Goal: Task Accomplishment & Management: Use online tool/utility

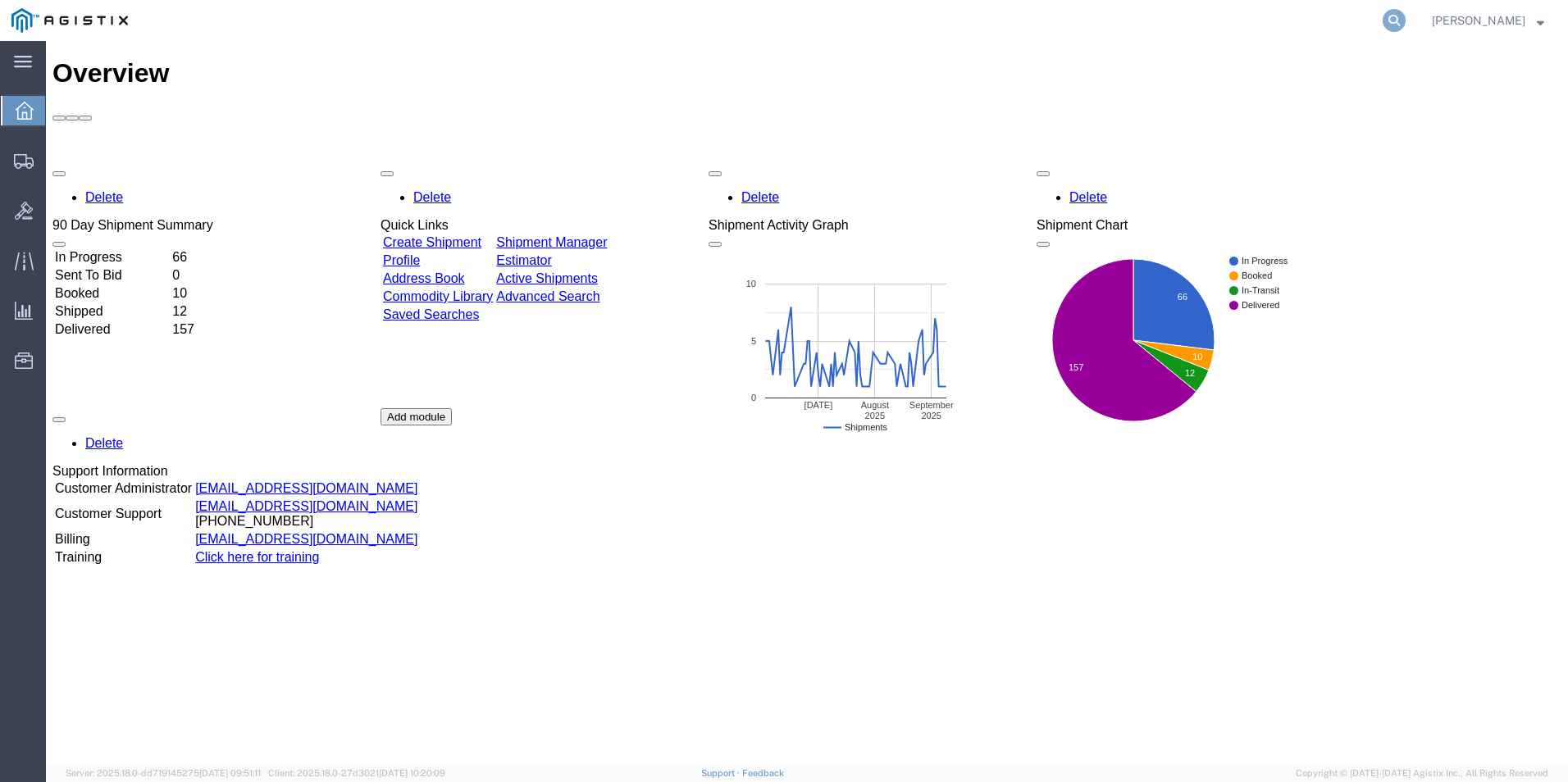
click at [1394, 23] on icon at bounding box center [1394, 20] width 23 height 23
type input "gdit-76017"
click at [1393, 23] on icon at bounding box center [1394, 20] width 23 height 23
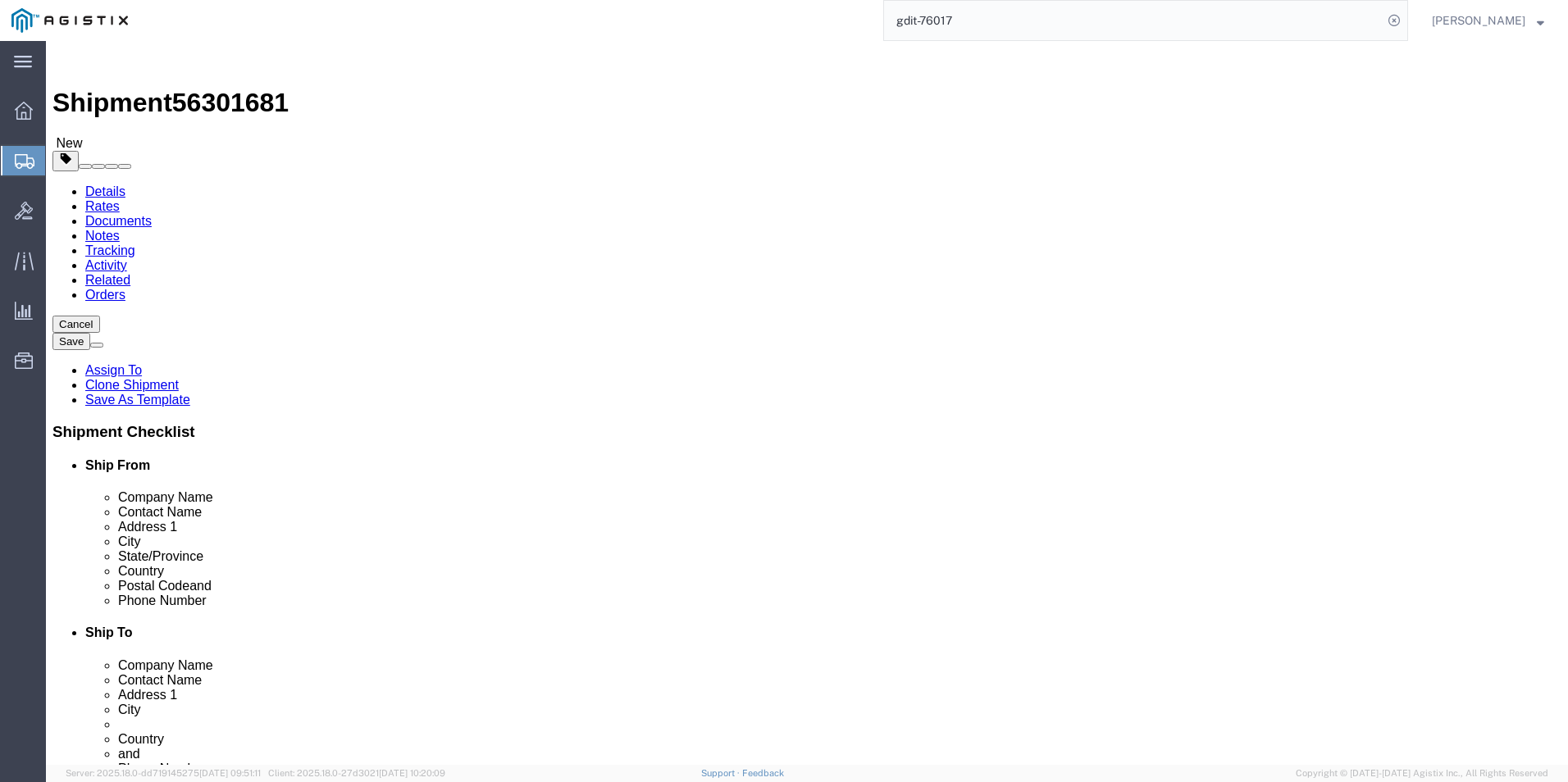
select select "69651"
select select
click icon
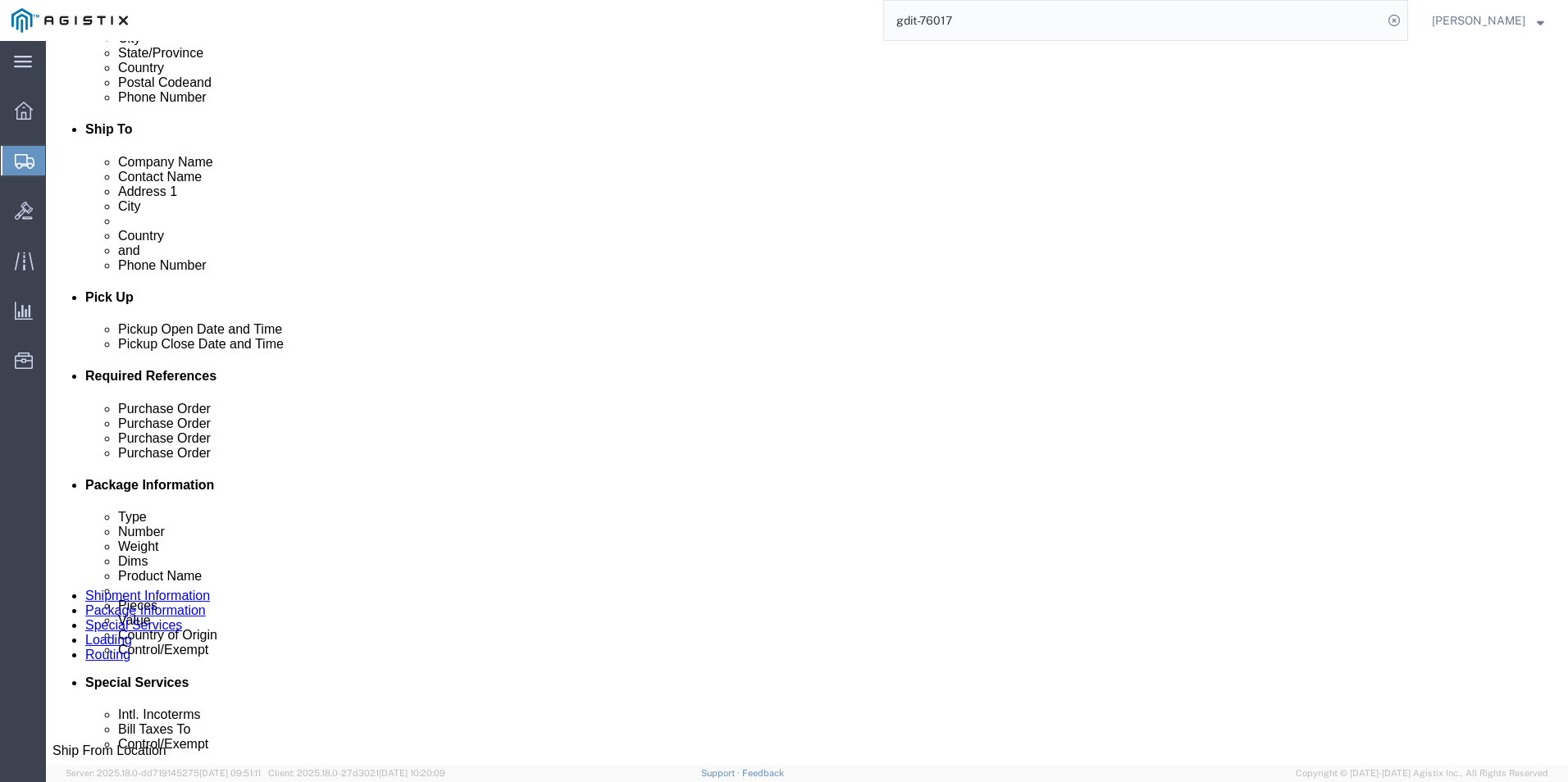
scroll to position [492, 0]
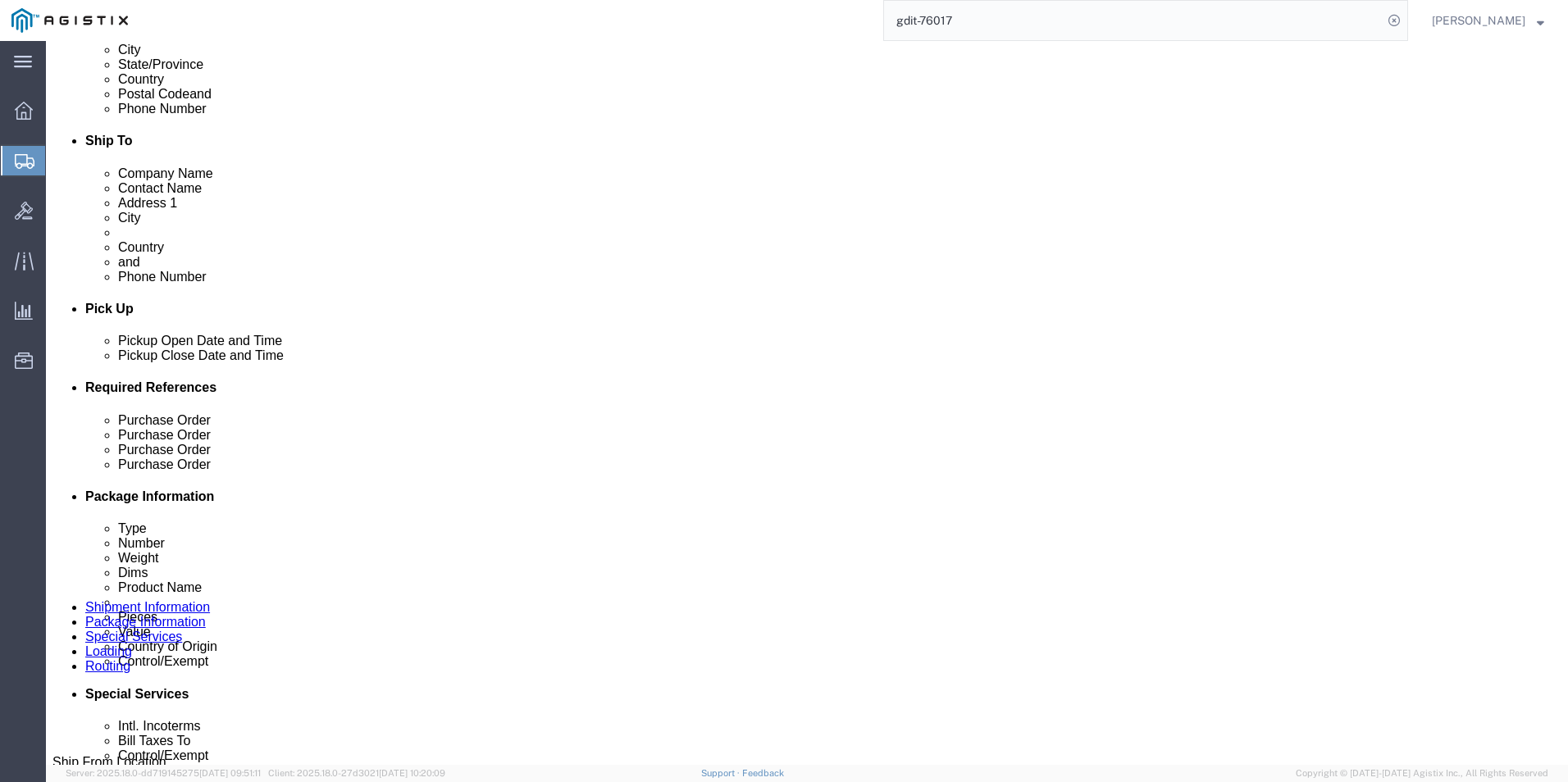
click select "Select Carriage Insurance Paid Carriage Paid To Cost and Freight Cost Insurance…"
select select "DDP"
click select "Select Carriage Insurance Paid Carriage Paid To Cost and Freight Cost Insurance…"
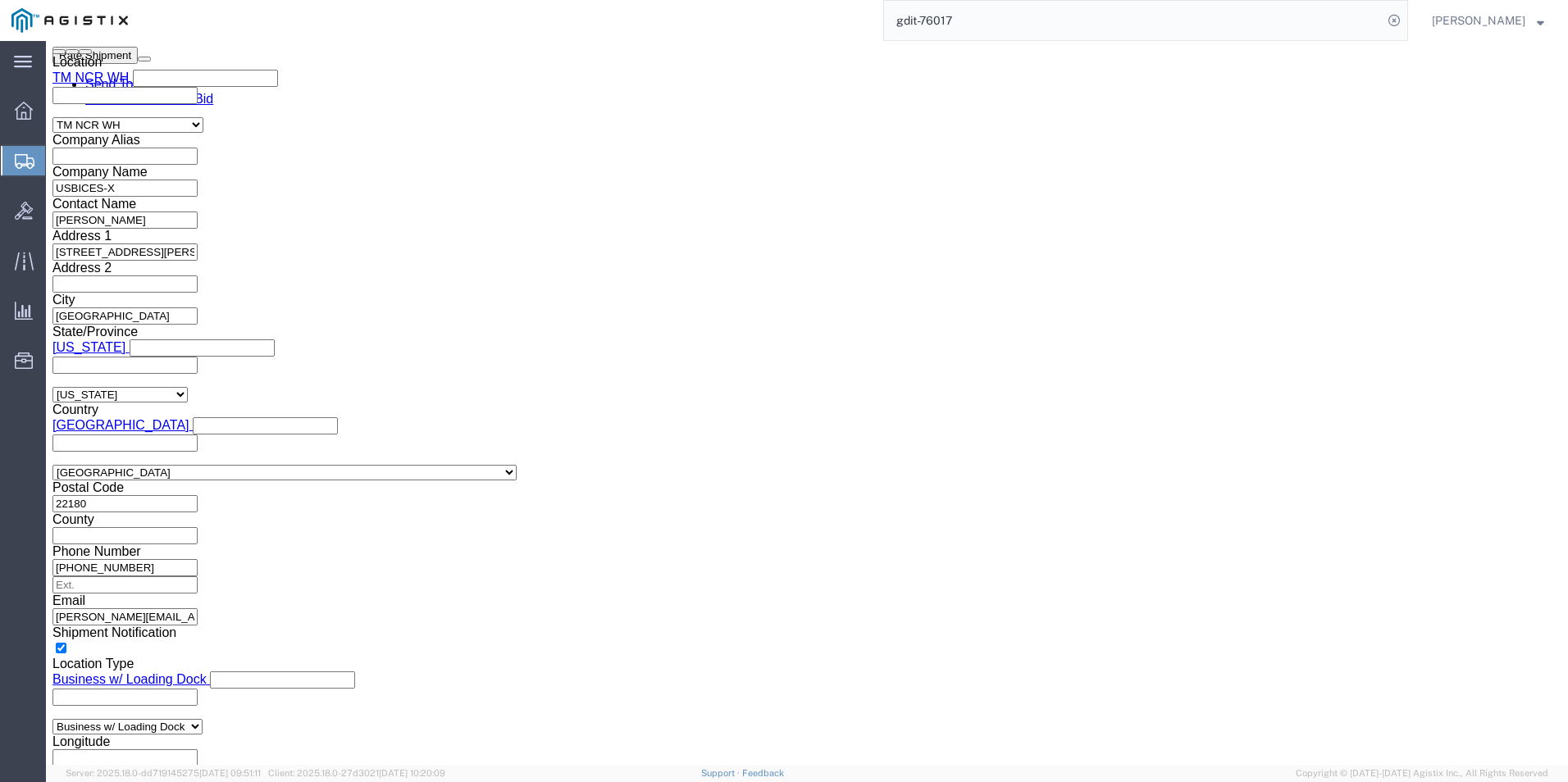
scroll to position [1230, 0]
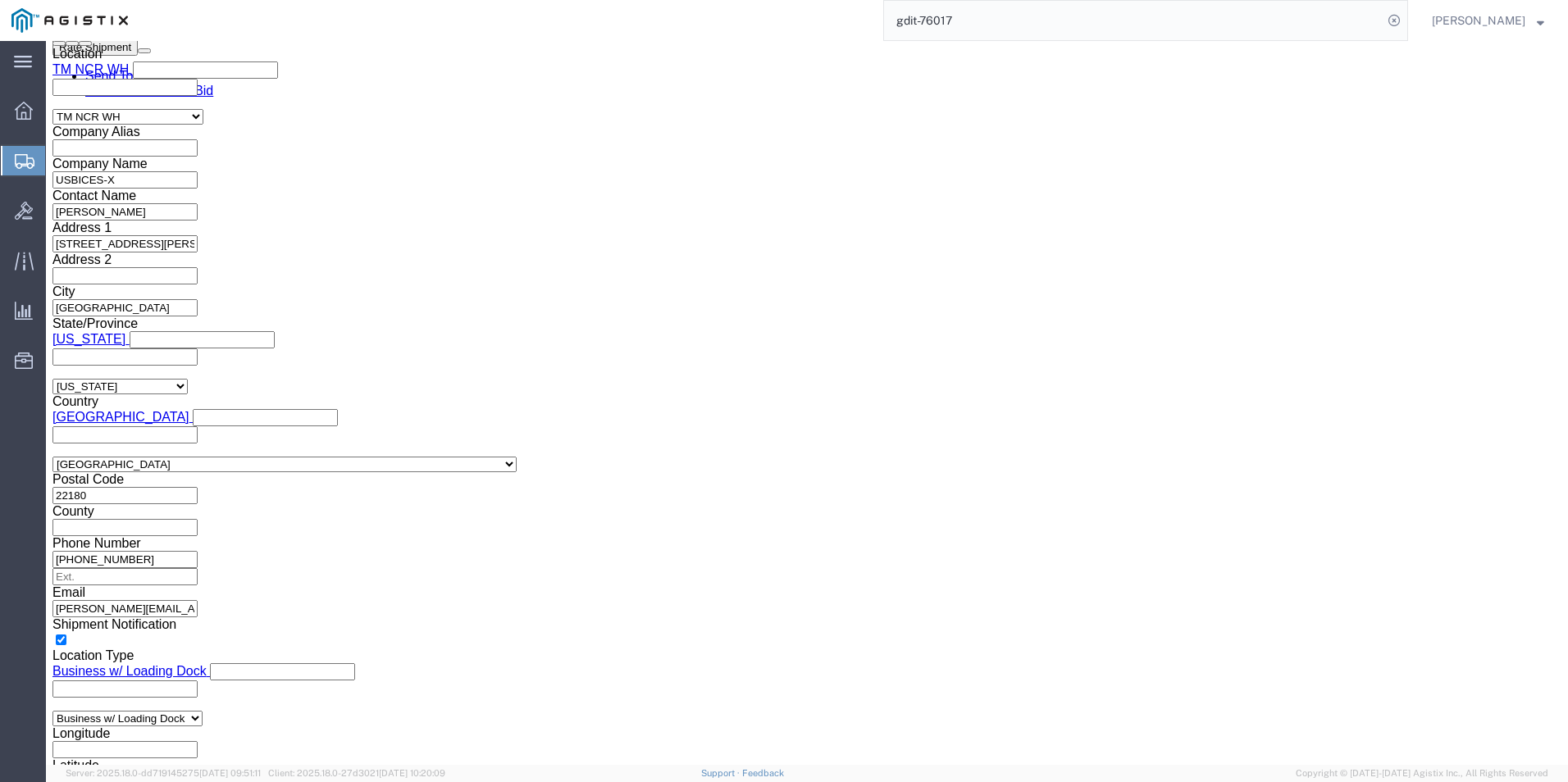
click select "Select ATF BIS DEA EPA FDA FTR ITAR OFAC Other (OPA)"
select select "BIS"
click select "Select ATF BIS DEA EPA FDA FTR ITAR OFAC Other (OPA)"
click select "Select AGR-Agricultural APP-Computers APR-Additional Permissive Exports AVS-Air…"
select select "NLR"
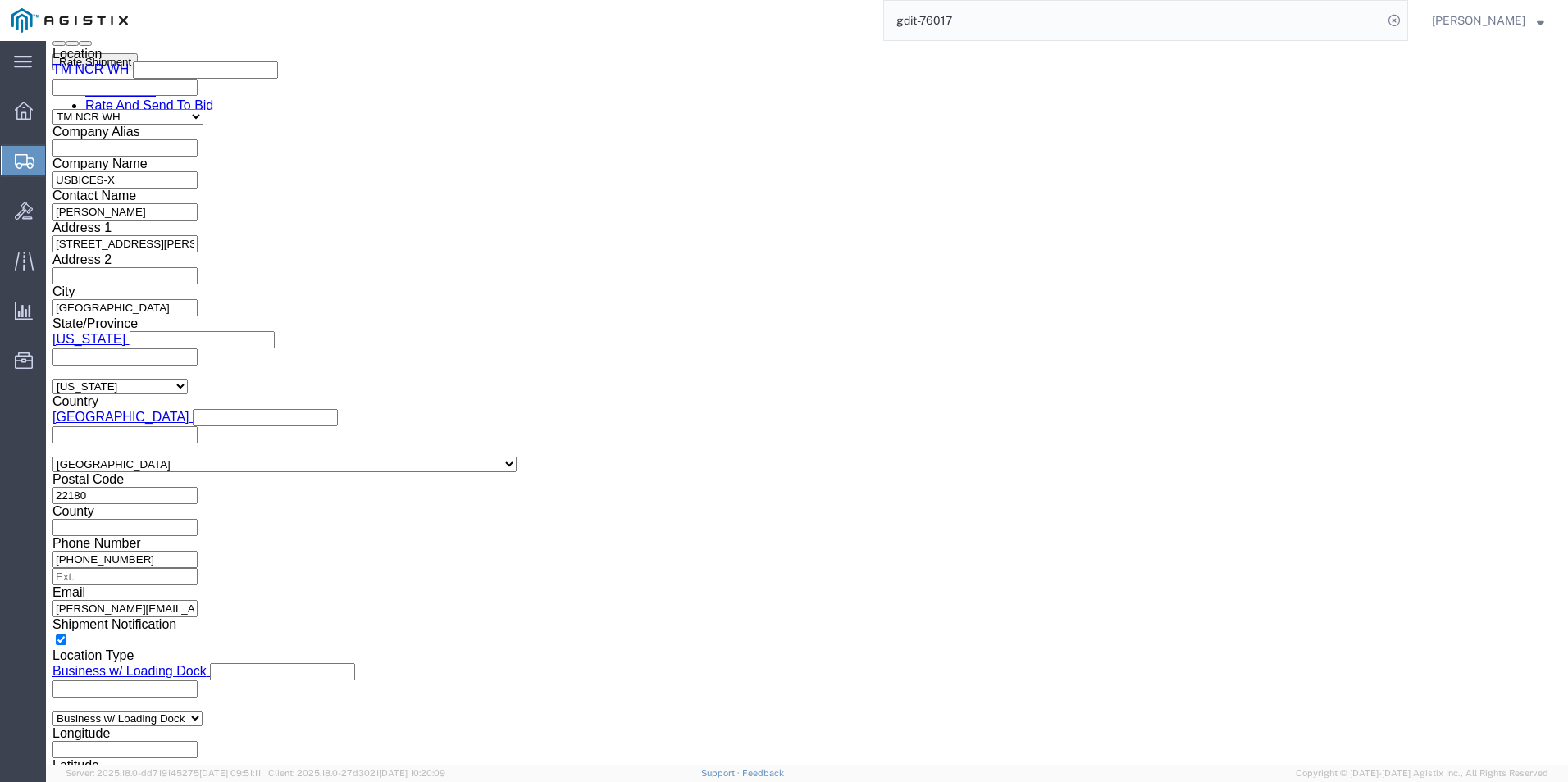
click select "Select AGR-Agricultural APP-Computers APR-Additional Permissive Exports AVS-Air…"
click select "Select AES-Direct EEI Carrier File EEI EEI Exempt"
select select "CFIL"
click select "Select AES-Direct EEI Carrier File EEI EEI Exempt"
click input "text"
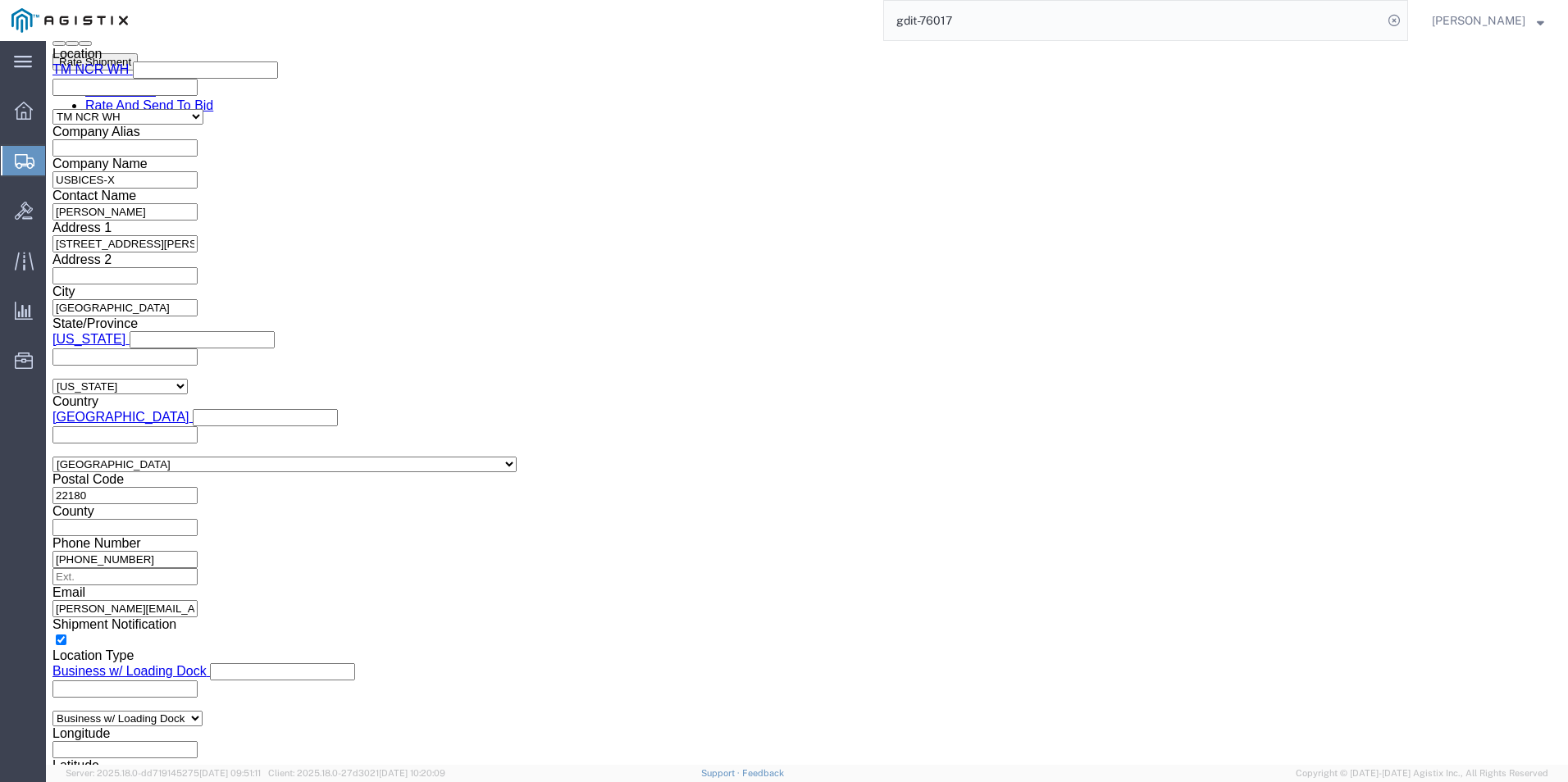
type input "x"
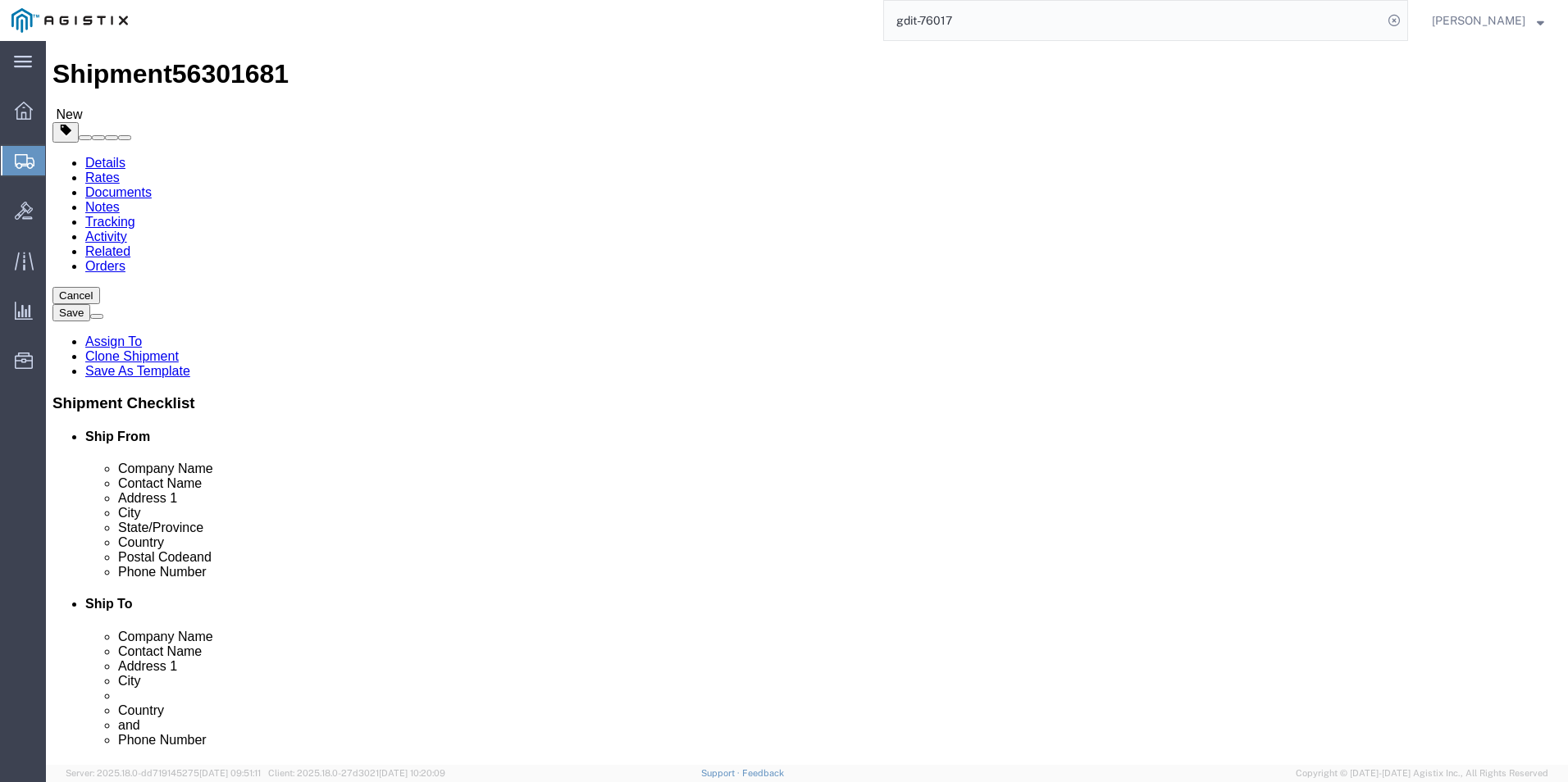
scroll to position [0, 0]
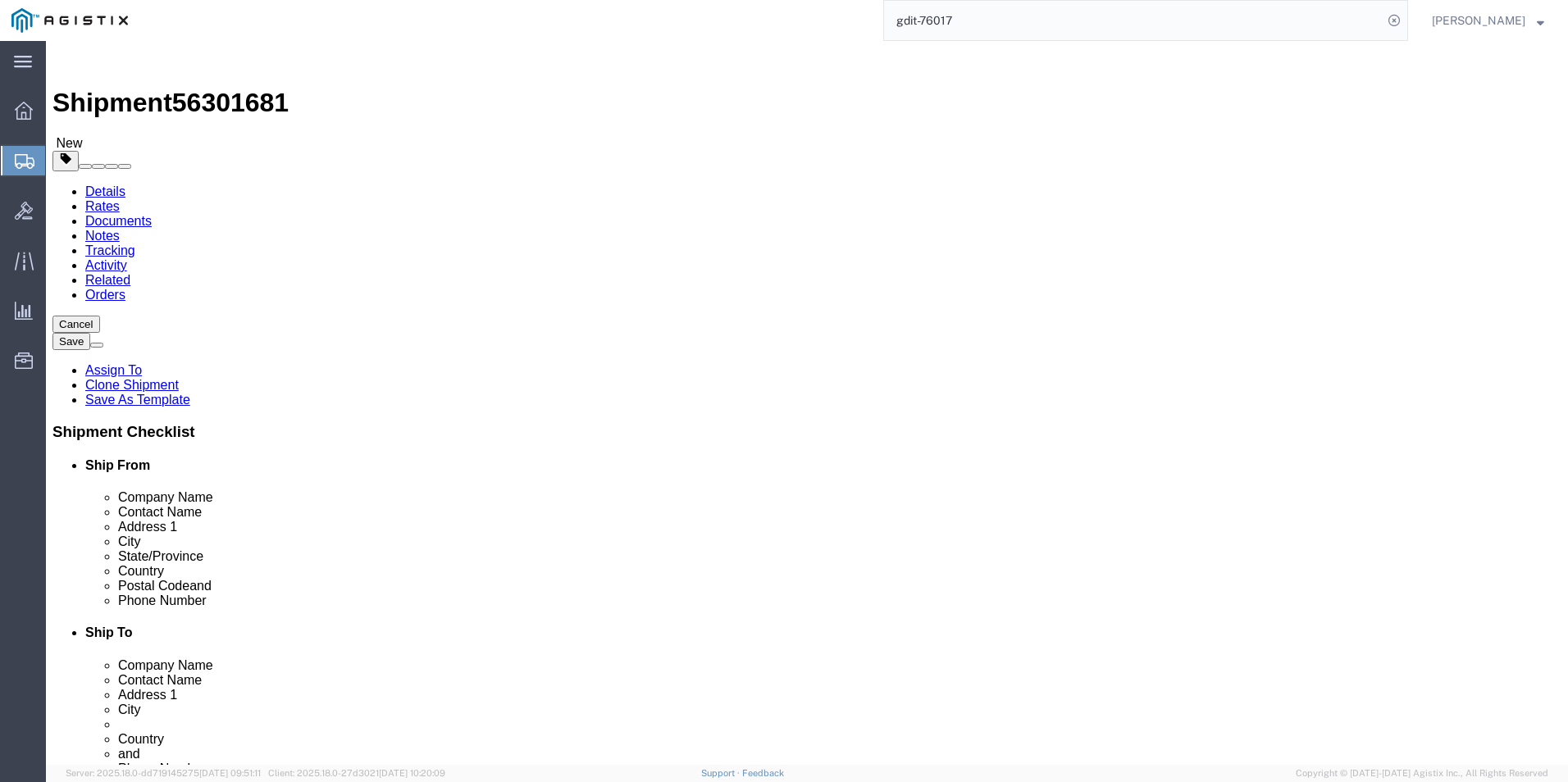
type input "X20250911003039"
click link "Shipment Information"
click link "ADDITIONAL INFORMATION"
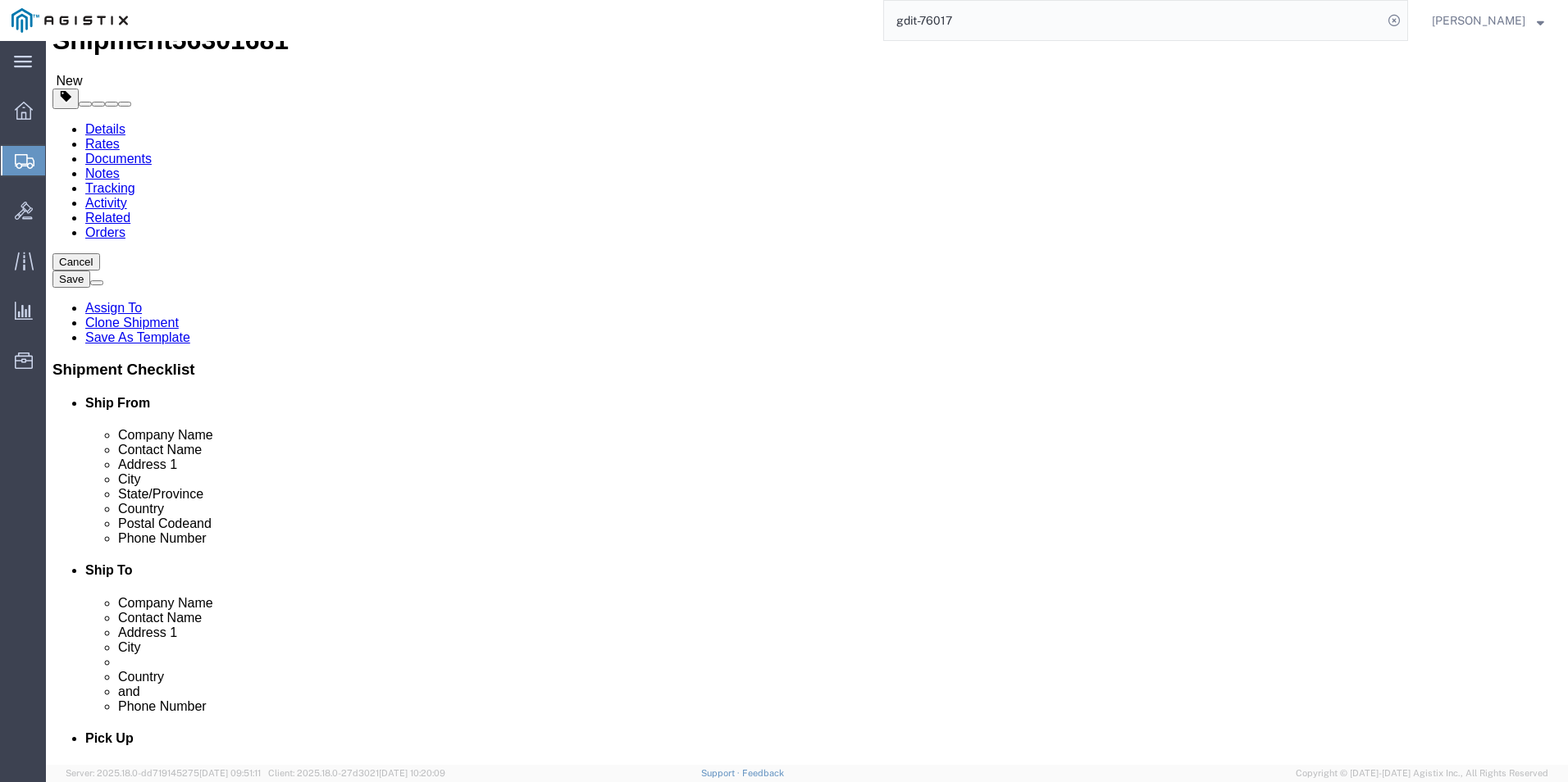
scroll to position [164, 0]
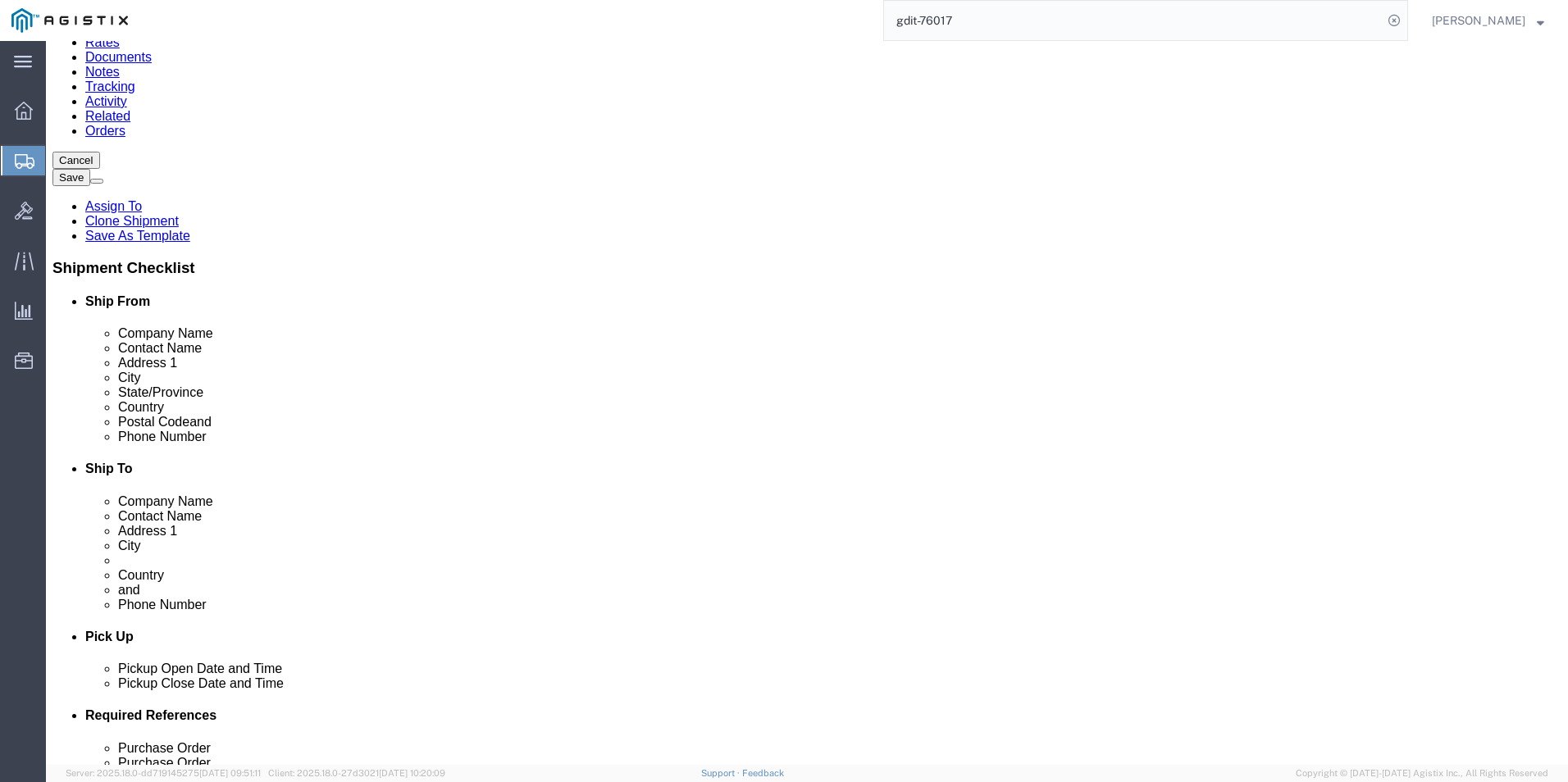
click button "Add"
click select "Select EIN EORI TIN VAT Other"
select select "EORI"
click select "Select EIN EORI TIN VAT Other"
click input "text"
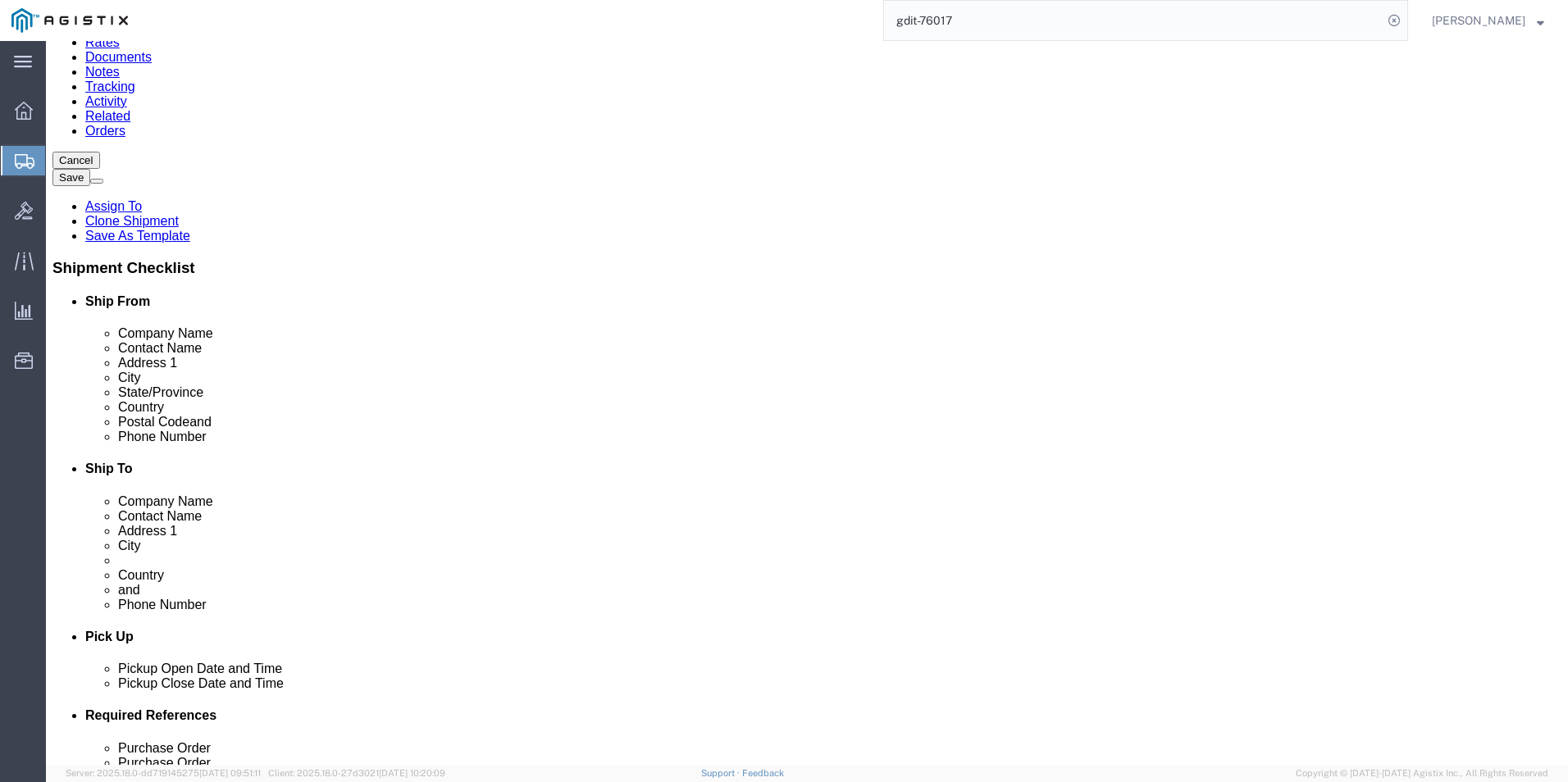
type input "X20250911003039"
click button "Add"
click div "Location My Profile Location Master Location [GEOGRAPHIC_DATA] TM [GEOGRAPHIC_D…"
click select "Select EIN EORI TIN VAT Other"
select select "Other"
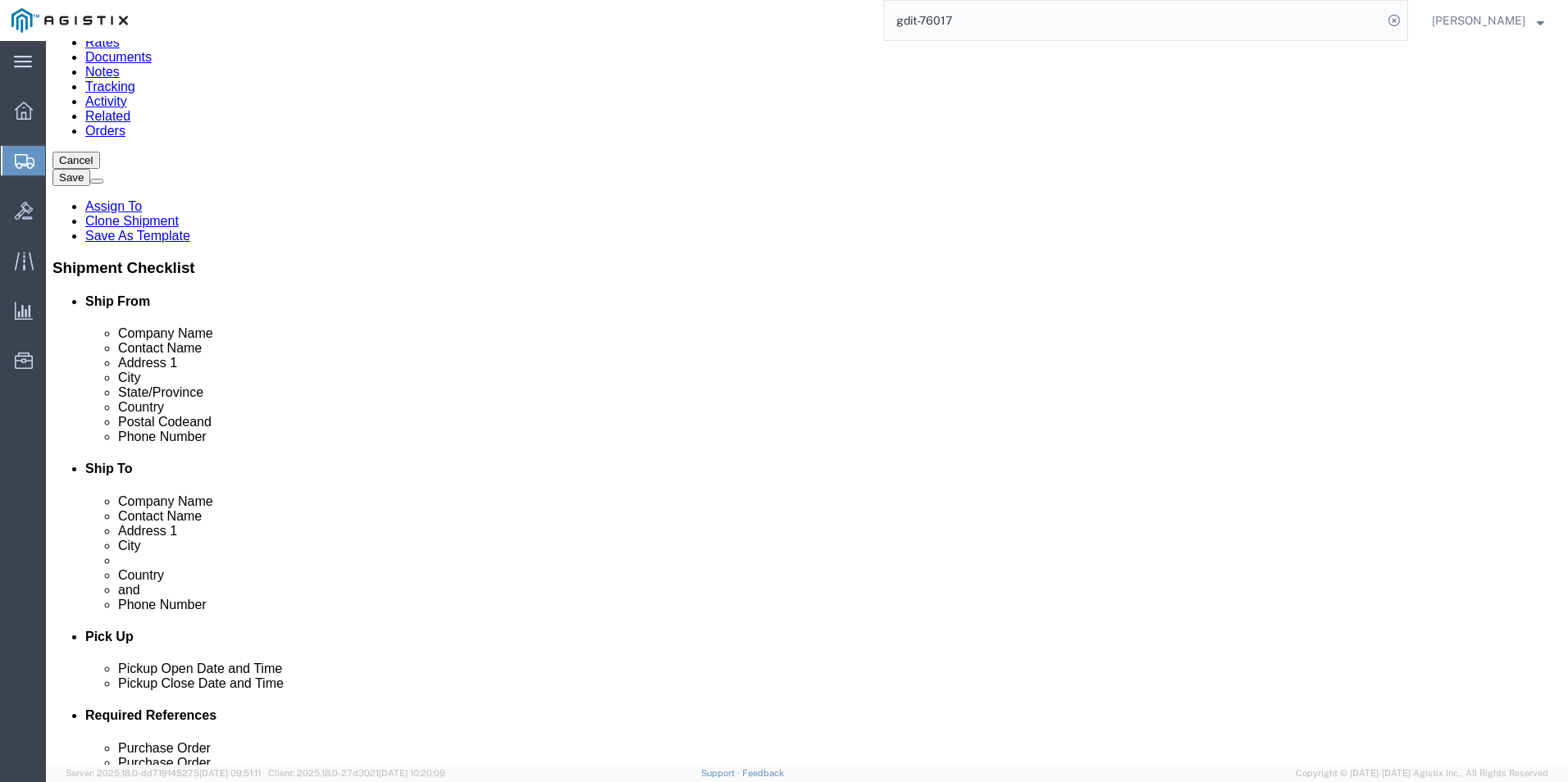
click select "Select EIN EORI TIN VAT Other"
click input "text"
type input "[US_EMPLOYER_IDENTIFICATION_NUMBER]"
click button "Rate Shipment"
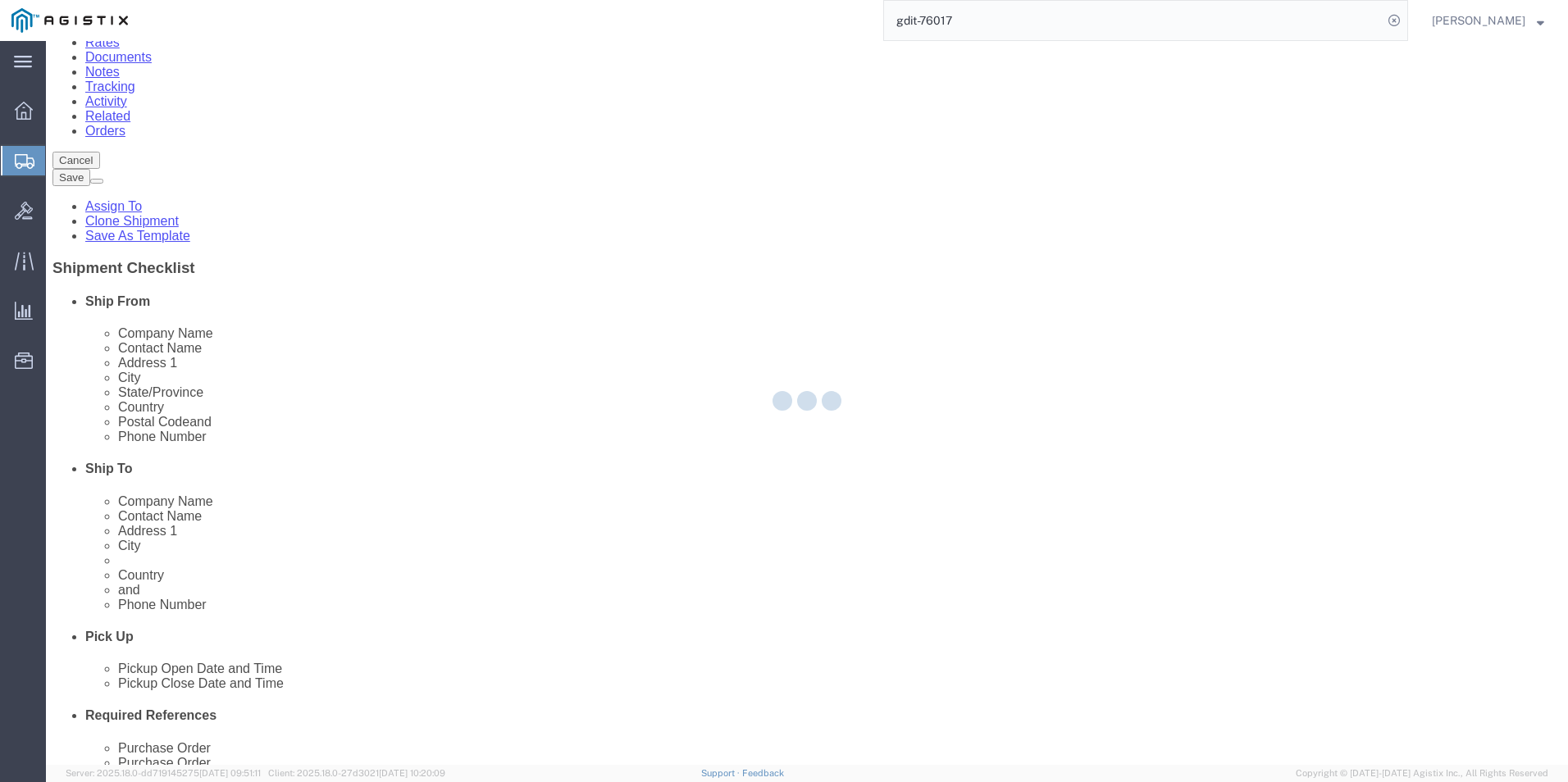
select select "PSNS"
select select "PONS"
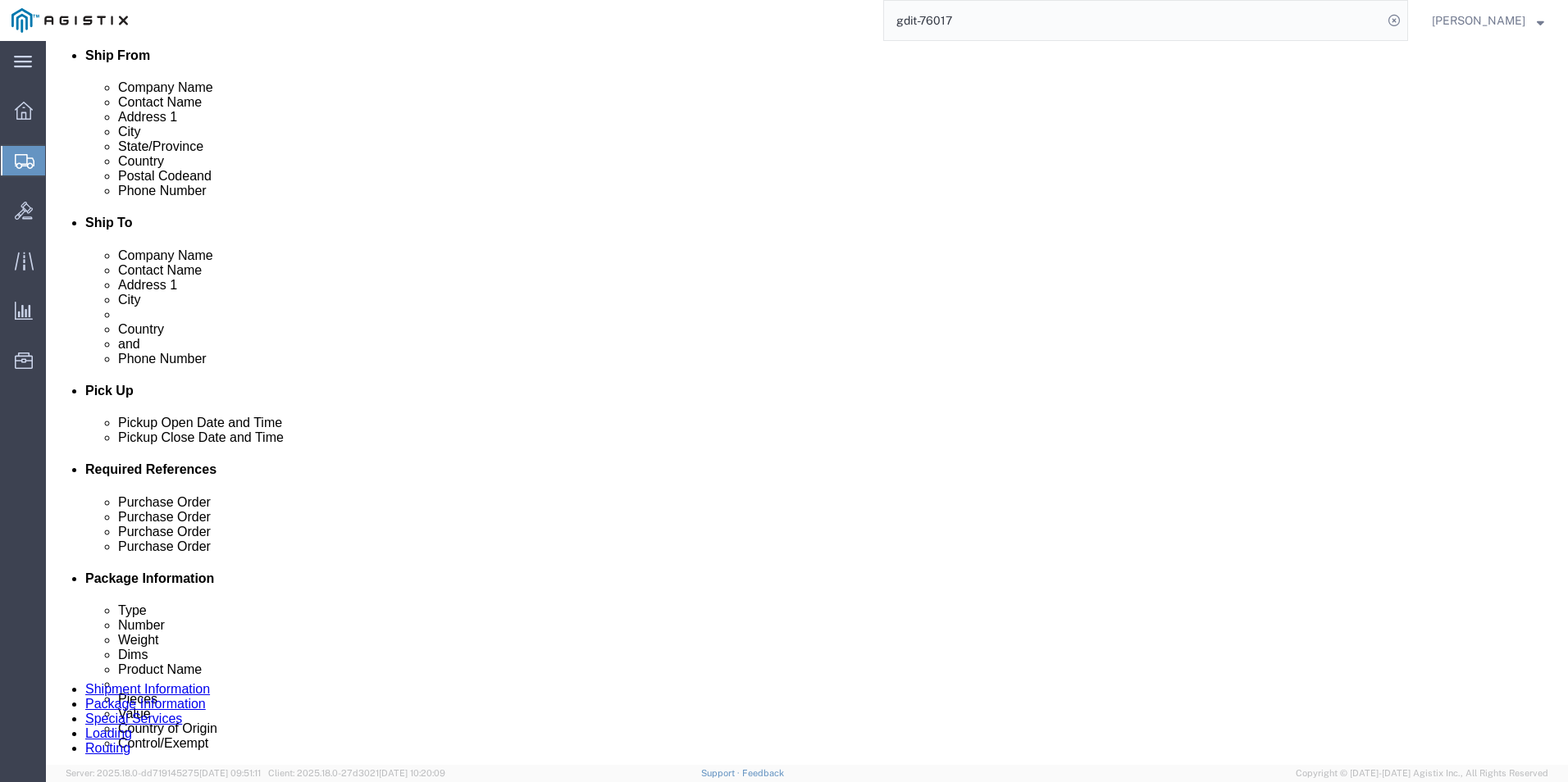
scroll to position [574, 0]
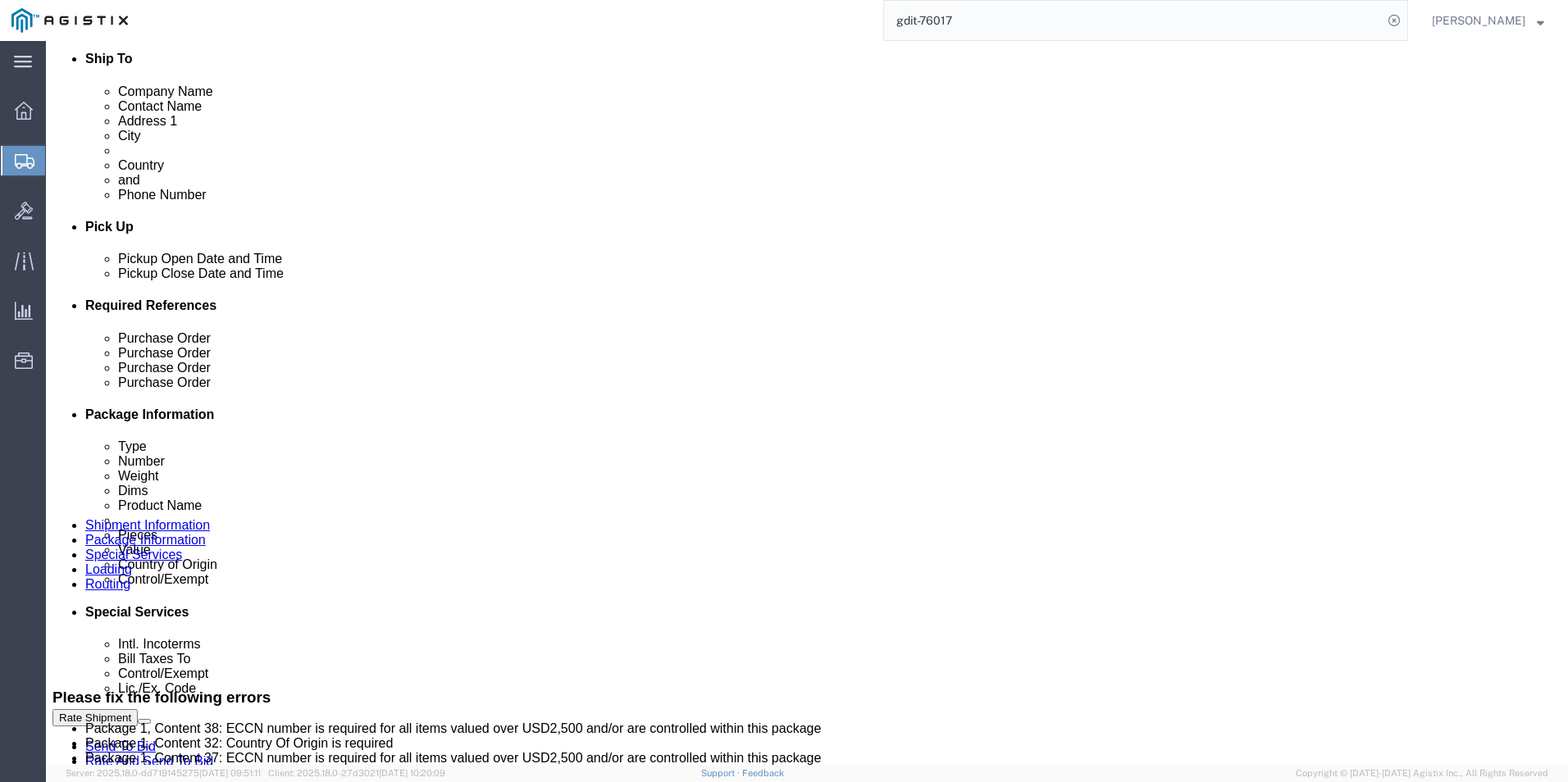
click dd "7751.72 USD"
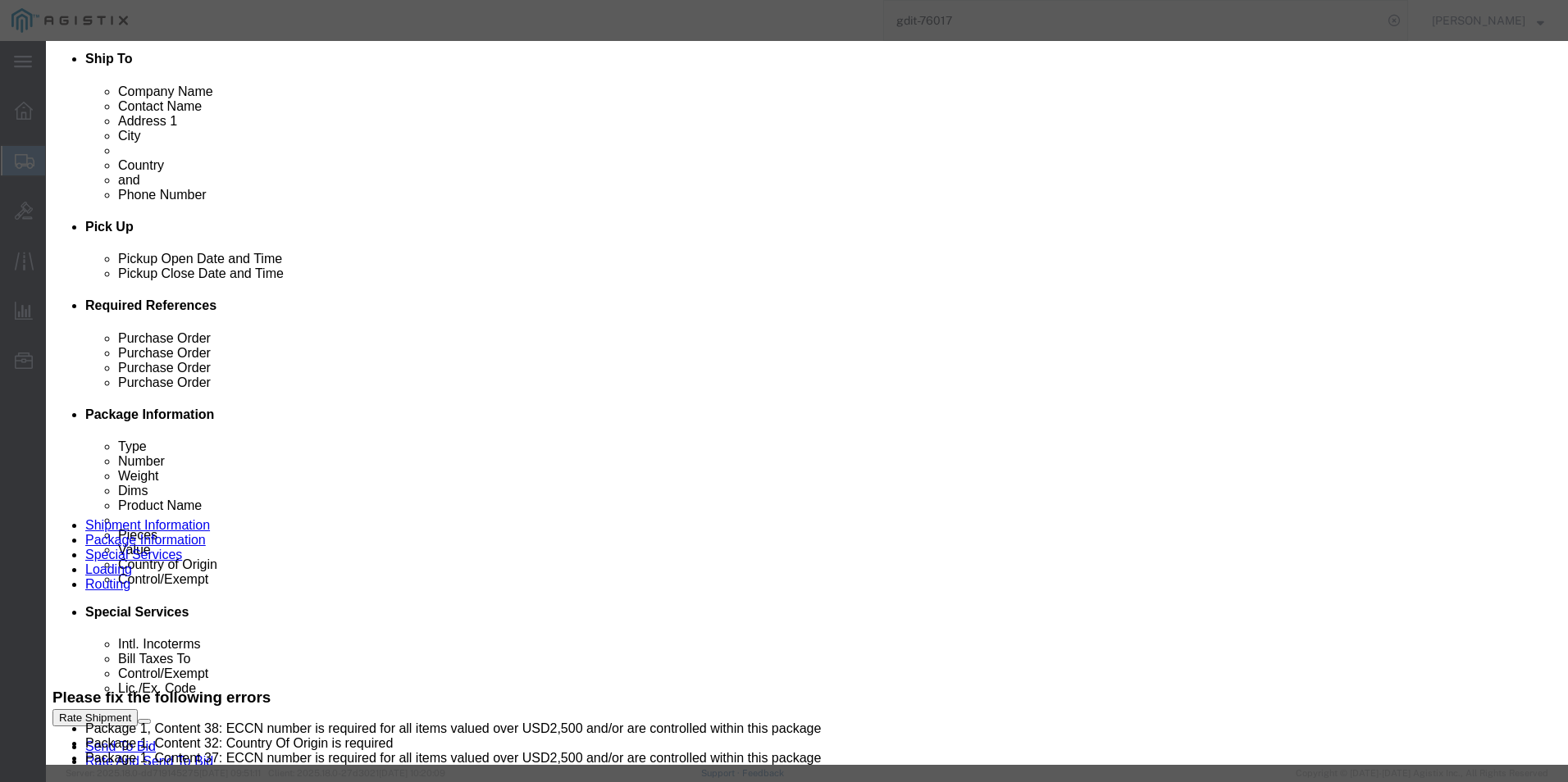
scroll to position [164, 0]
click button
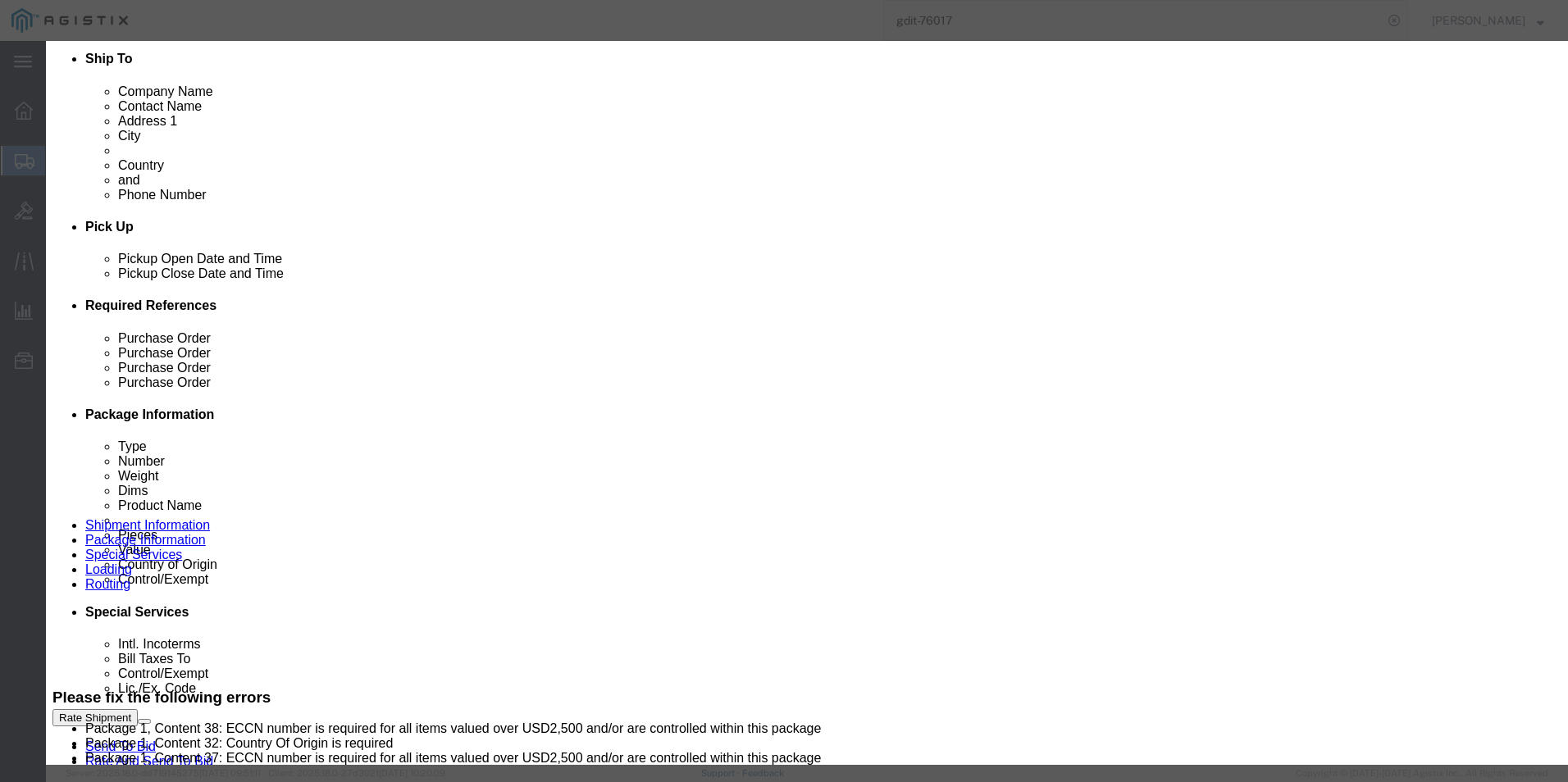
click button
click icon
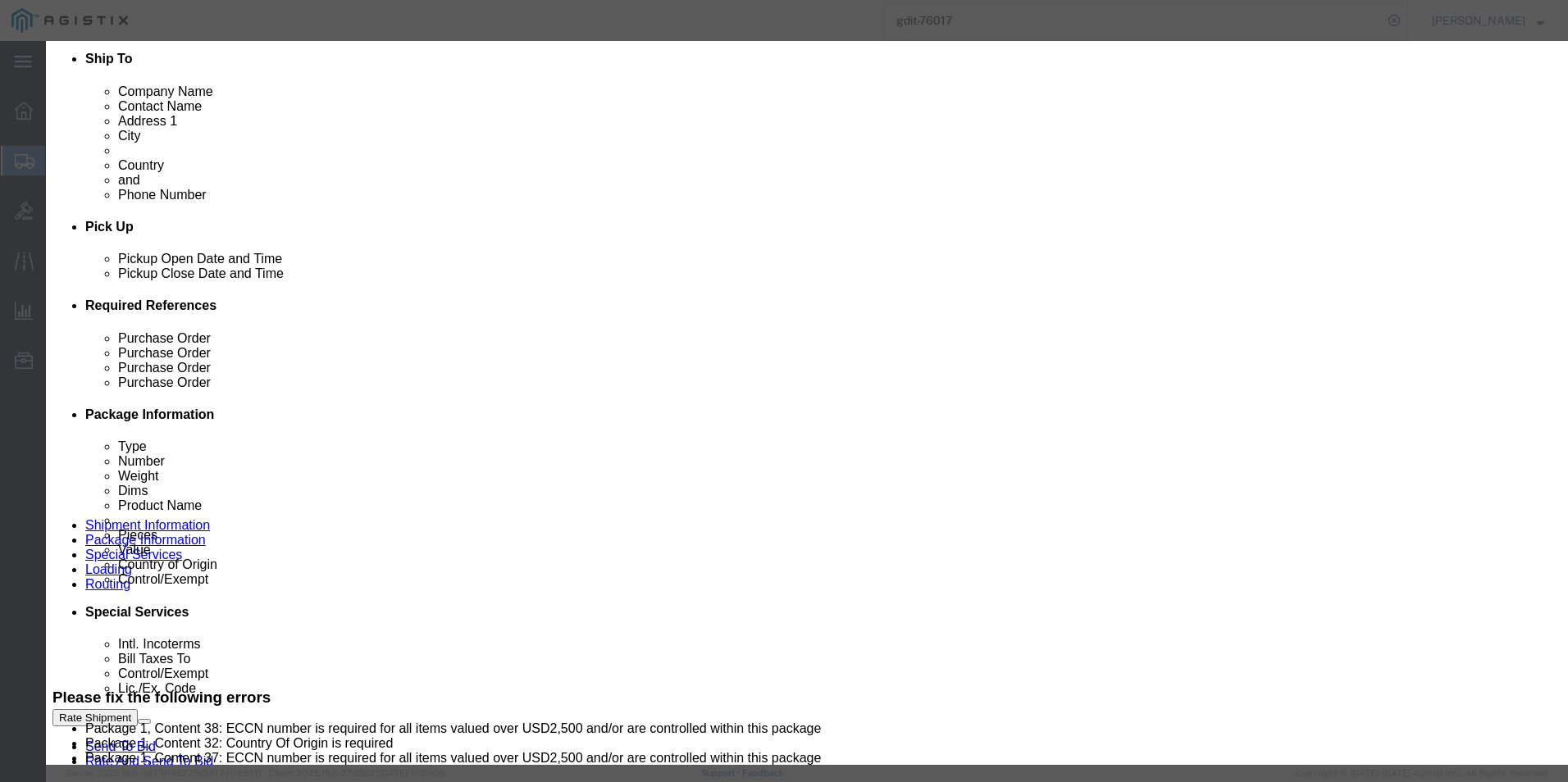
click icon
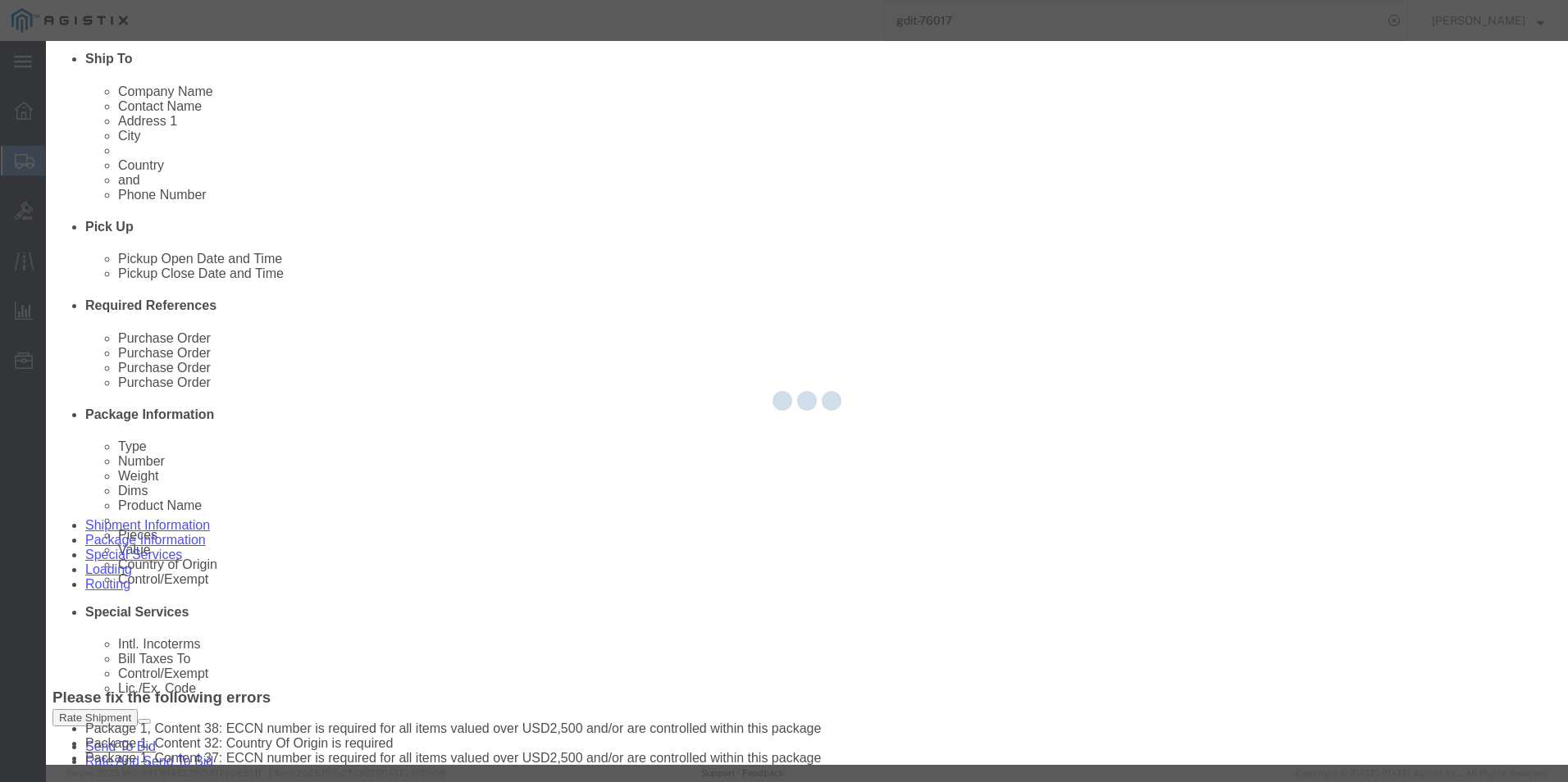
click at [816, 679] on div at bounding box center [807, 403] width 1522 height 724
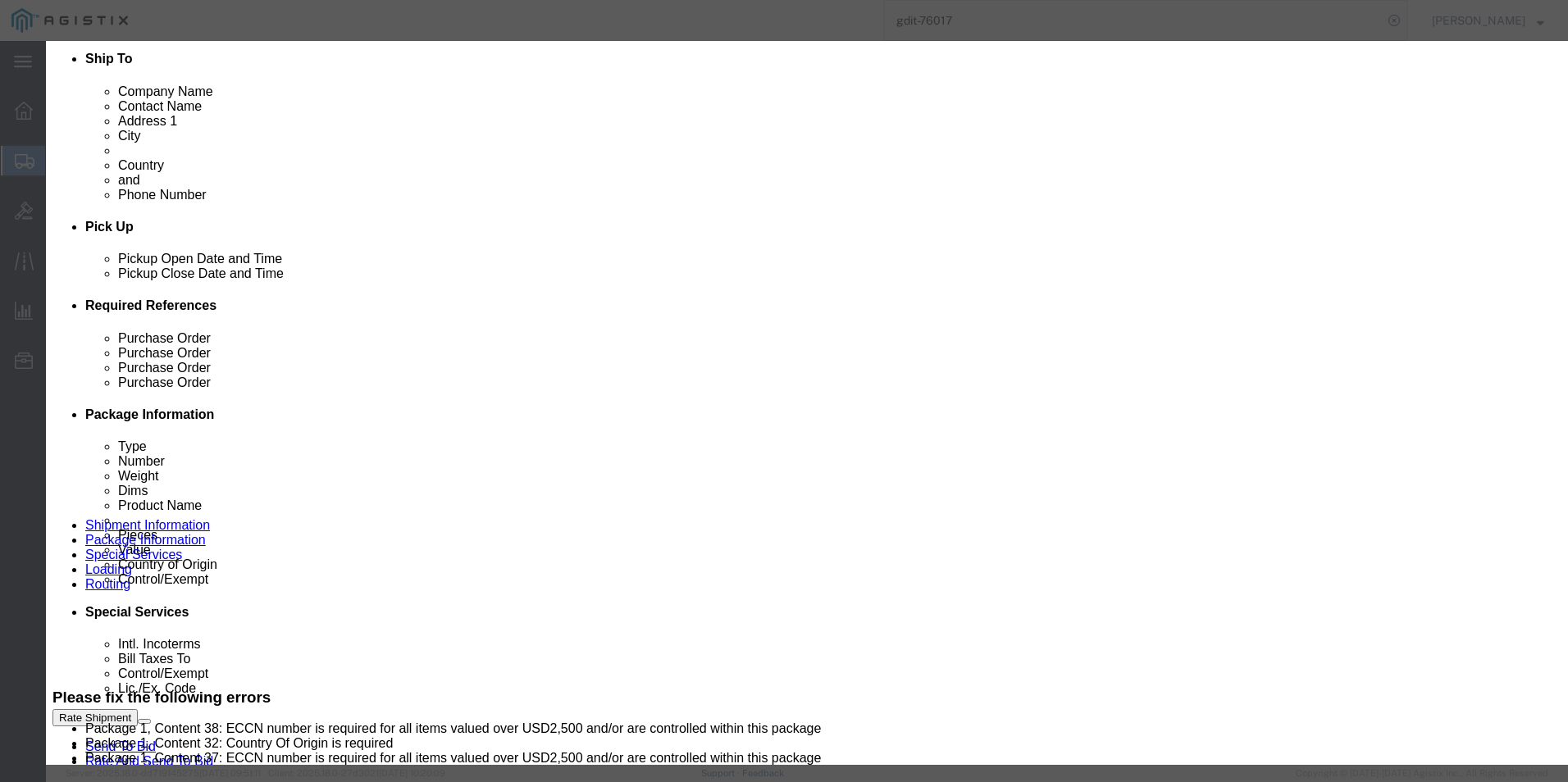
click icon
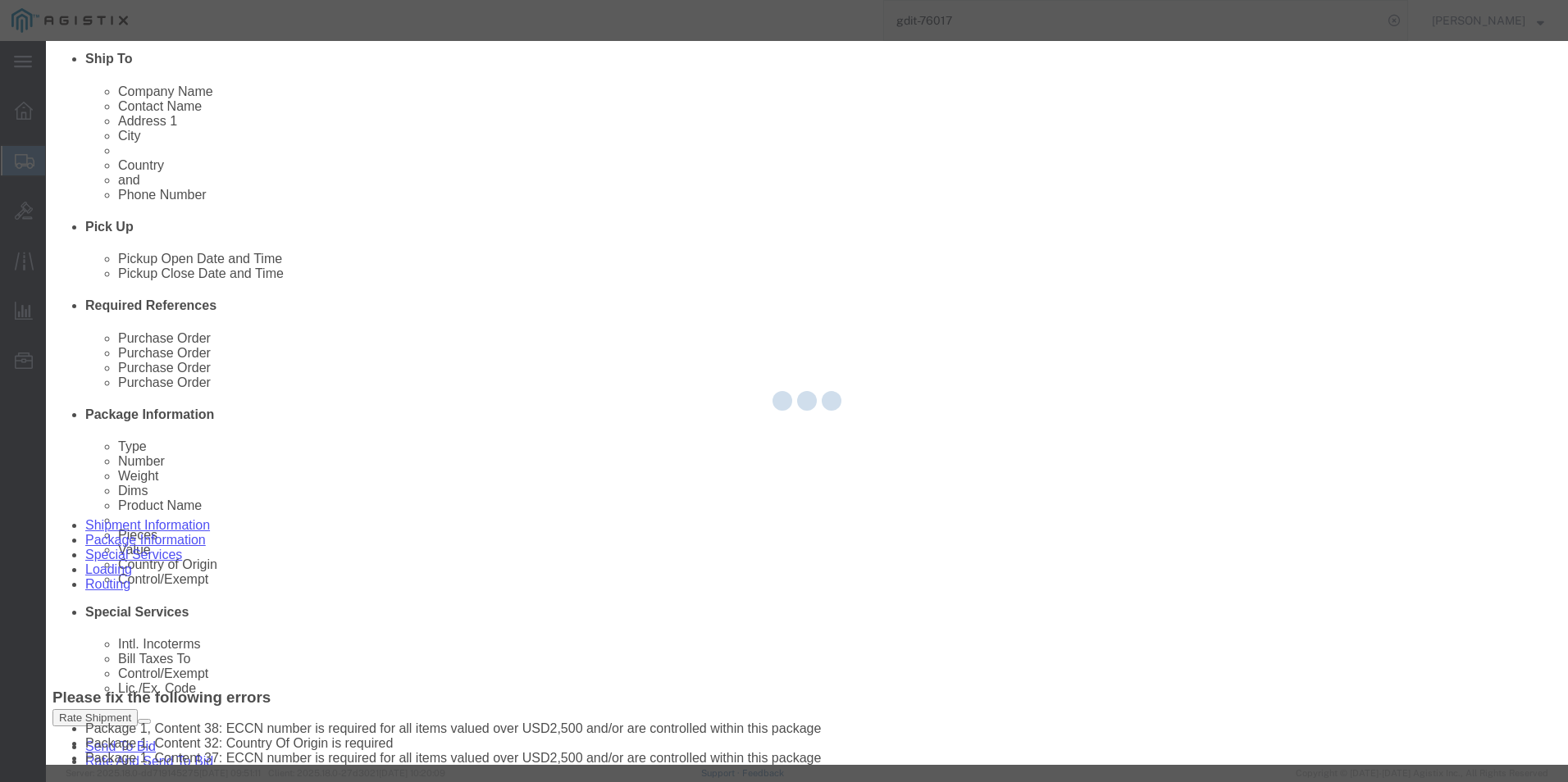
click at [816, 679] on div at bounding box center [807, 403] width 1522 height 724
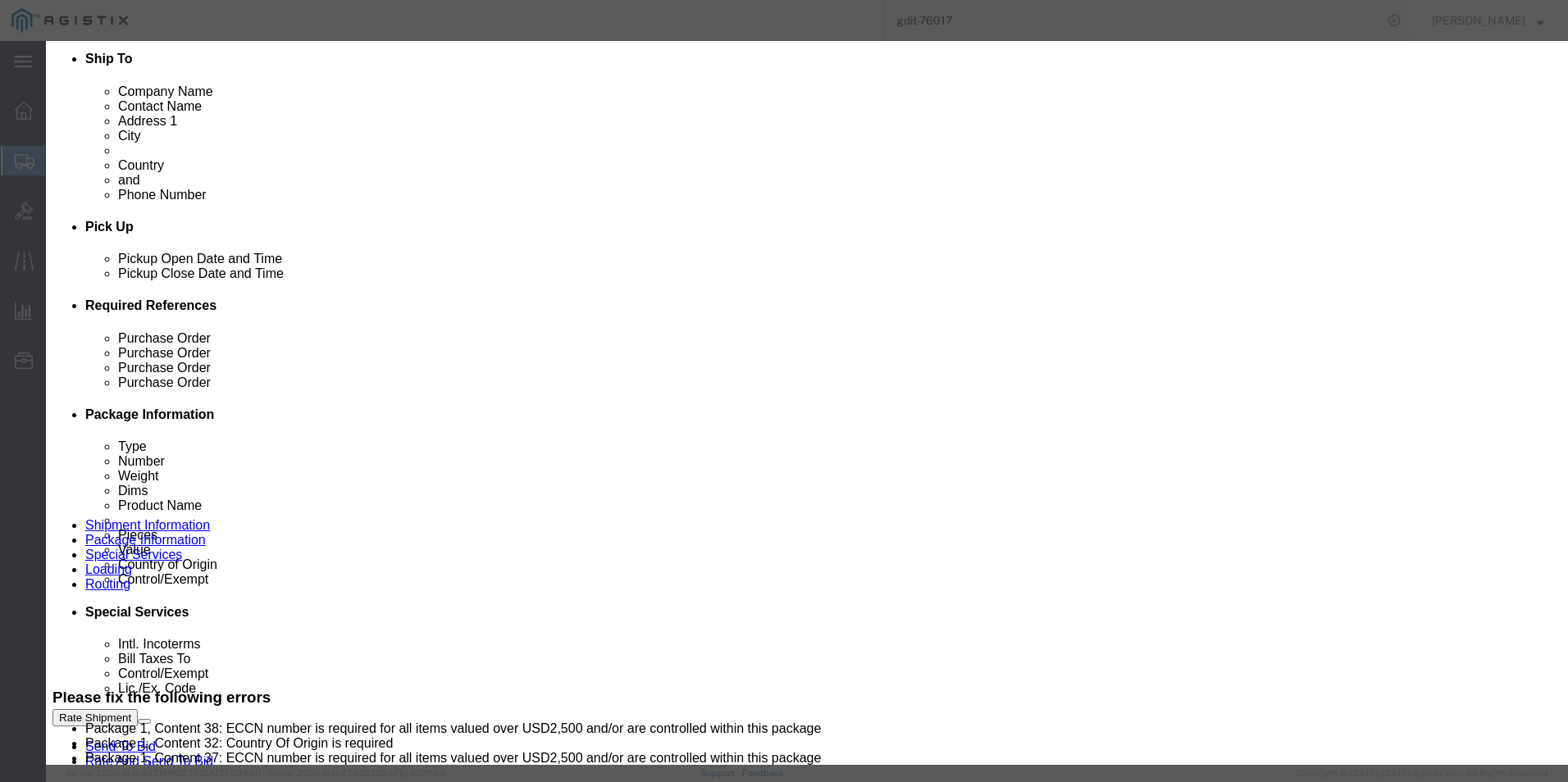
click icon
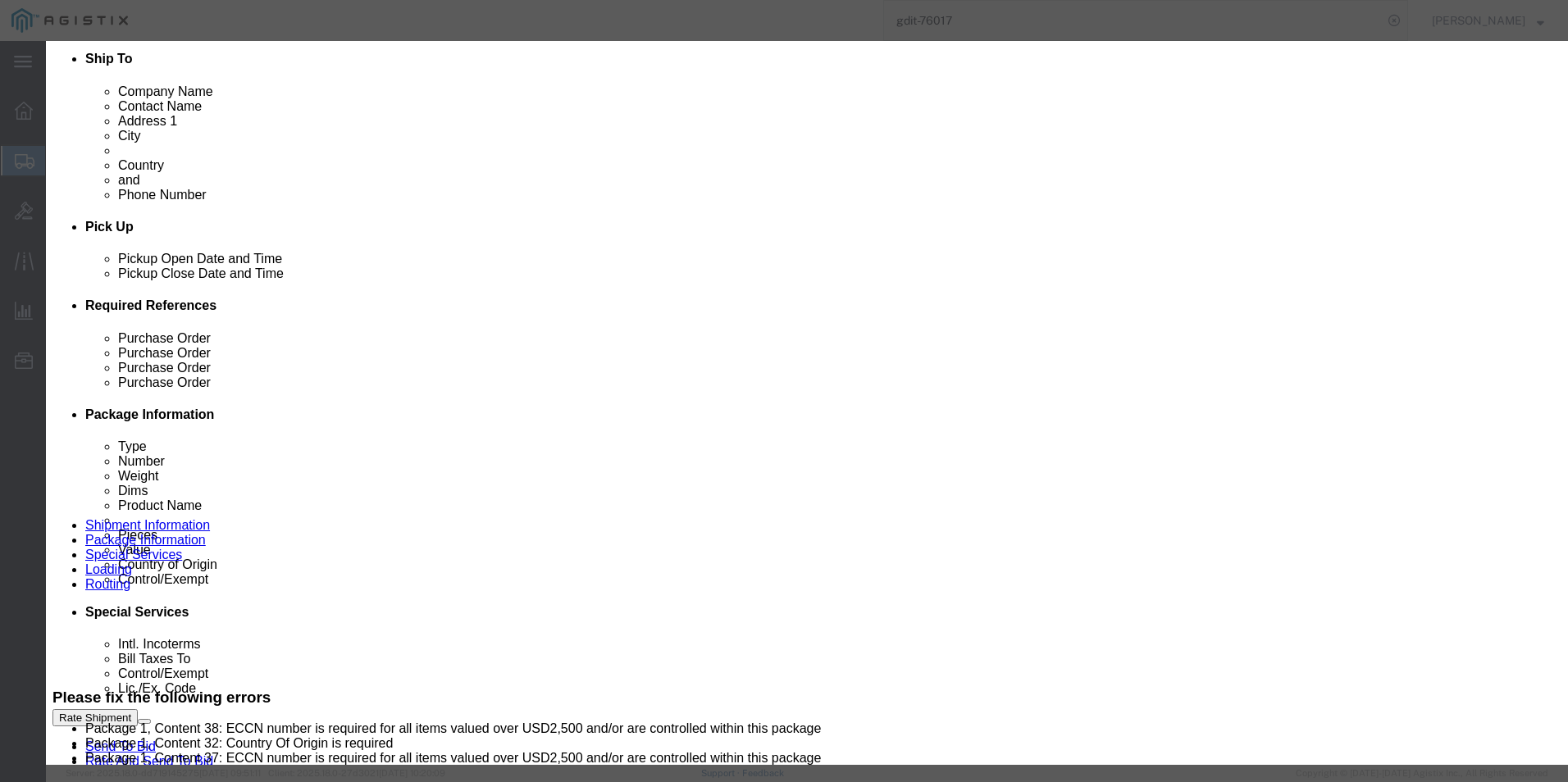
click icon
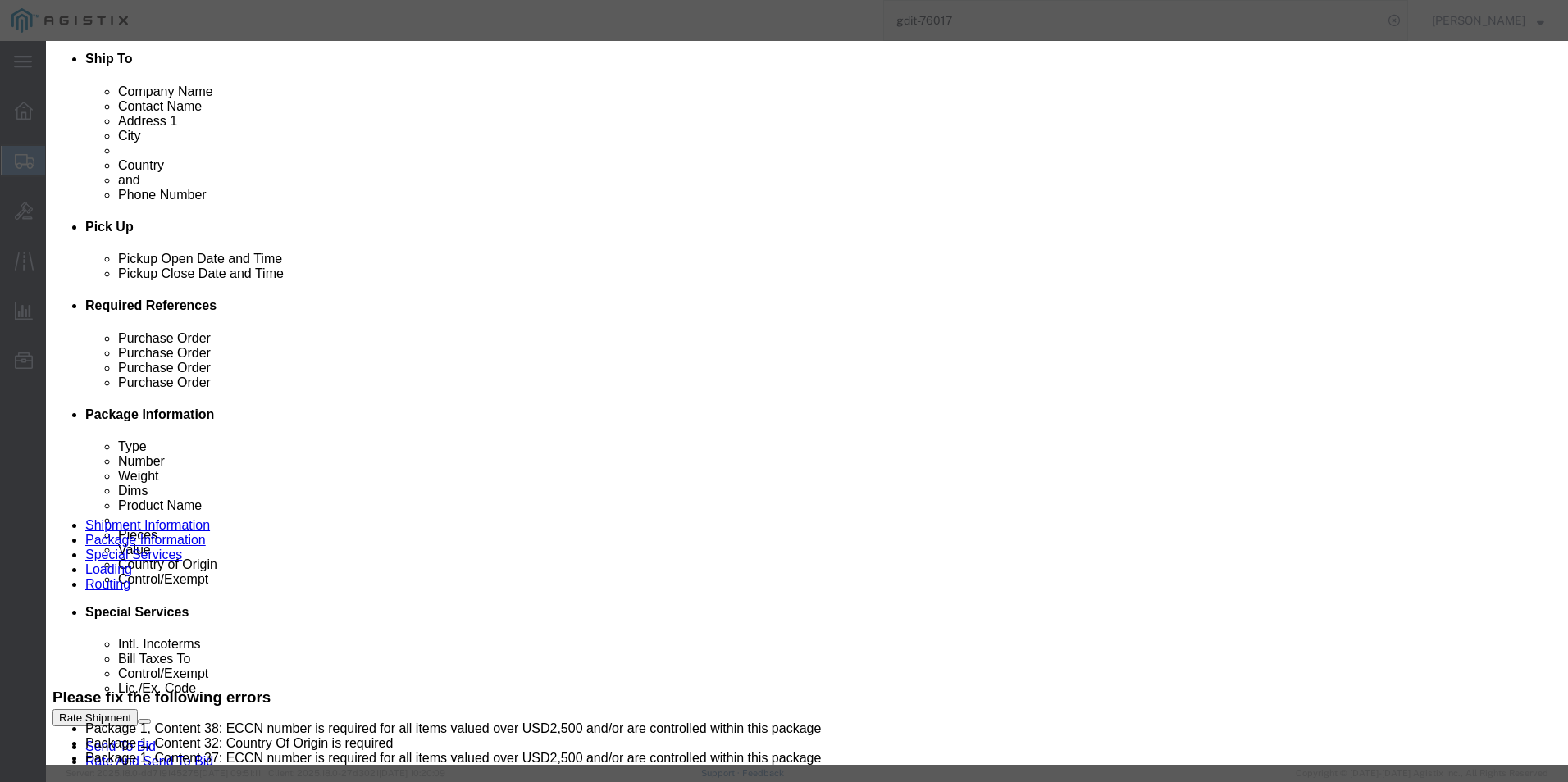
click icon
type input "4115100000"
select select "KGS"
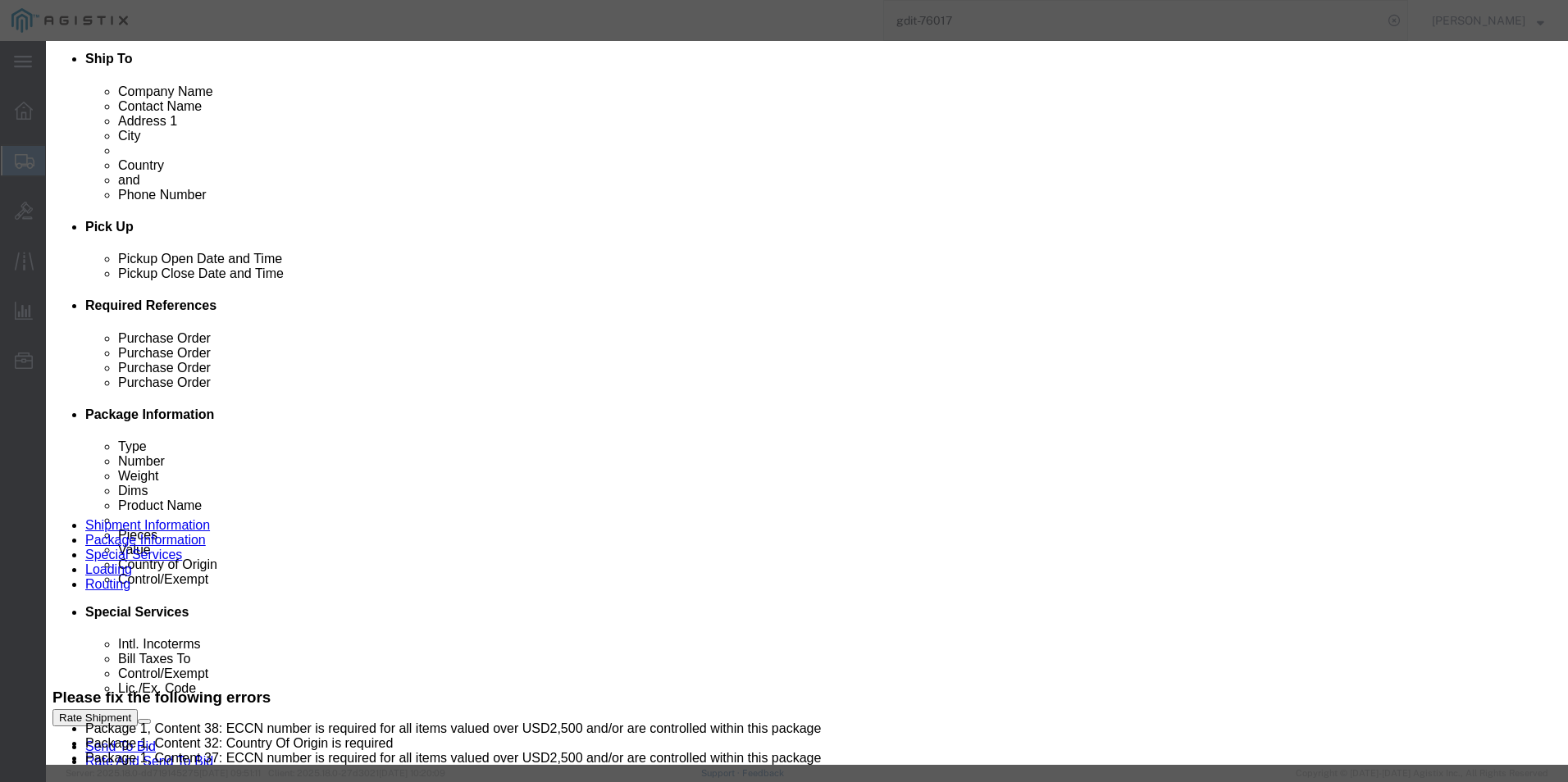
type input "4115100000"
click input "text"
type input "EAR99"
click button
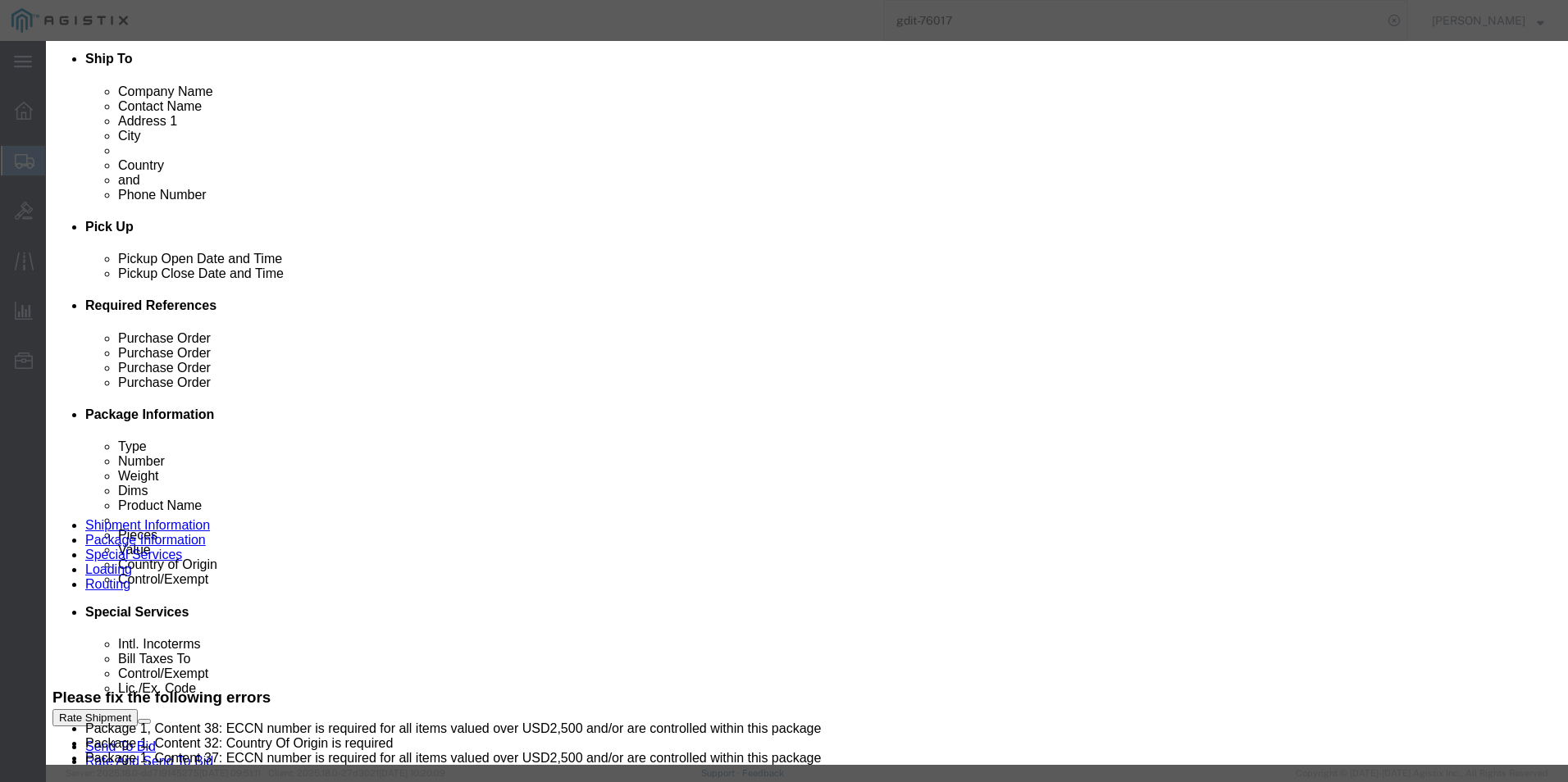
click button
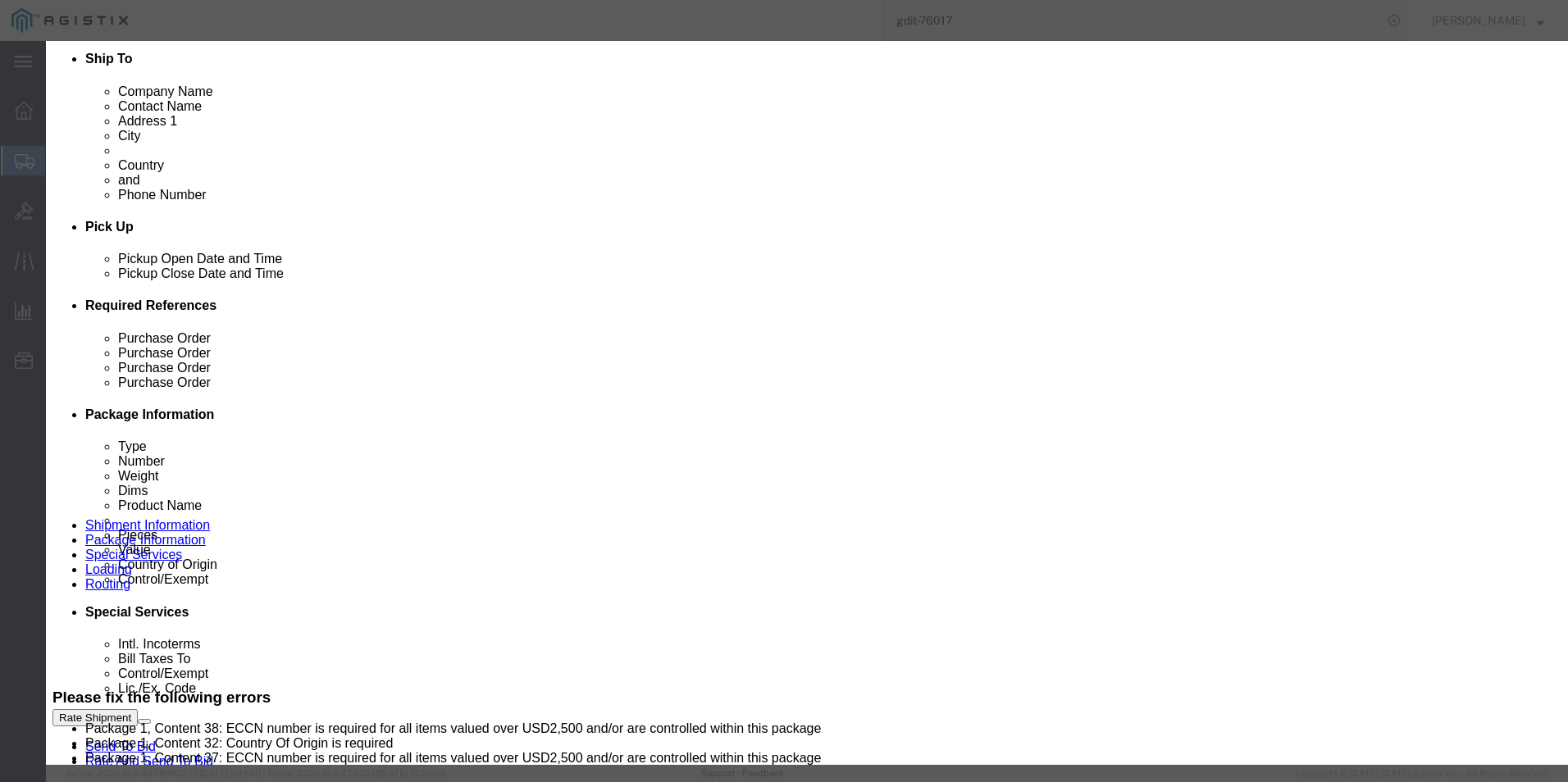
scroll to position [82, 0]
type input "8443310000"
click input "text"
type input "EAR99"
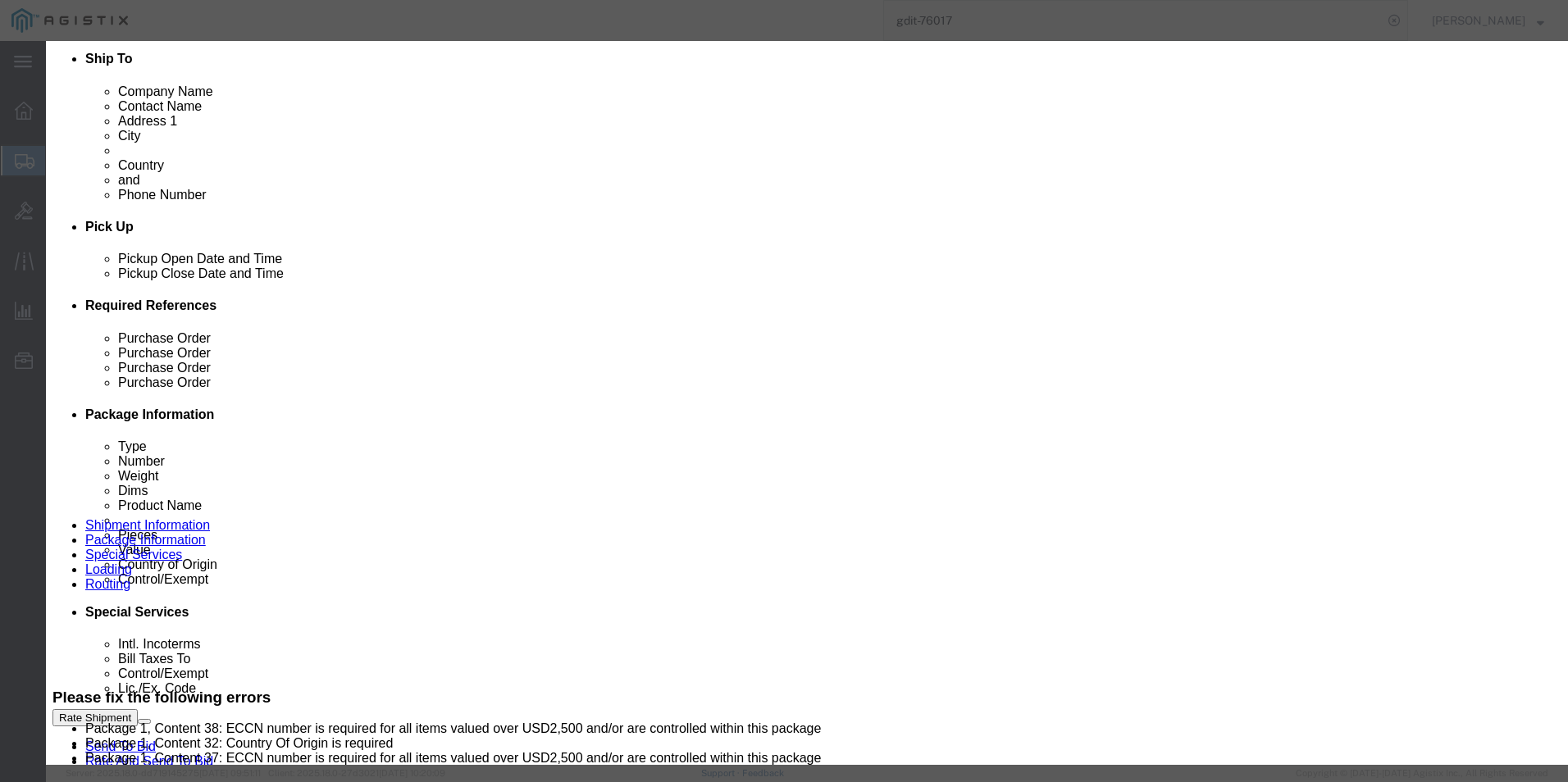
click icon
type input "5911101000"
select select "KGS"
type input "5911101000"
click input "text"
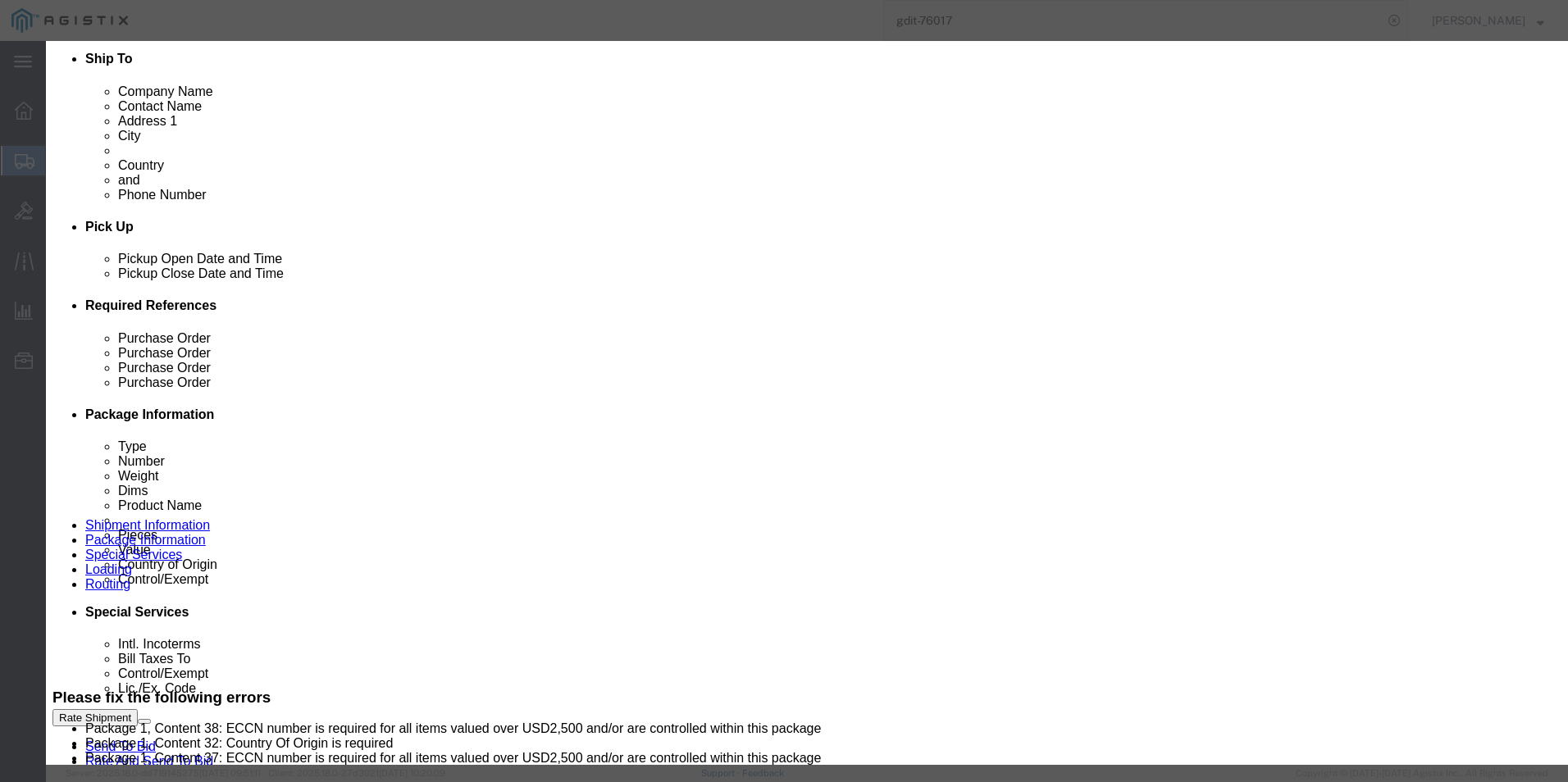
type input "EAR99"
click icon
click button
type input "4417"
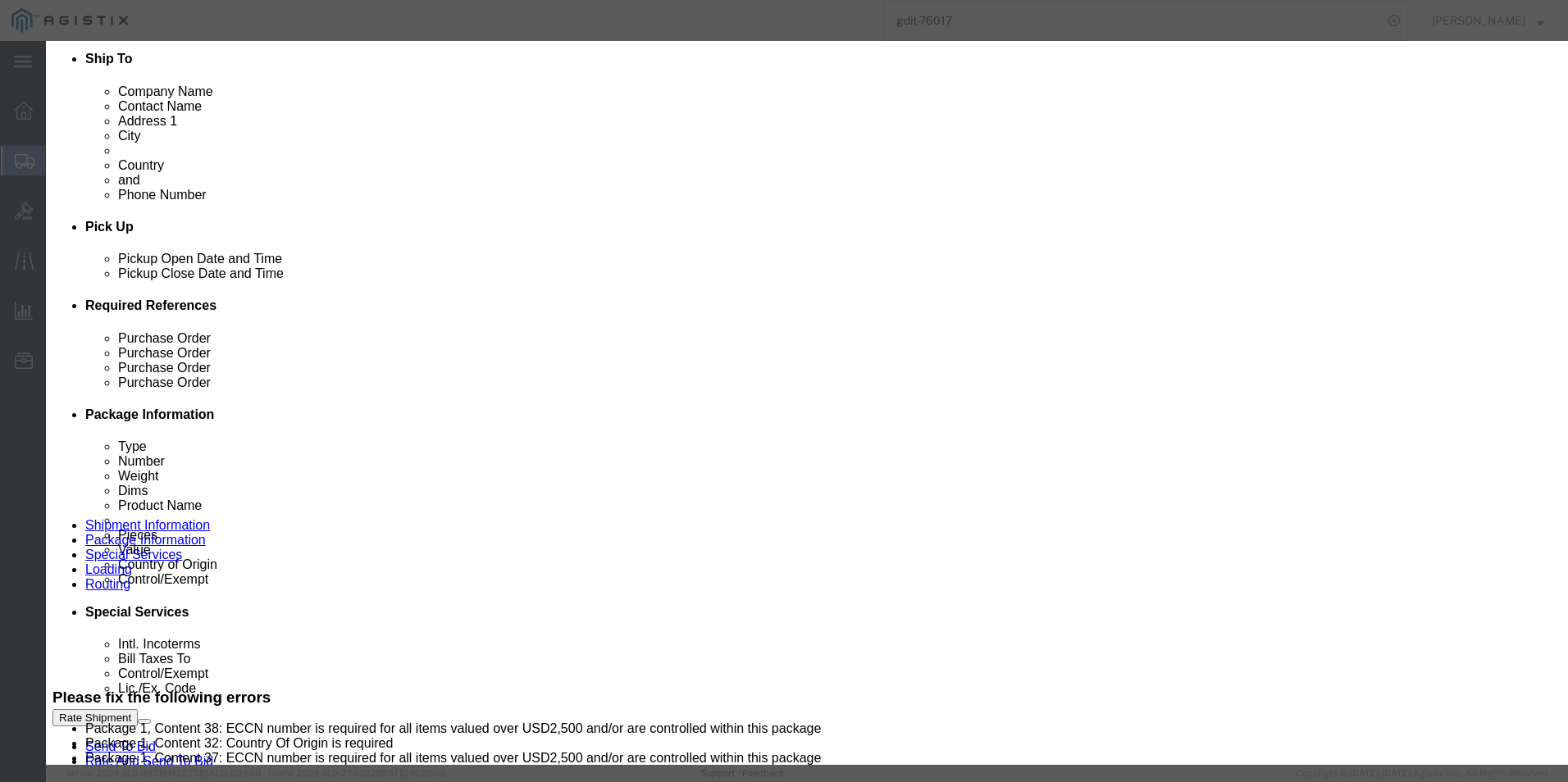
select select "KGS"
type input "4417000000"
click input "text"
type input "EAR99"
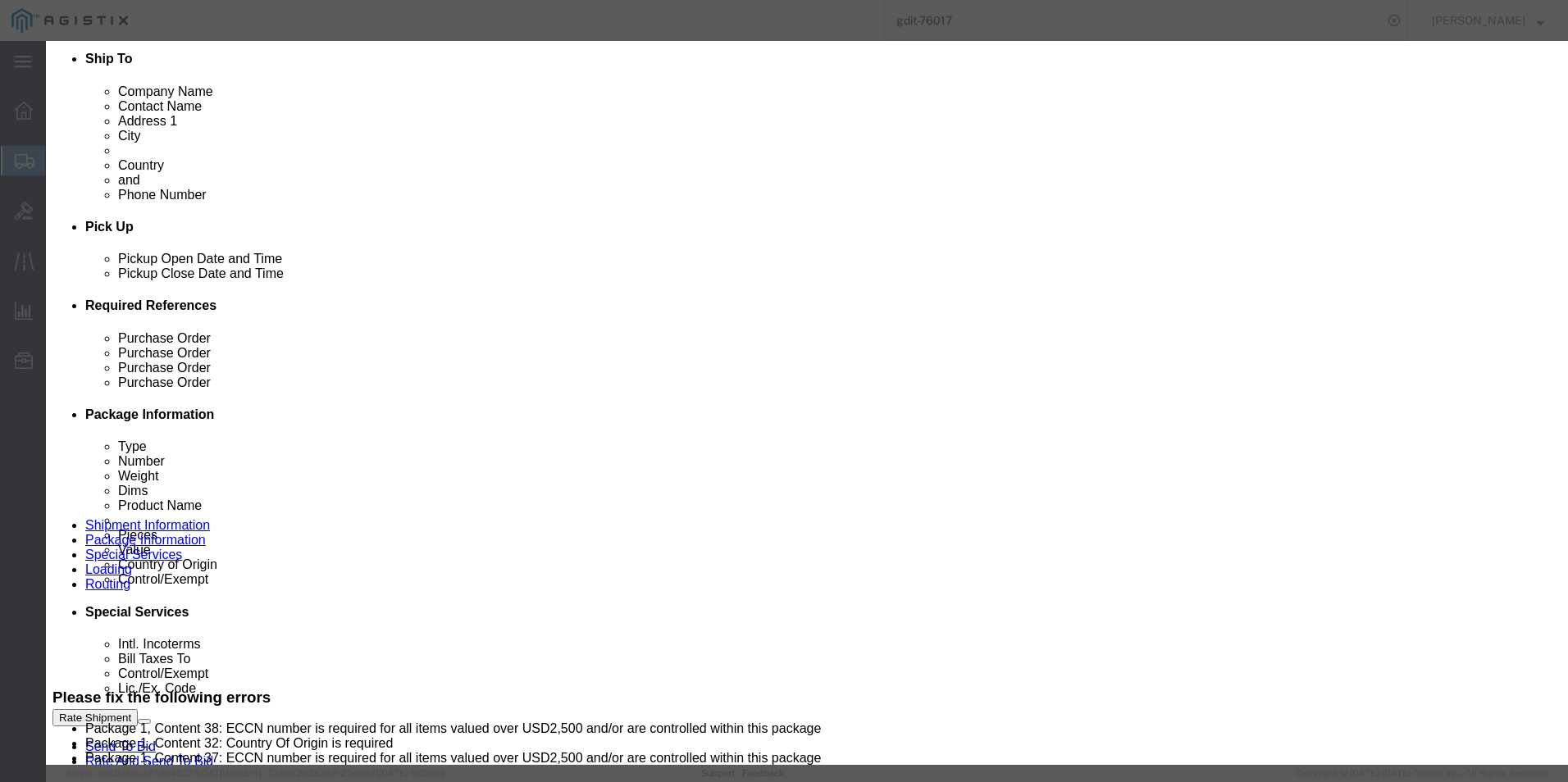
click button
type input "8517620020"
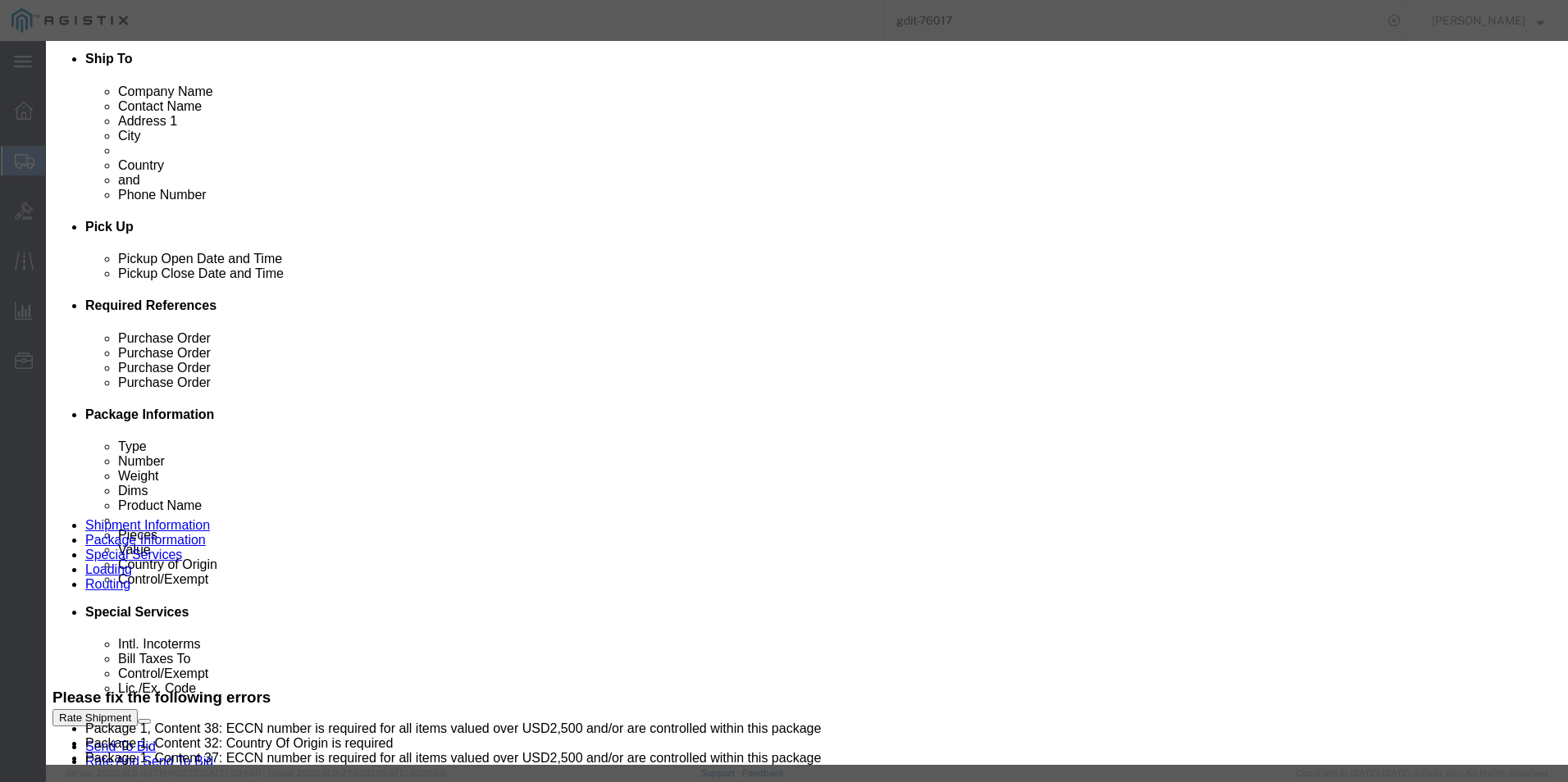
click input "text"
type input "5A002"
click button "Save & Close"
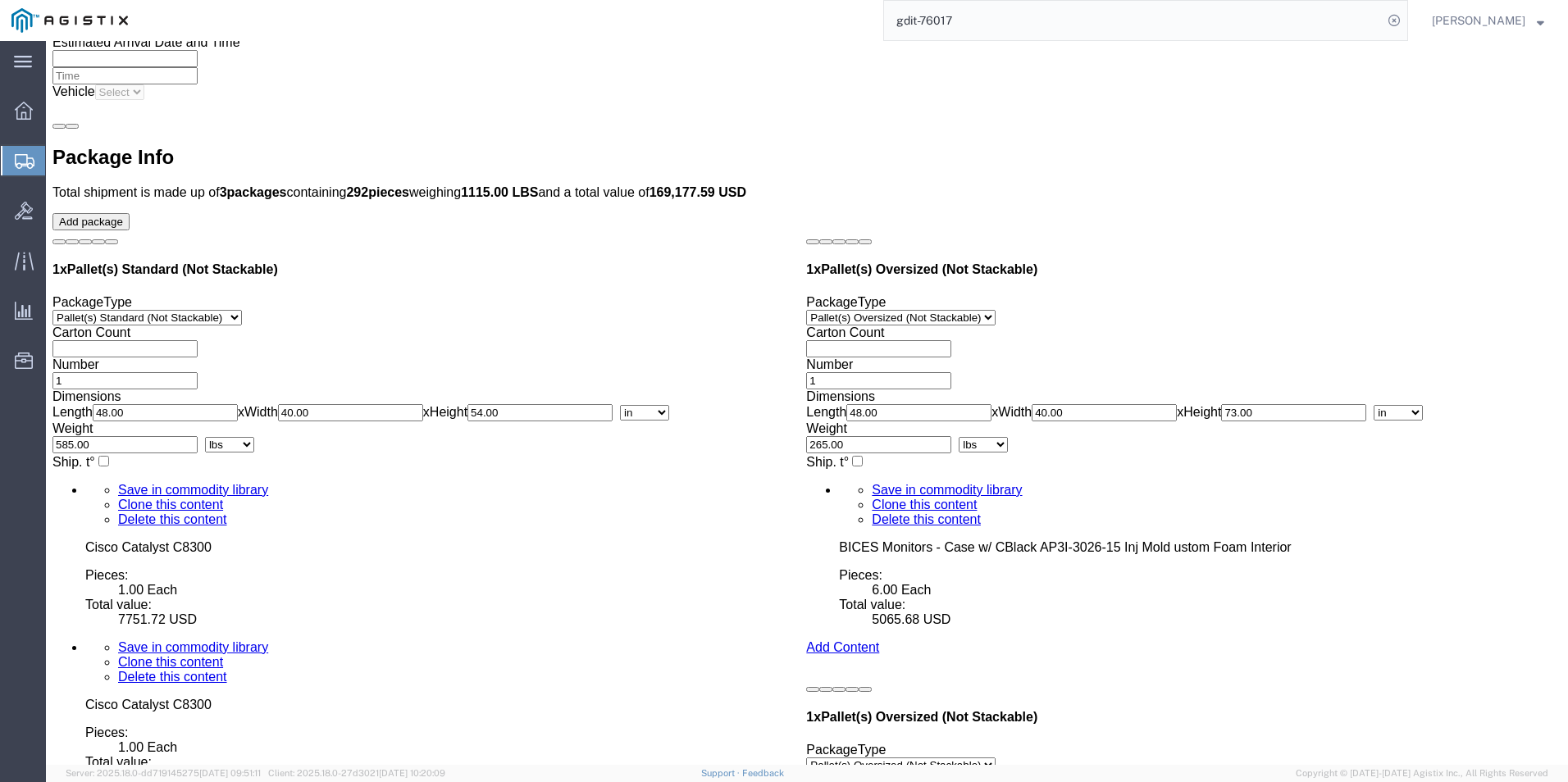
scroll to position [4857, 0]
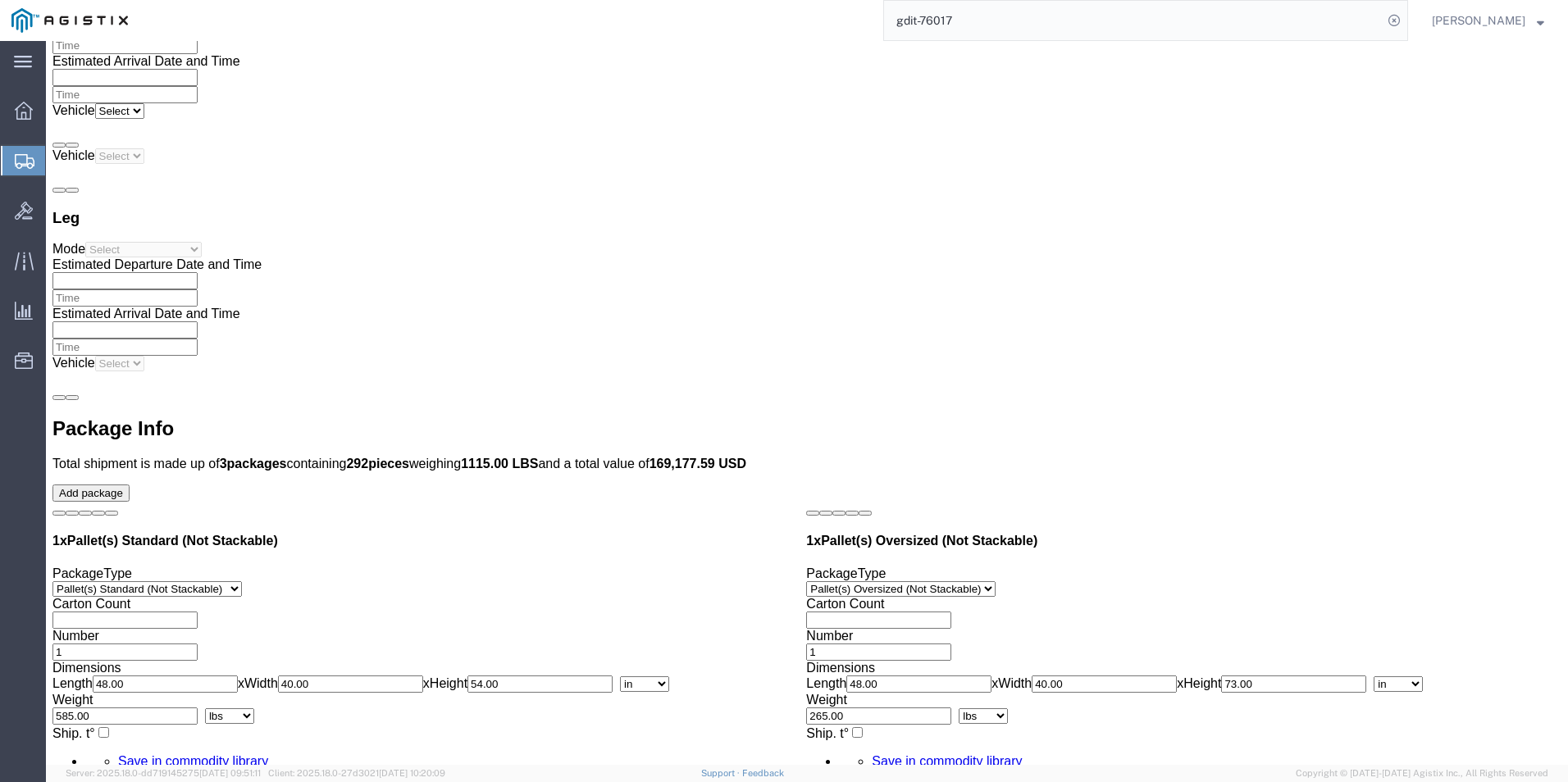
click dd "1.00 Each"
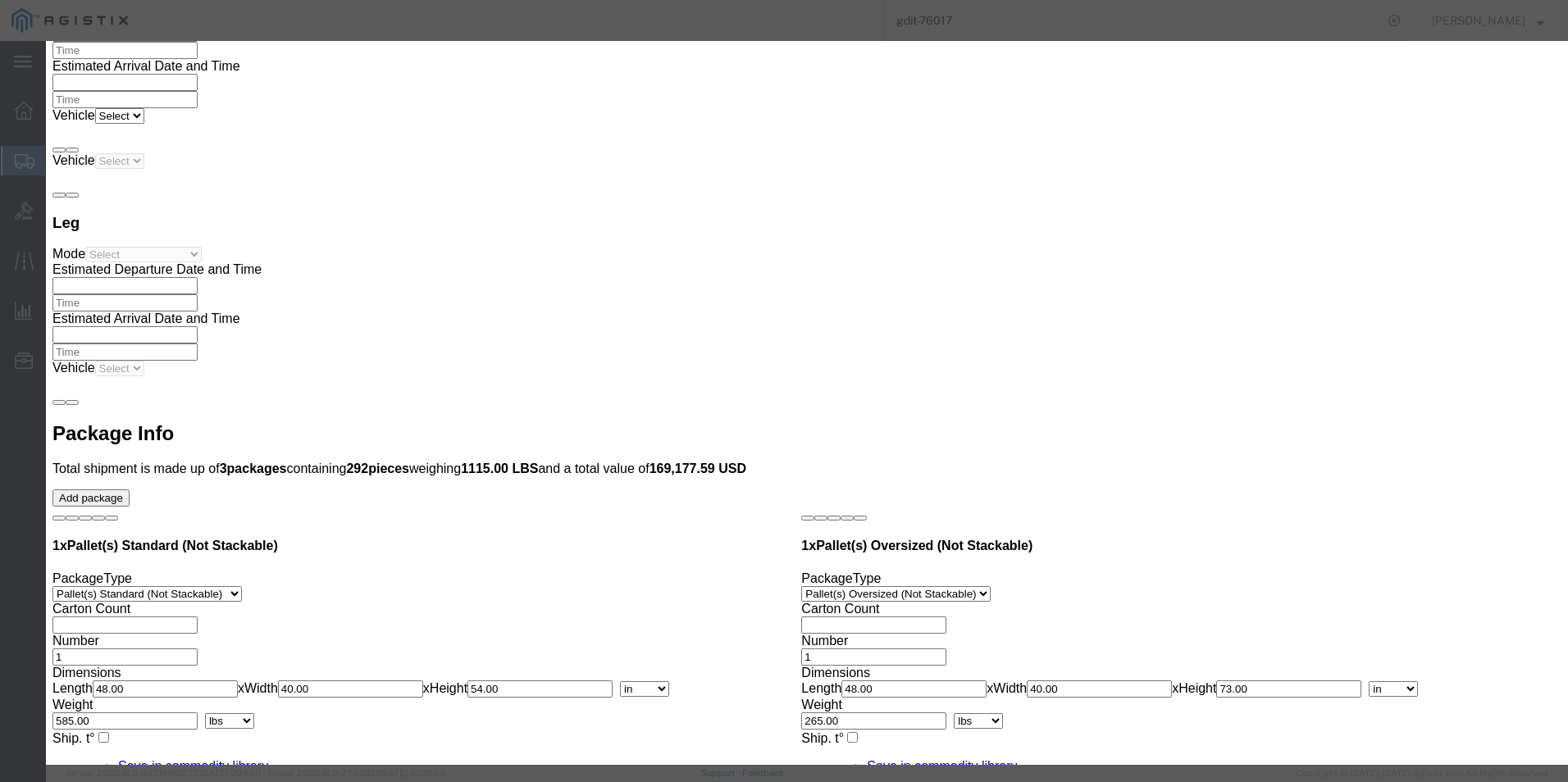
click textarea
type textarea "8517620020"
drag, startPoint x: 579, startPoint y: 237, endPoint x: 525, endPoint y: 253, distance: 56.3
click div "Product Name [PERSON_NAME] Lite PDU ATS/Metered 200-240V 8 C13 2 C19 Dual C20 P…"
drag, startPoint x: 543, startPoint y: 244, endPoint x: 419, endPoint y: 249, distance: 124.1
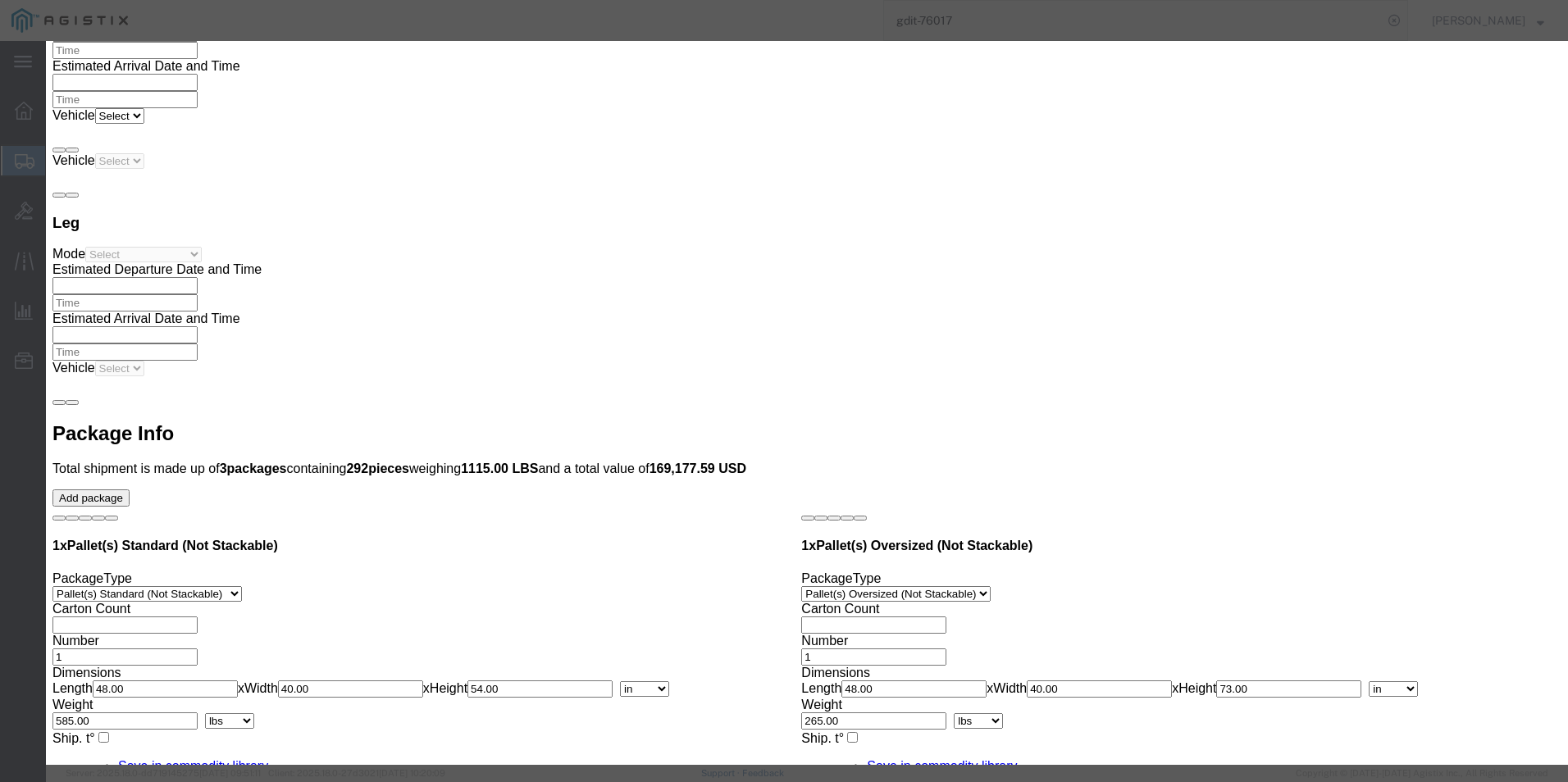
click div "Transport Notes 8517620020"
click button
type input "8517620020"
click input "text"
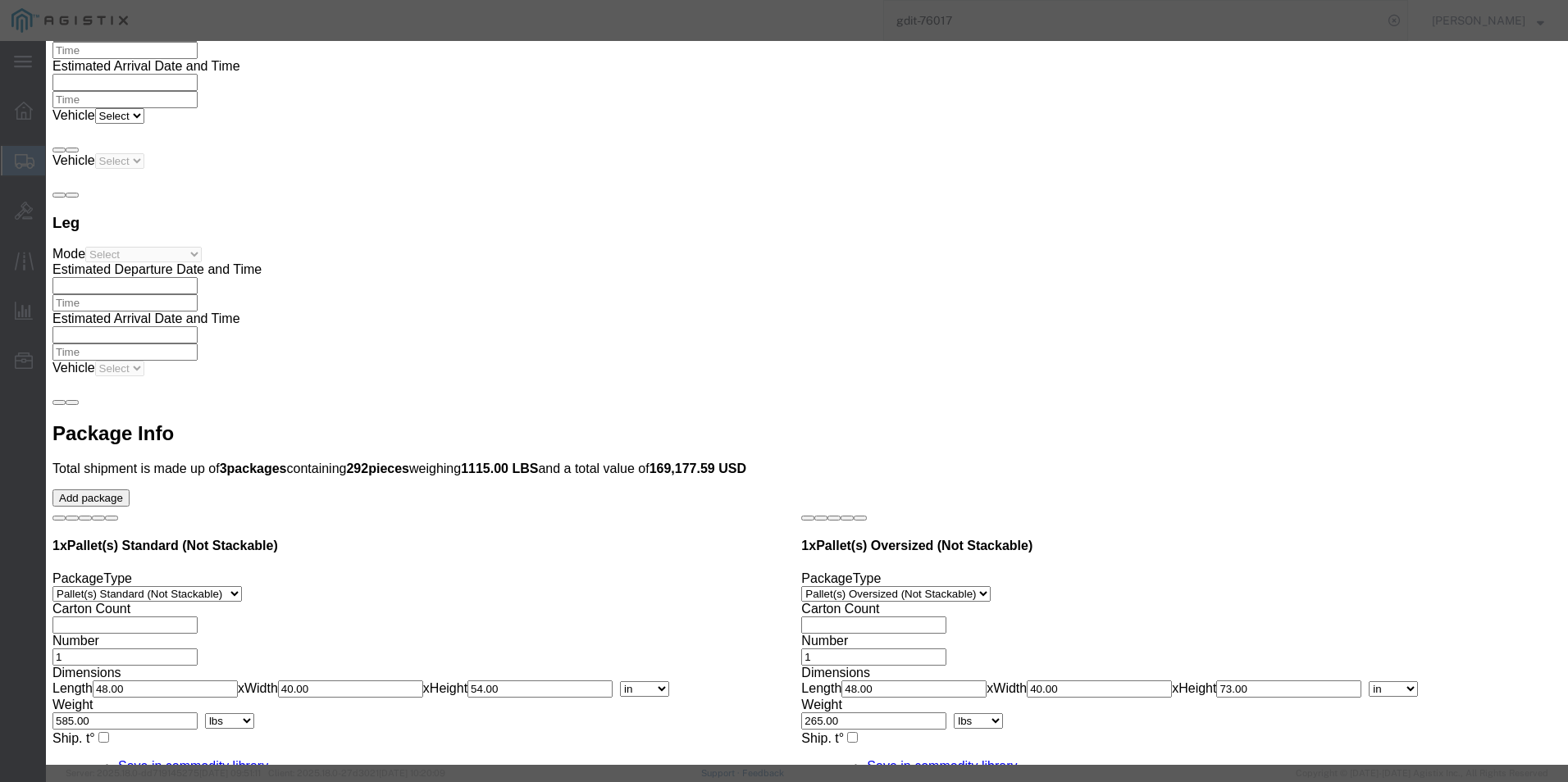
type input "5A002"
click button
click input "text"
type input "8517620020"
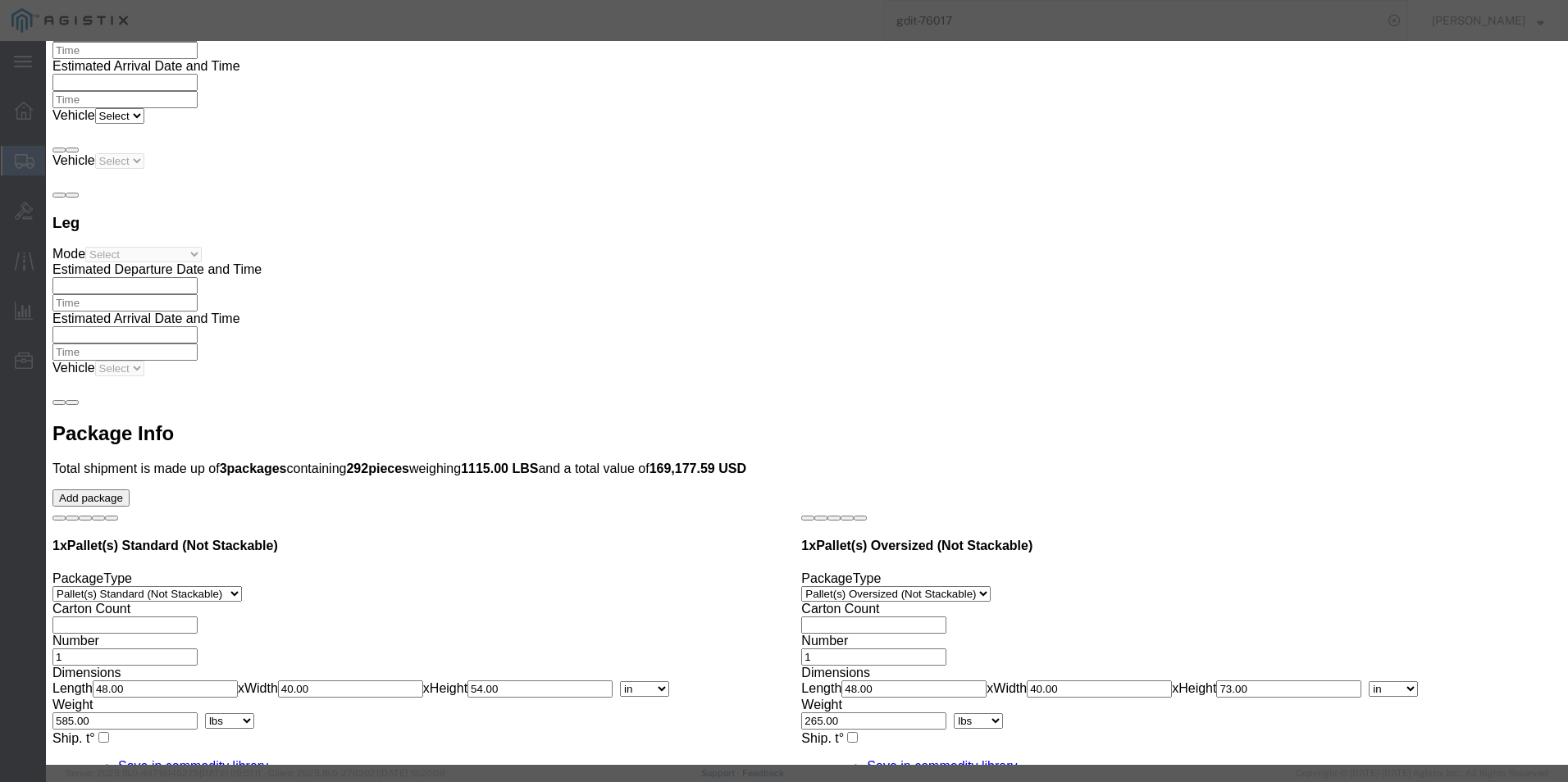
type input "8517620020"
click input "text"
type input "5A002"
click button
click input "text"
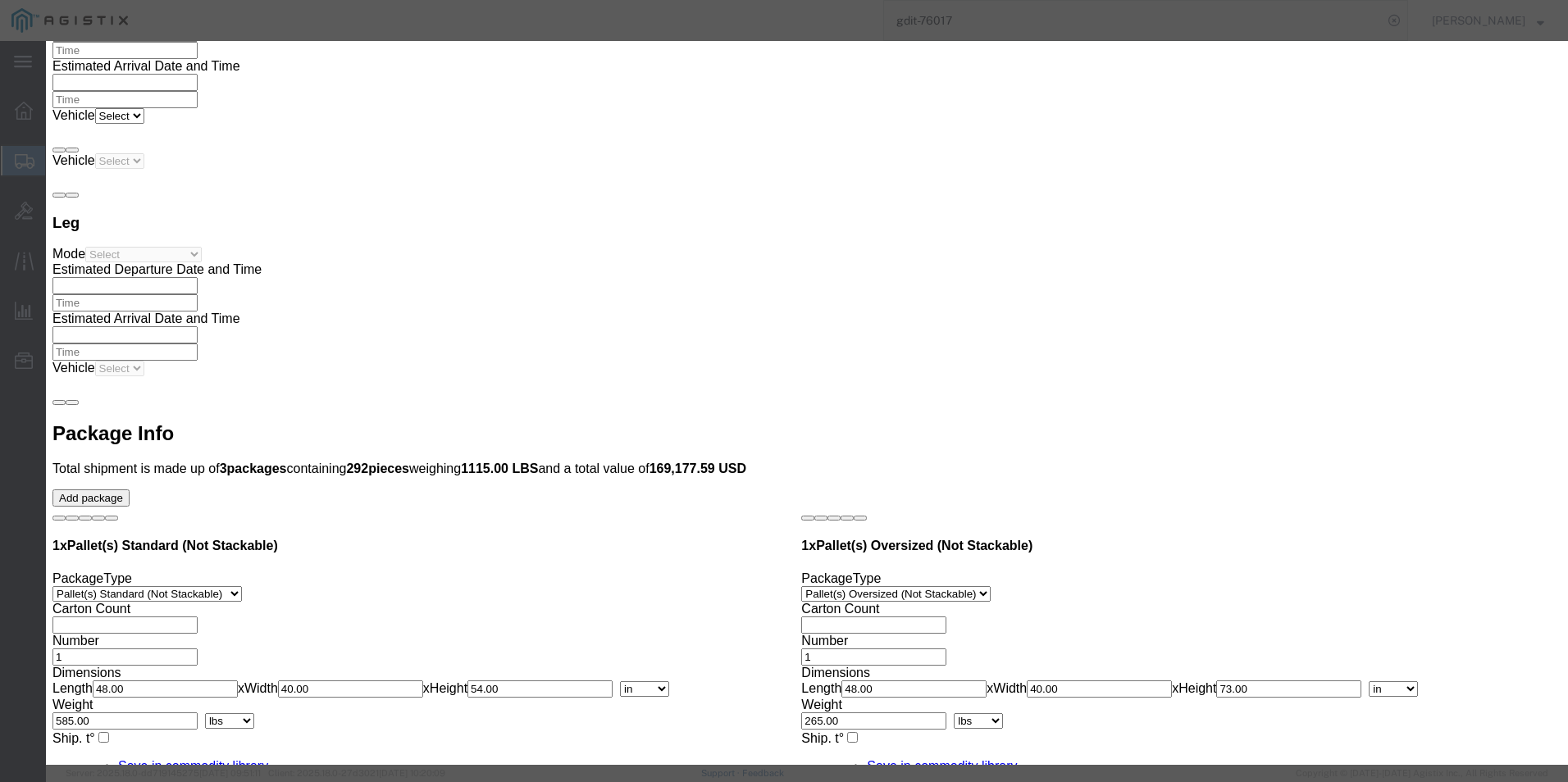
type input "8517620020"
click input "text"
type input "5A002"
click button
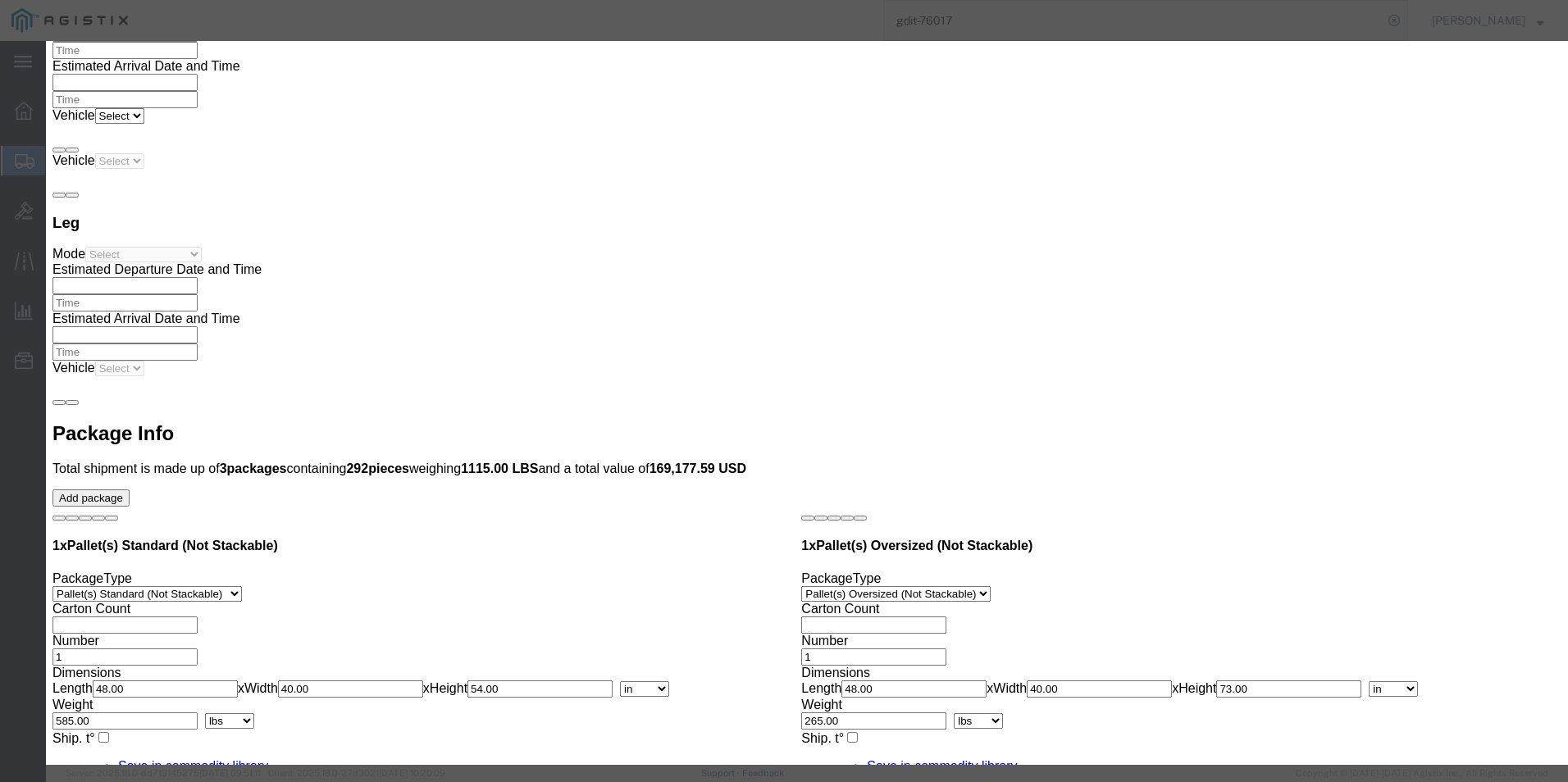
click input "text"
type input "8517620020"
click input "text"
type input "5A002"
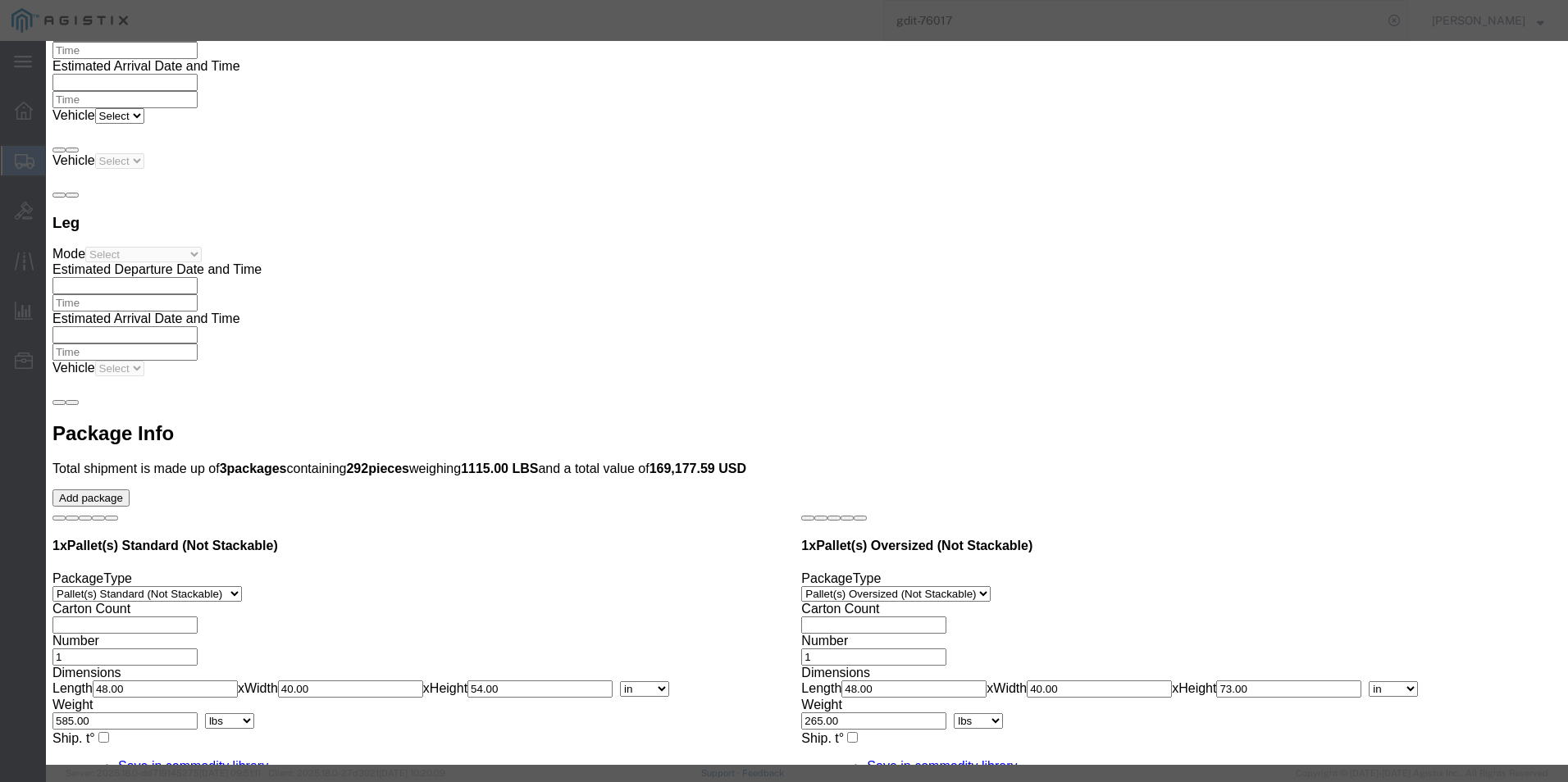
click button "Save & Close"
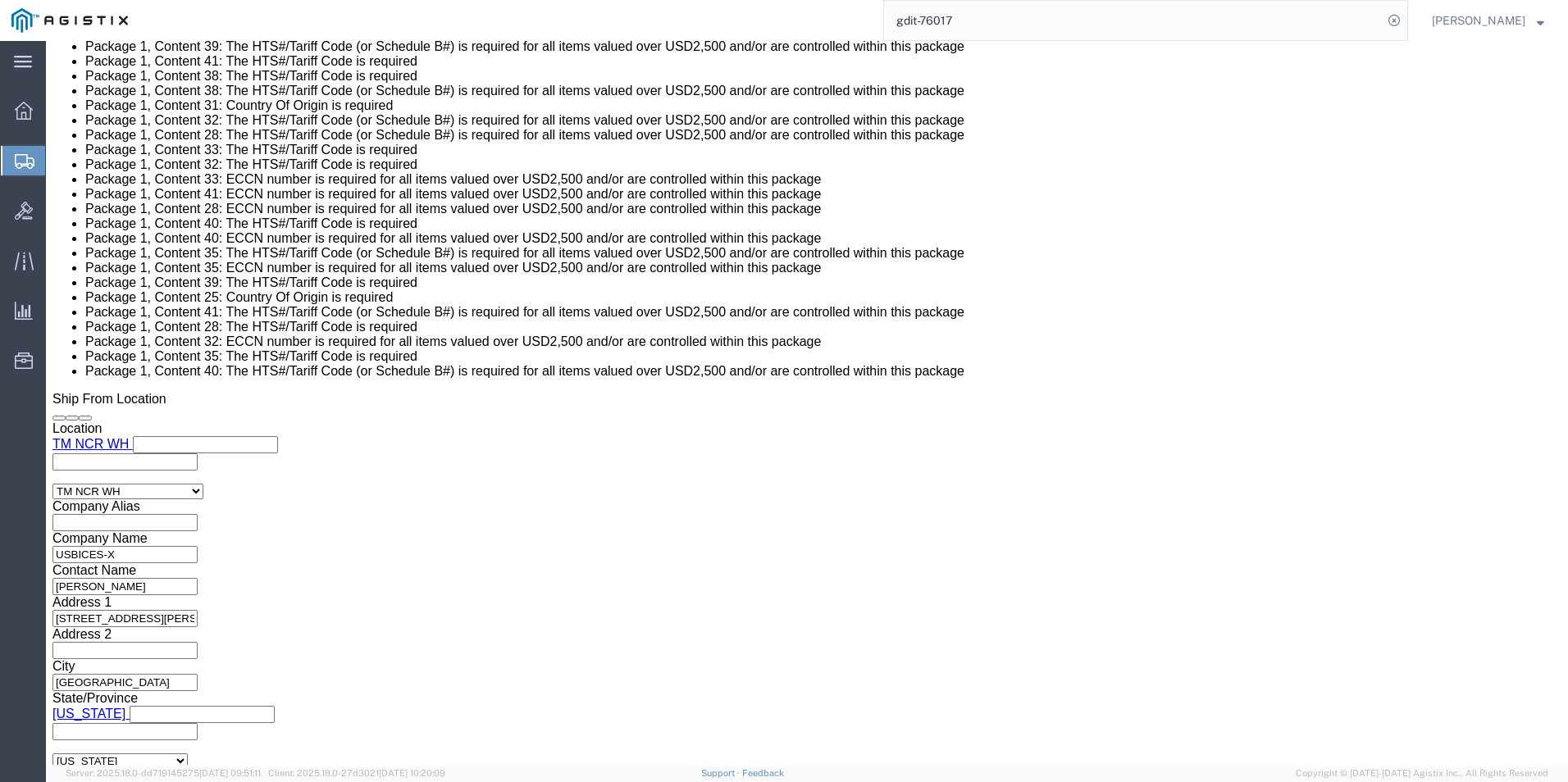
scroll to position [1446, 0]
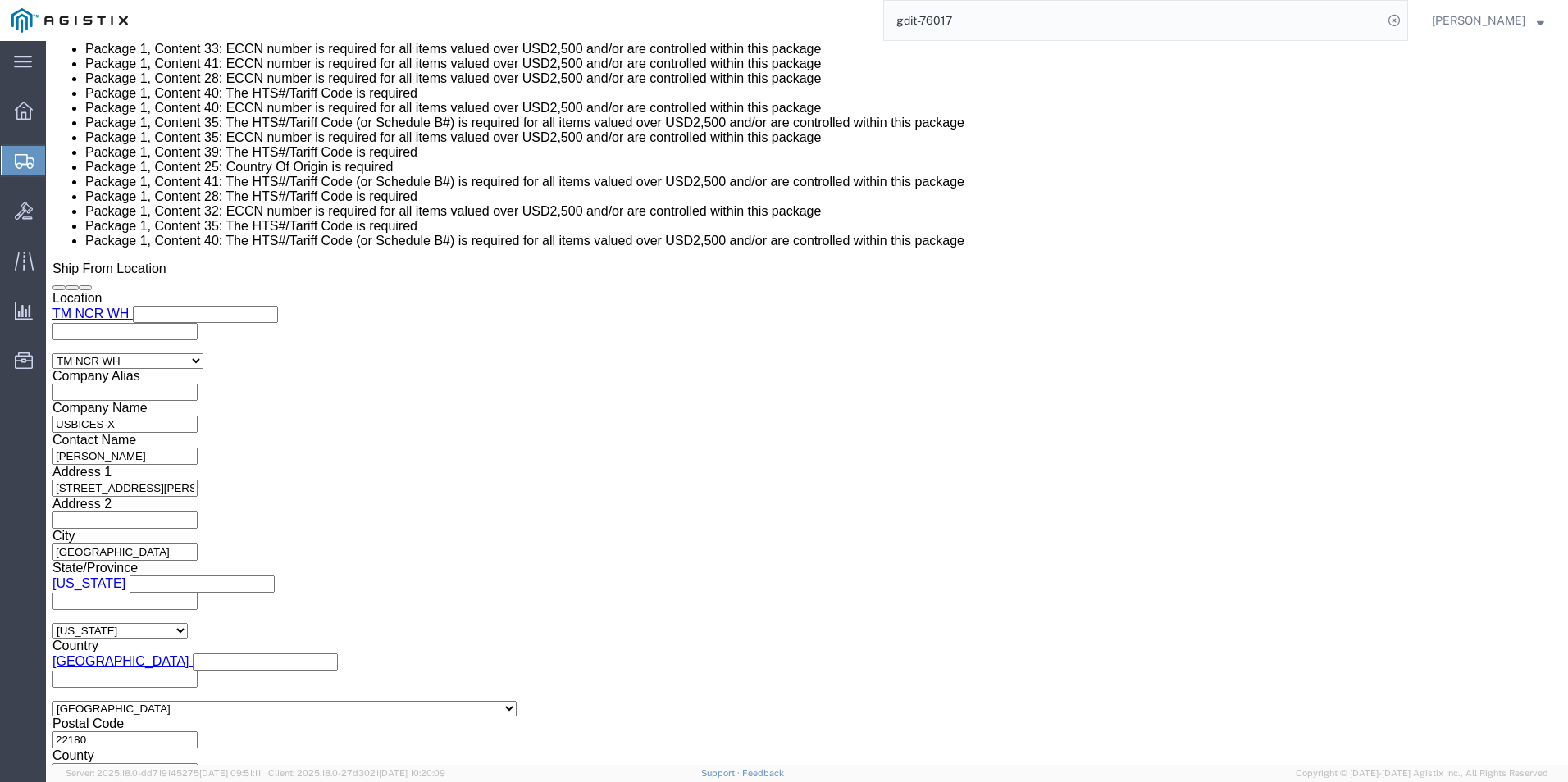
click button "Rate Shipment"
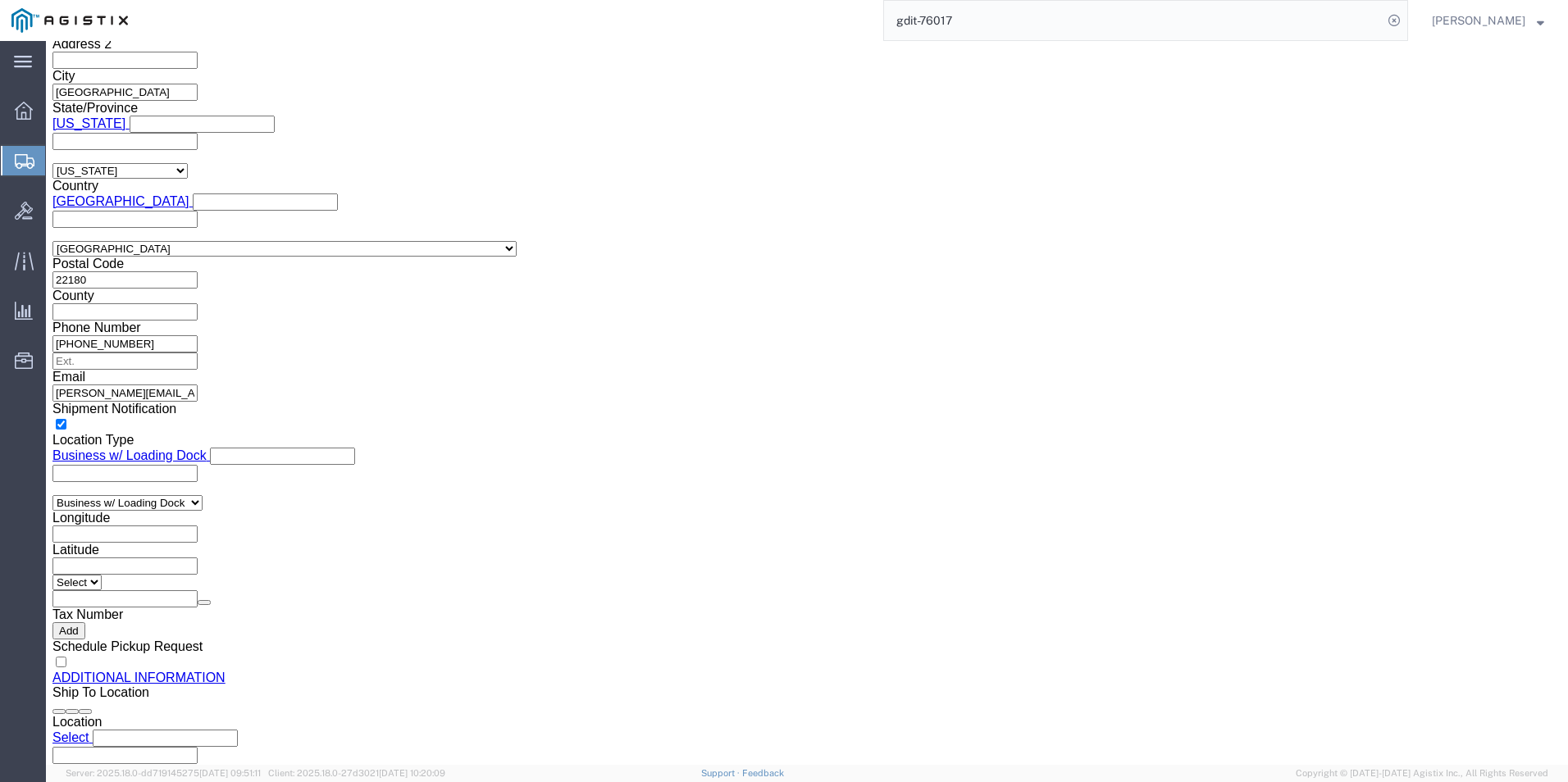
scroll to position [952, 0]
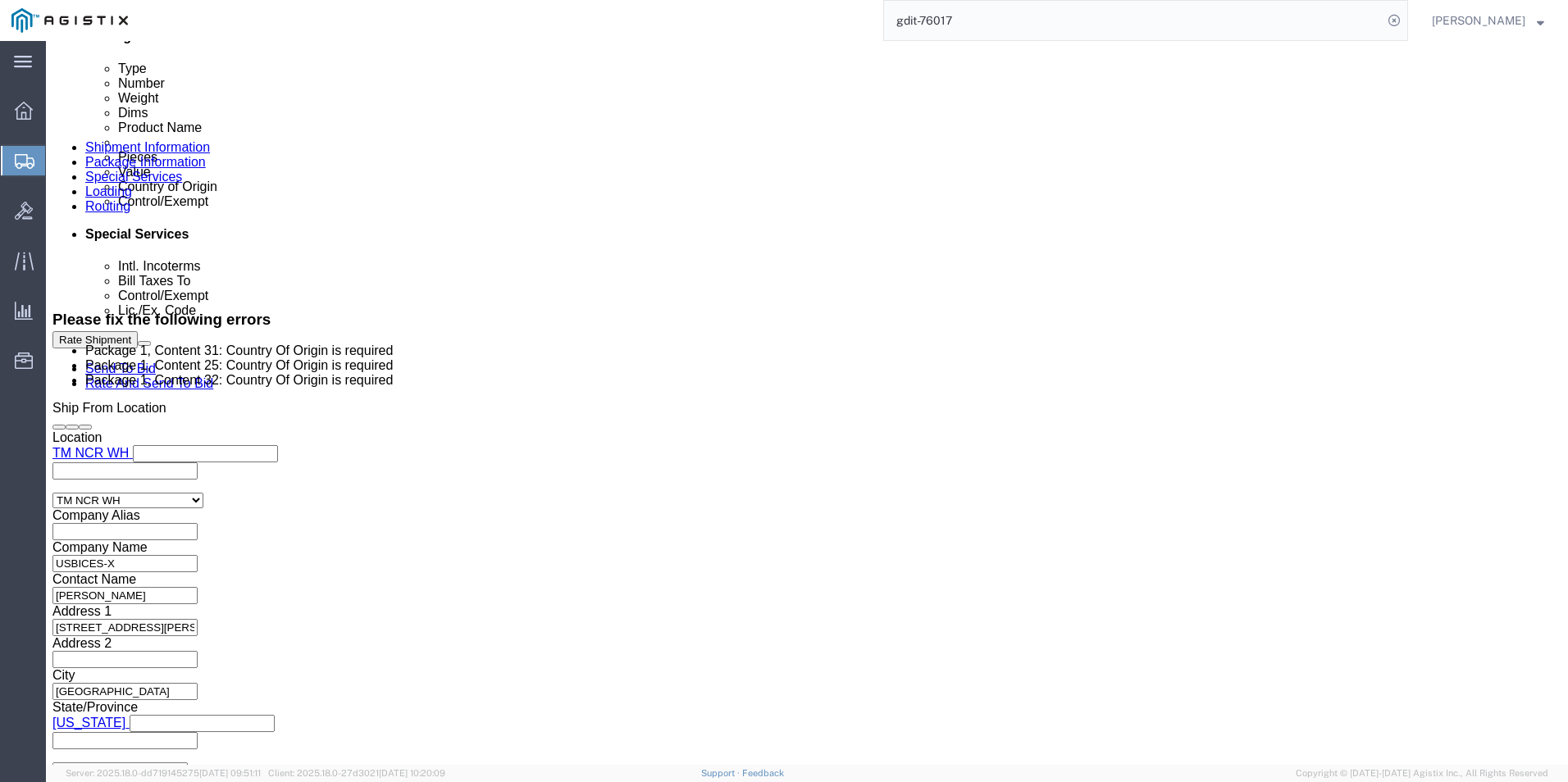
select select "PSNS"
select select "PONS"
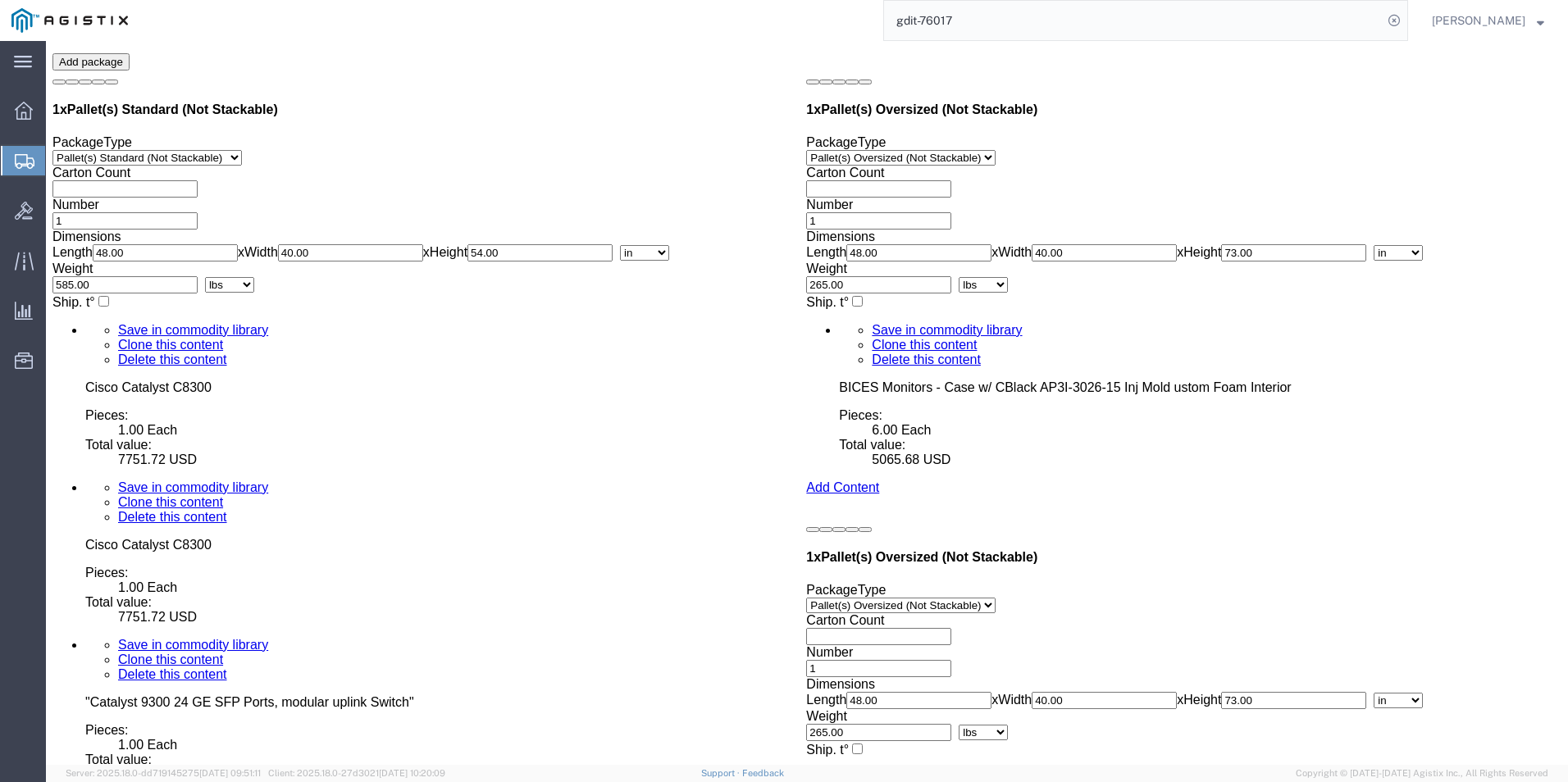
scroll to position [4904, 0]
click link "Package Information"
click icon
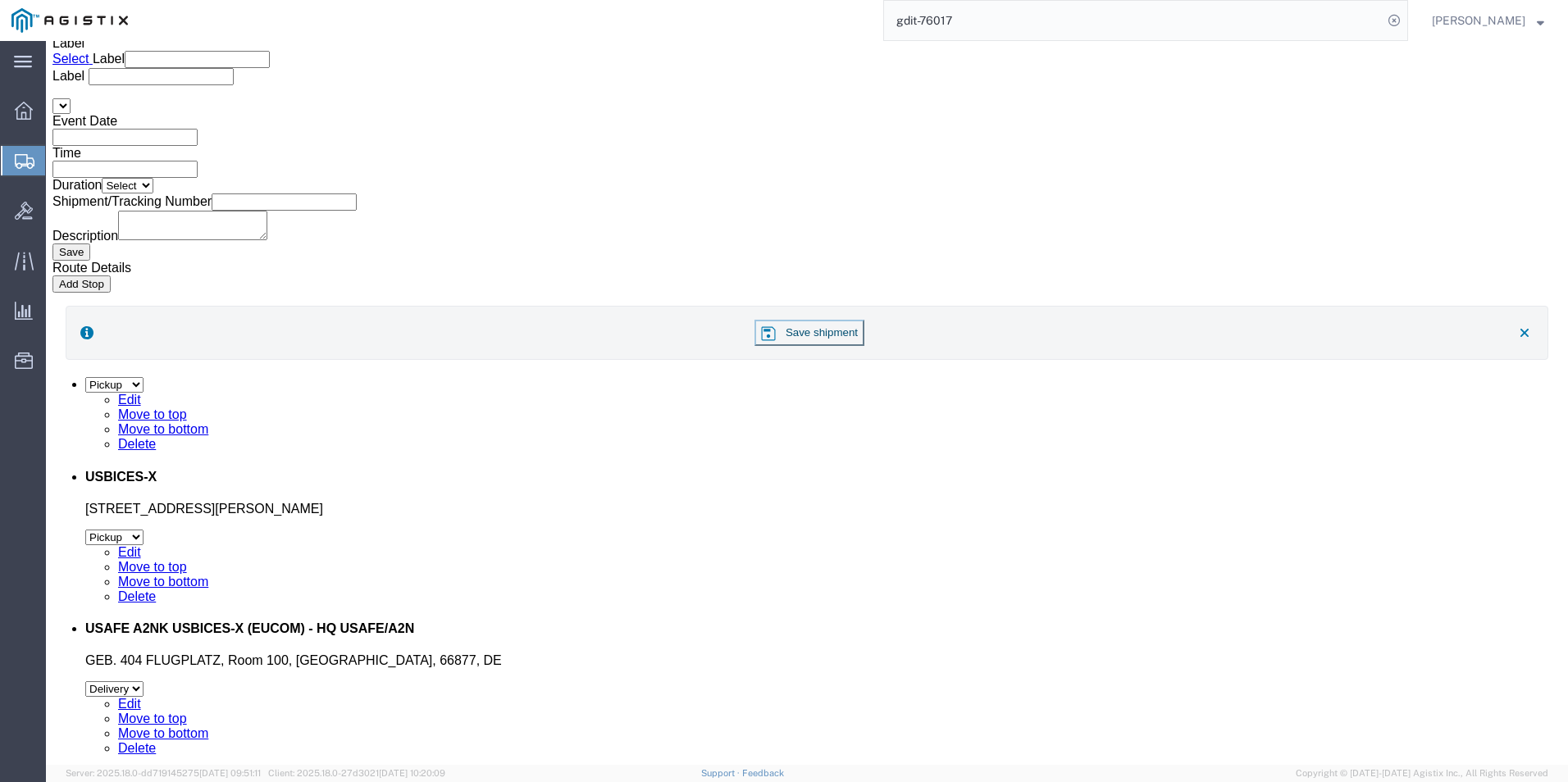
scroll to position [3674, 0]
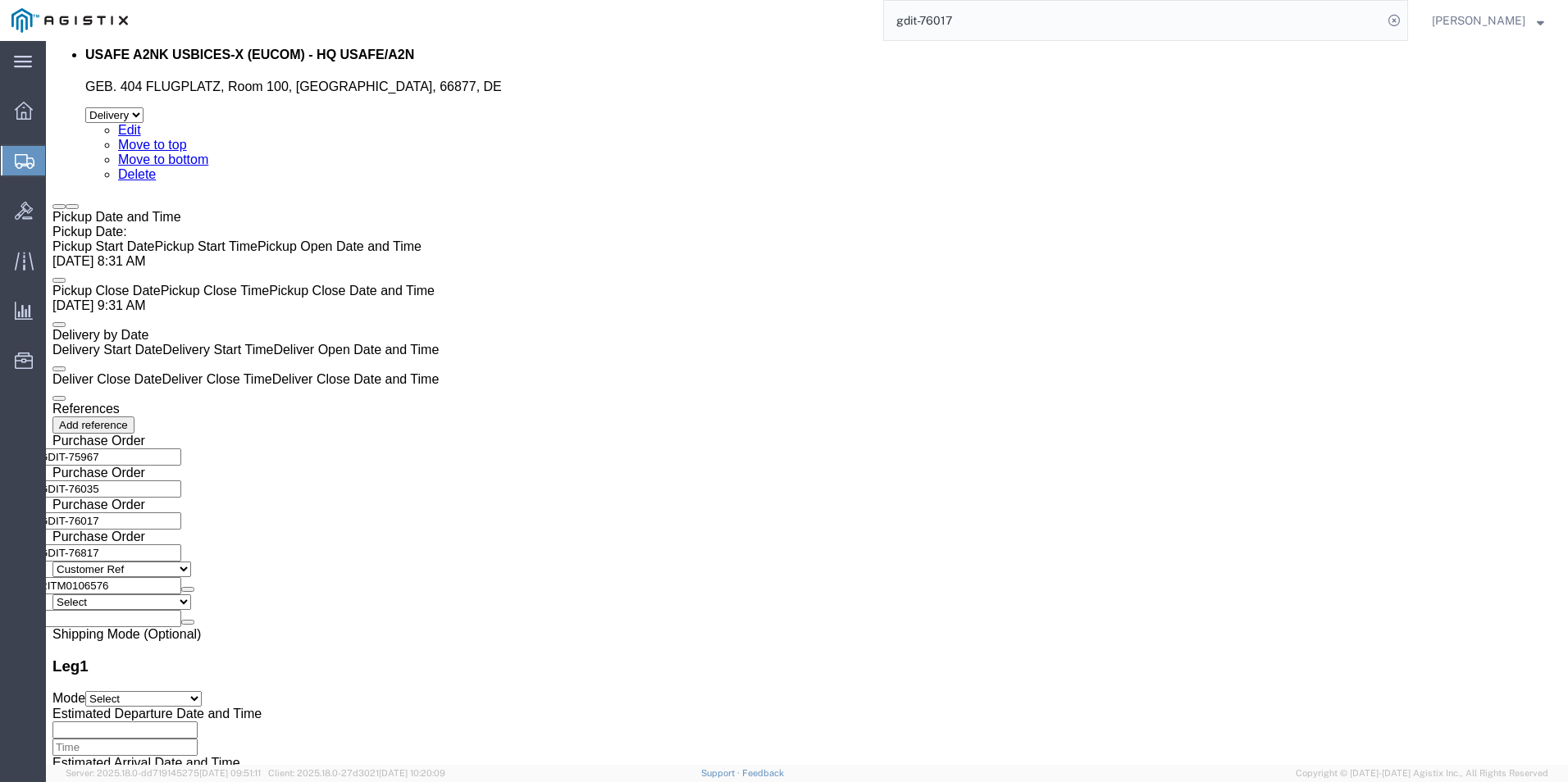
click dd "431.65 USD"
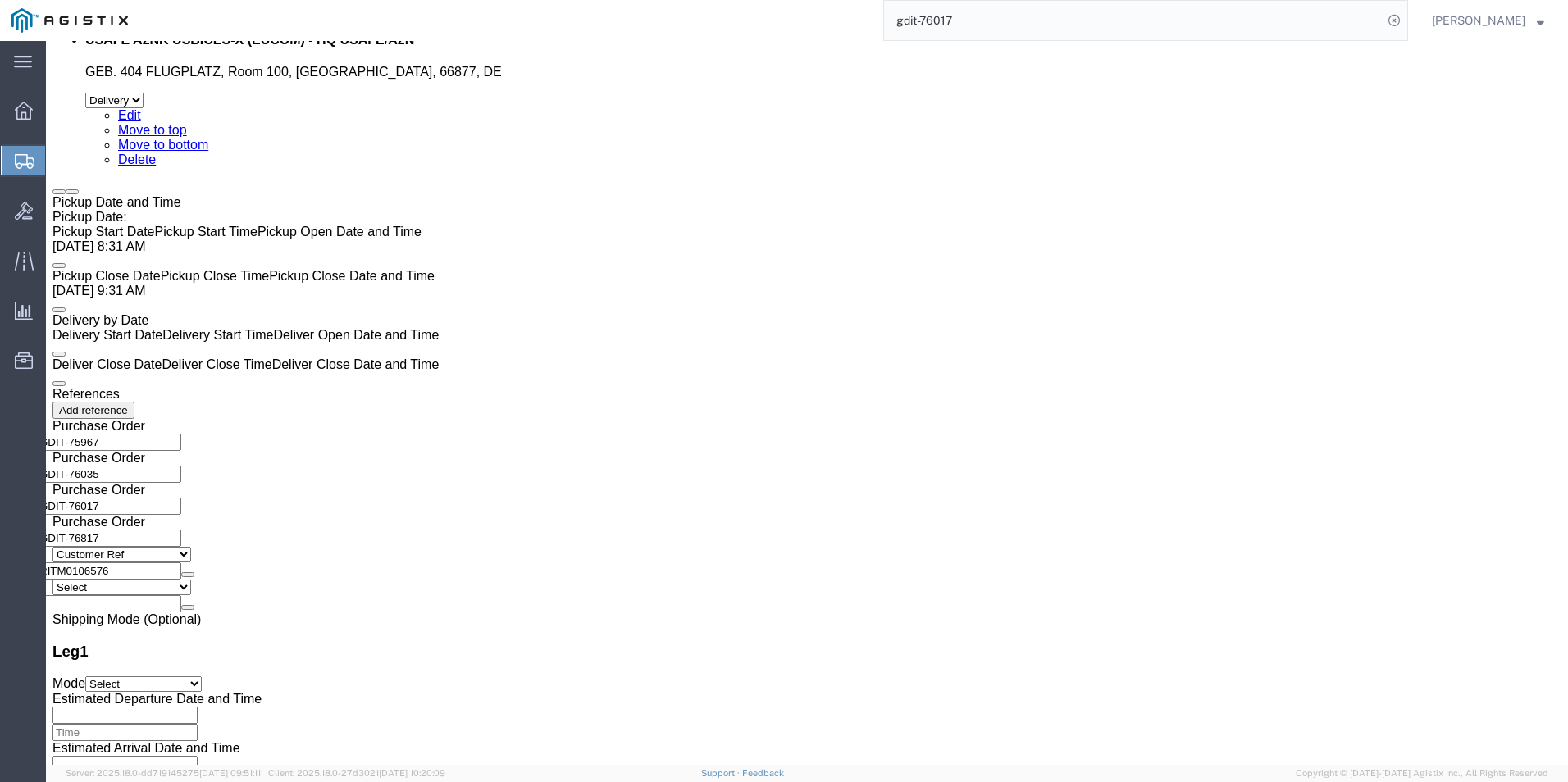
scroll to position [3740, 0]
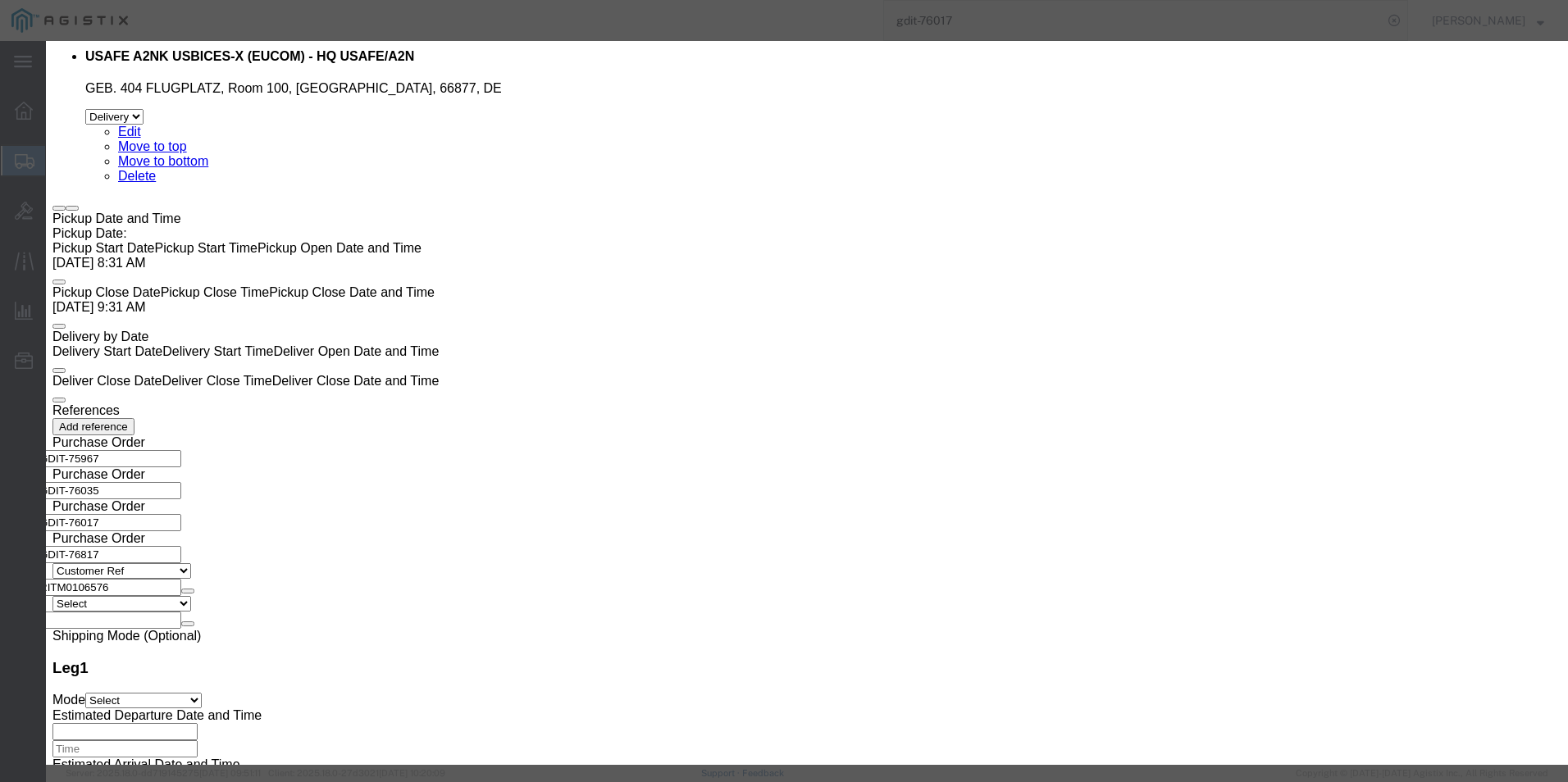
click select "Select [GEOGRAPHIC_DATA] [GEOGRAPHIC_DATA] [GEOGRAPHIC_DATA] [GEOGRAPHIC_DATA] …"
select select "US"
click select "Select [GEOGRAPHIC_DATA] [GEOGRAPHIC_DATA] [GEOGRAPHIC_DATA] [GEOGRAPHIC_DATA] …"
click button "Save & Close"
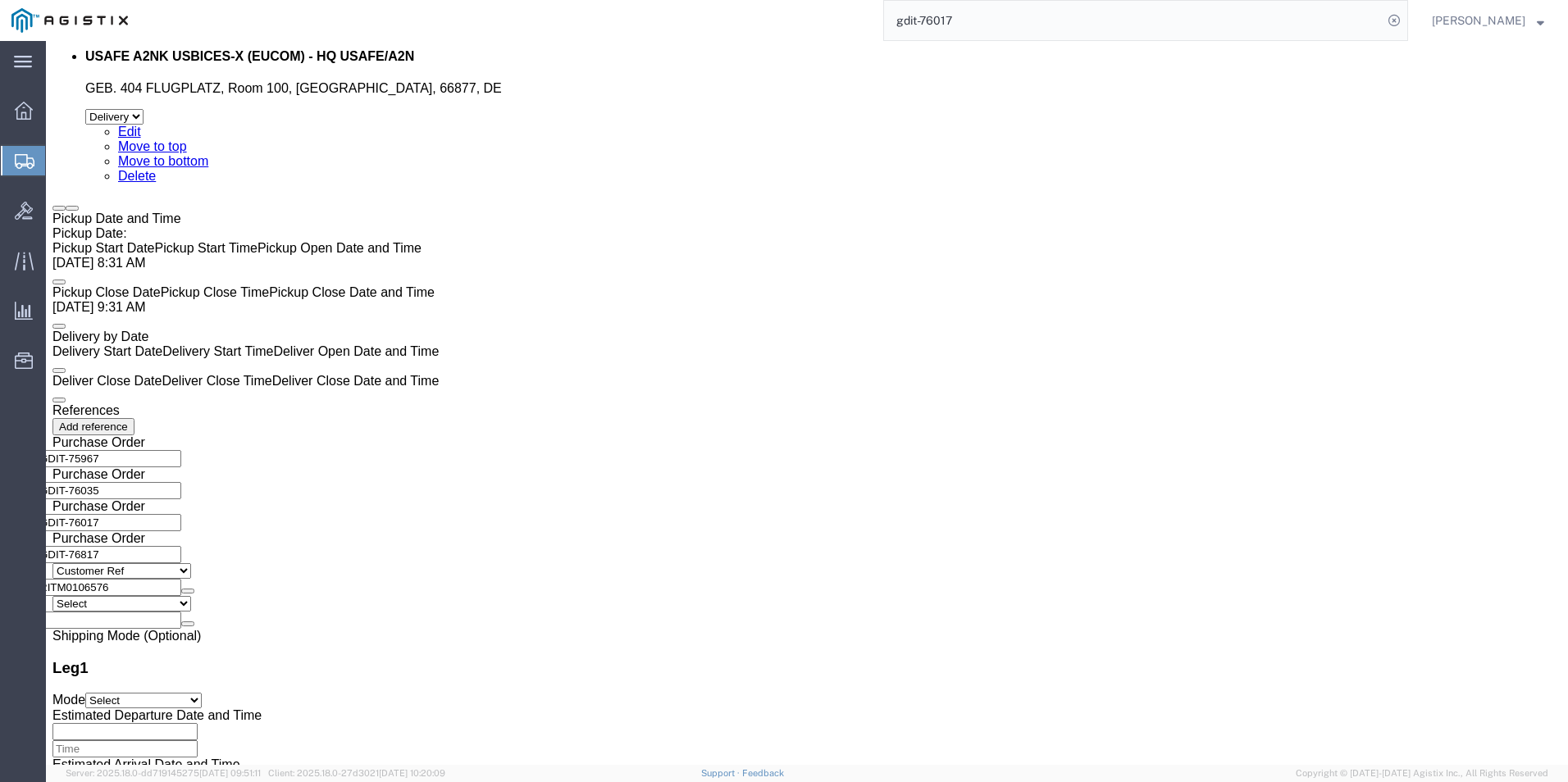
click dd "553.20 USD"
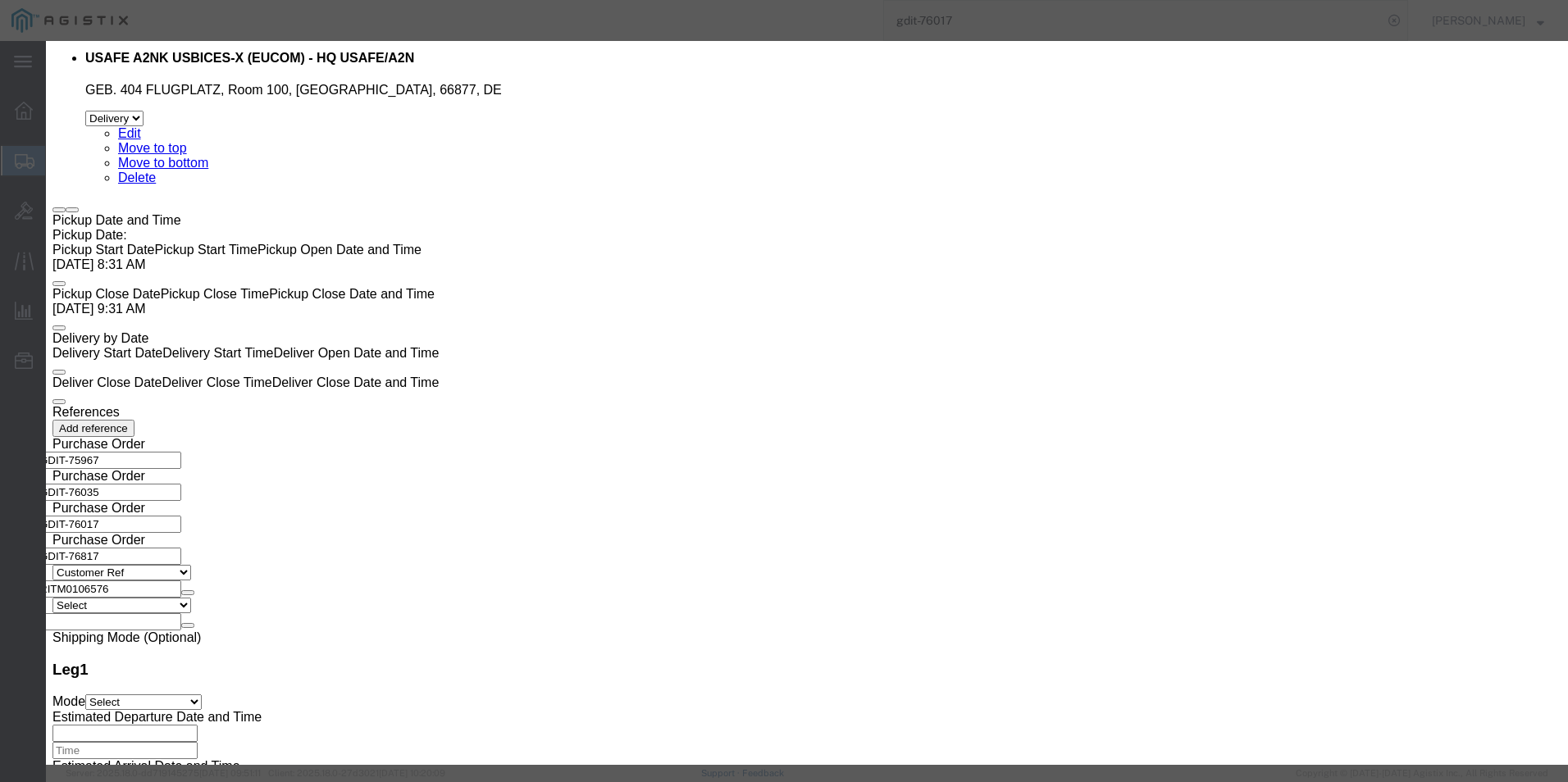
click select "Select [GEOGRAPHIC_DATA] [GEOGRAPHIC_DATA] [GEOGRAPHIC_DATA] [GEOGRAPHIC_DATA] …"
select select "US"
click select "Select [GEOGRAPHIC_DATA] [GEOGRAPHIC_DATA] [GEOGRAPHIC_DATA] [GEOGRAPHIC_DATA] …"
click button "Save & Close"
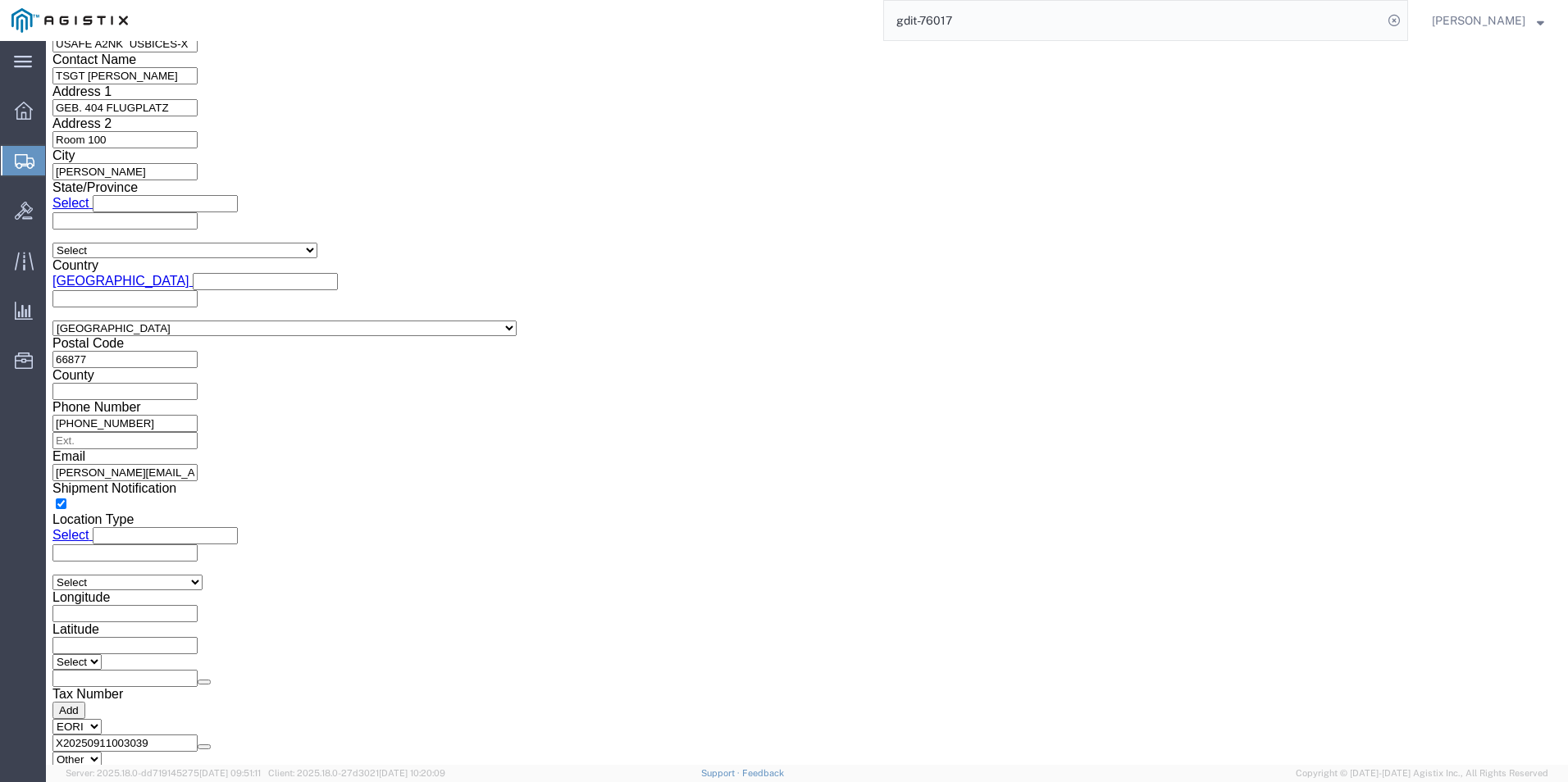
scroll to position [2900, 0]
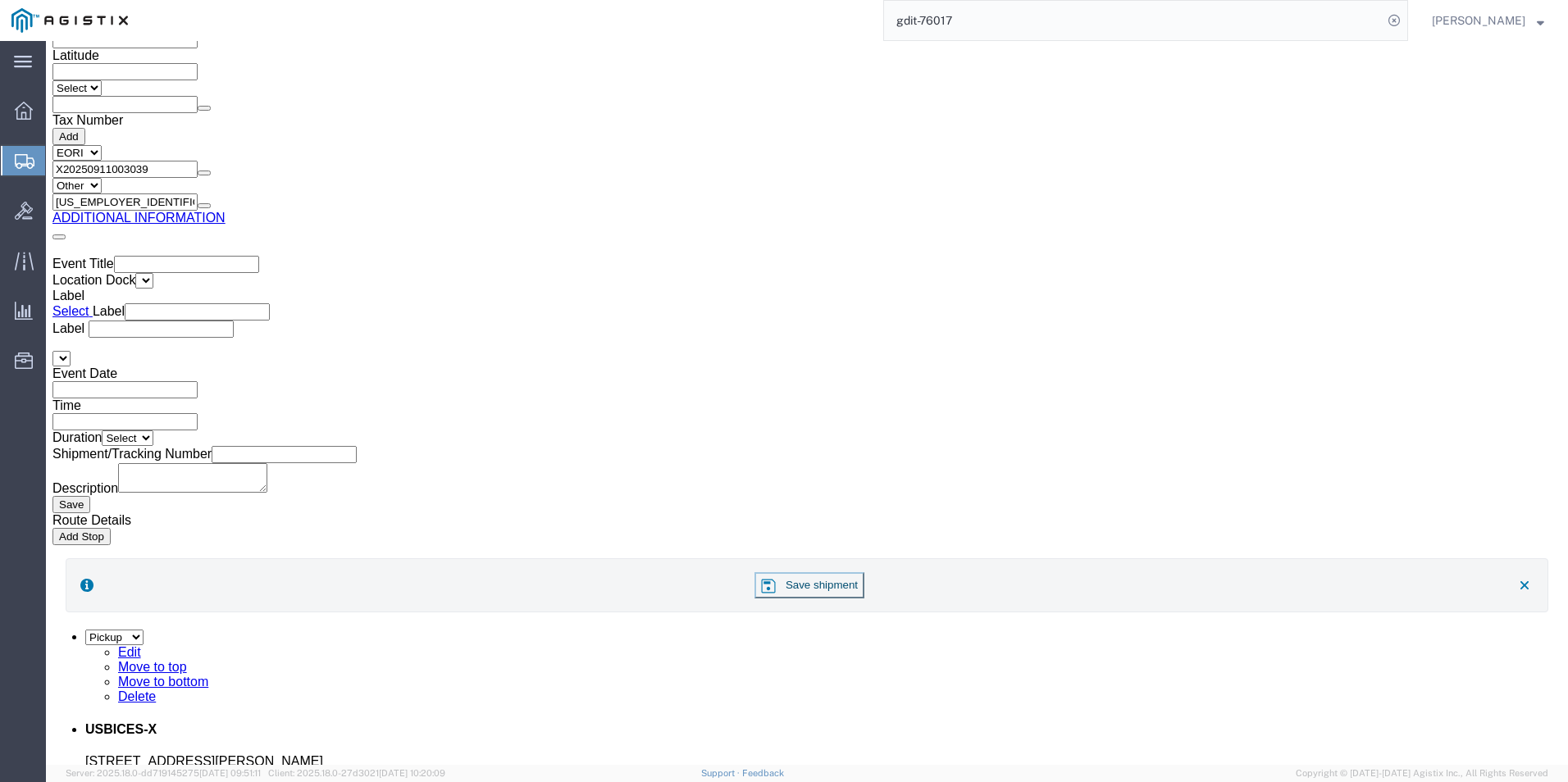
click dd "26.25 USD"
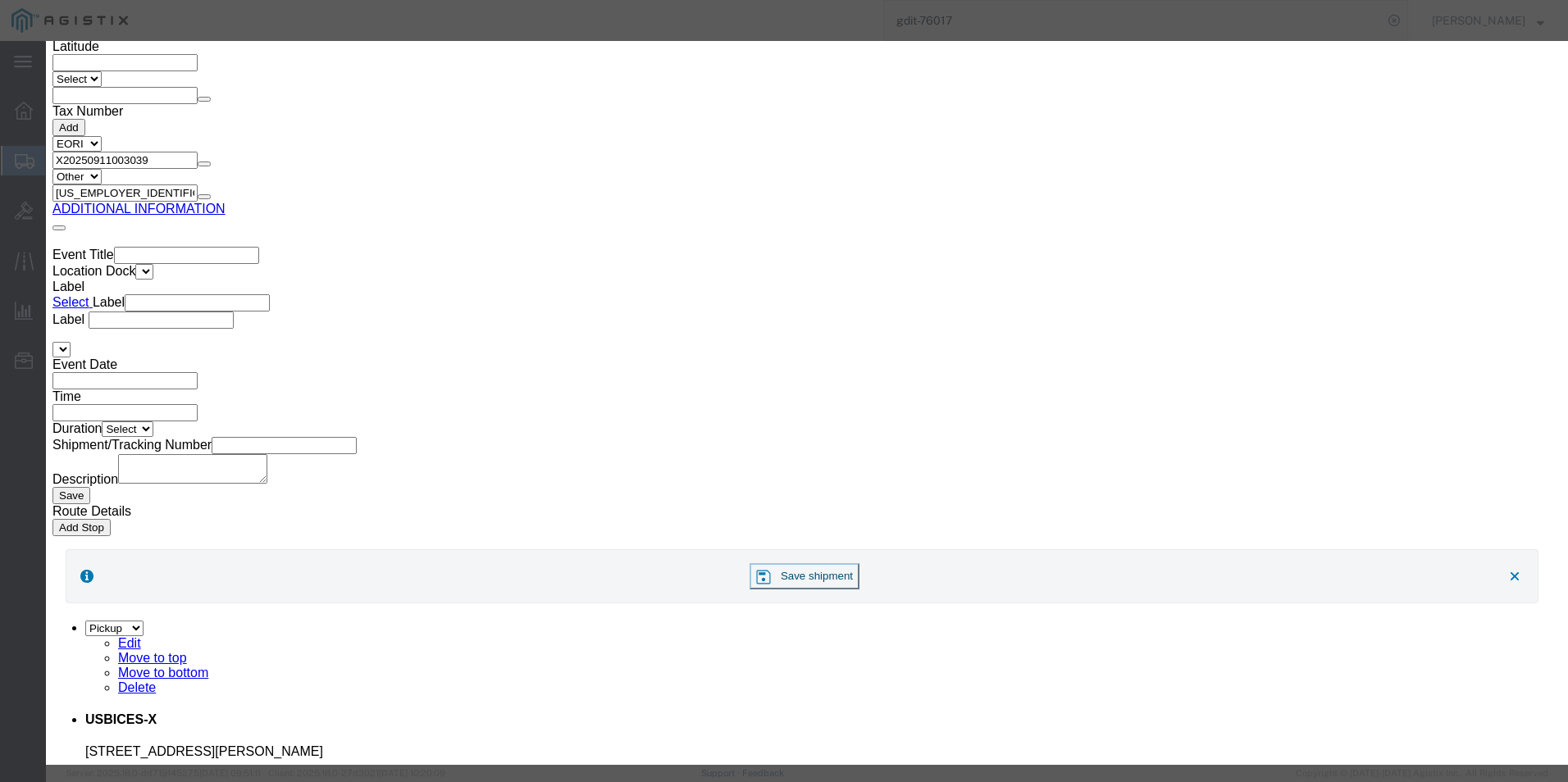
click select "Select [GEOGRAPHIC_DATA] [GEOGRAPHIC_DATA] [GEOGRAPHIC_DATA] [GEOGRAPHIC_DATA] …"
select select "US"
click select "Select [GEOGRAPHIC_DATA] [GEOGRAPHIC_DATA] [GEOGRAPHIC_DATA] [GEOGRAPHIC_DATA] …"
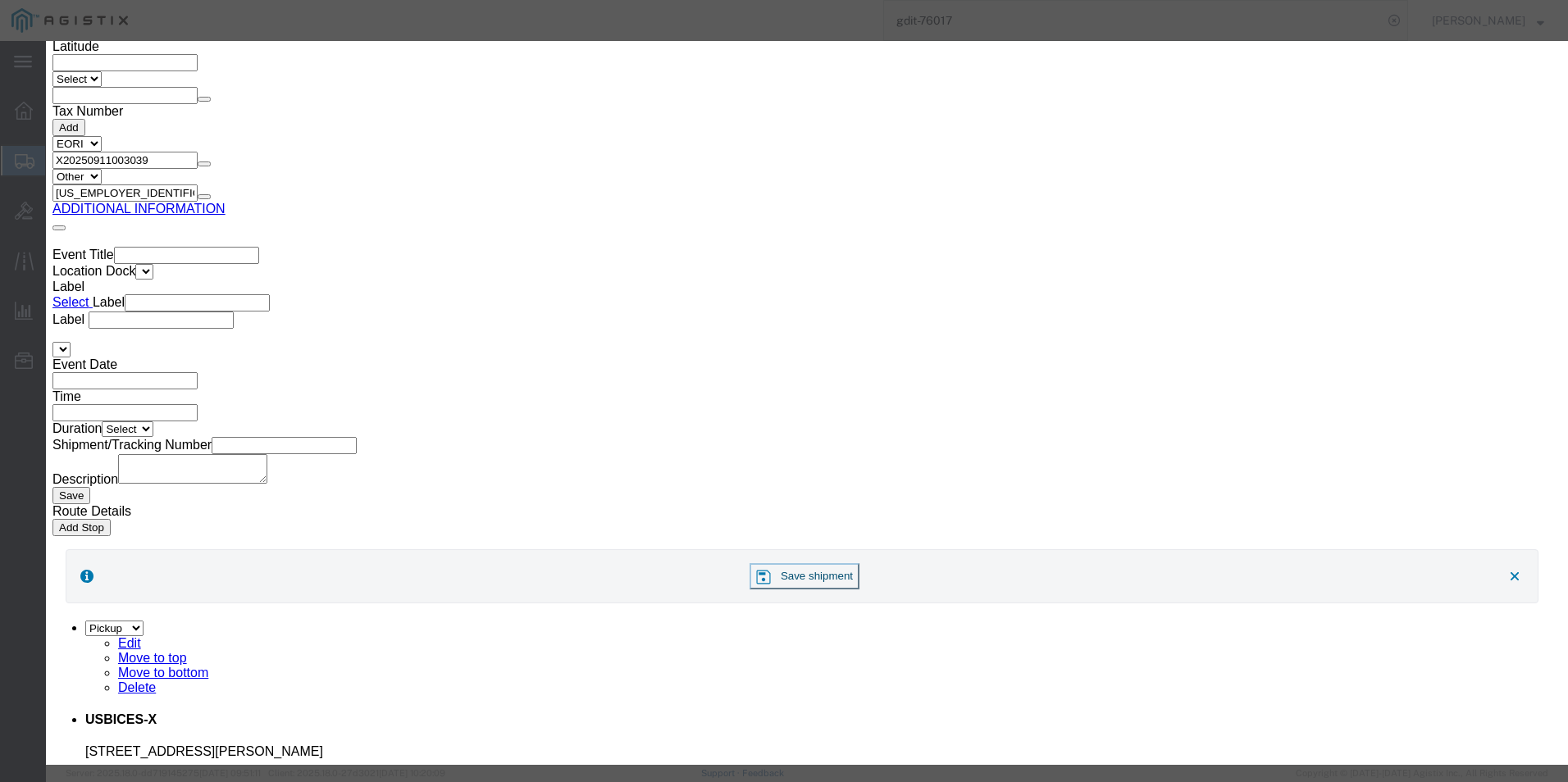
click button "Save & Close"
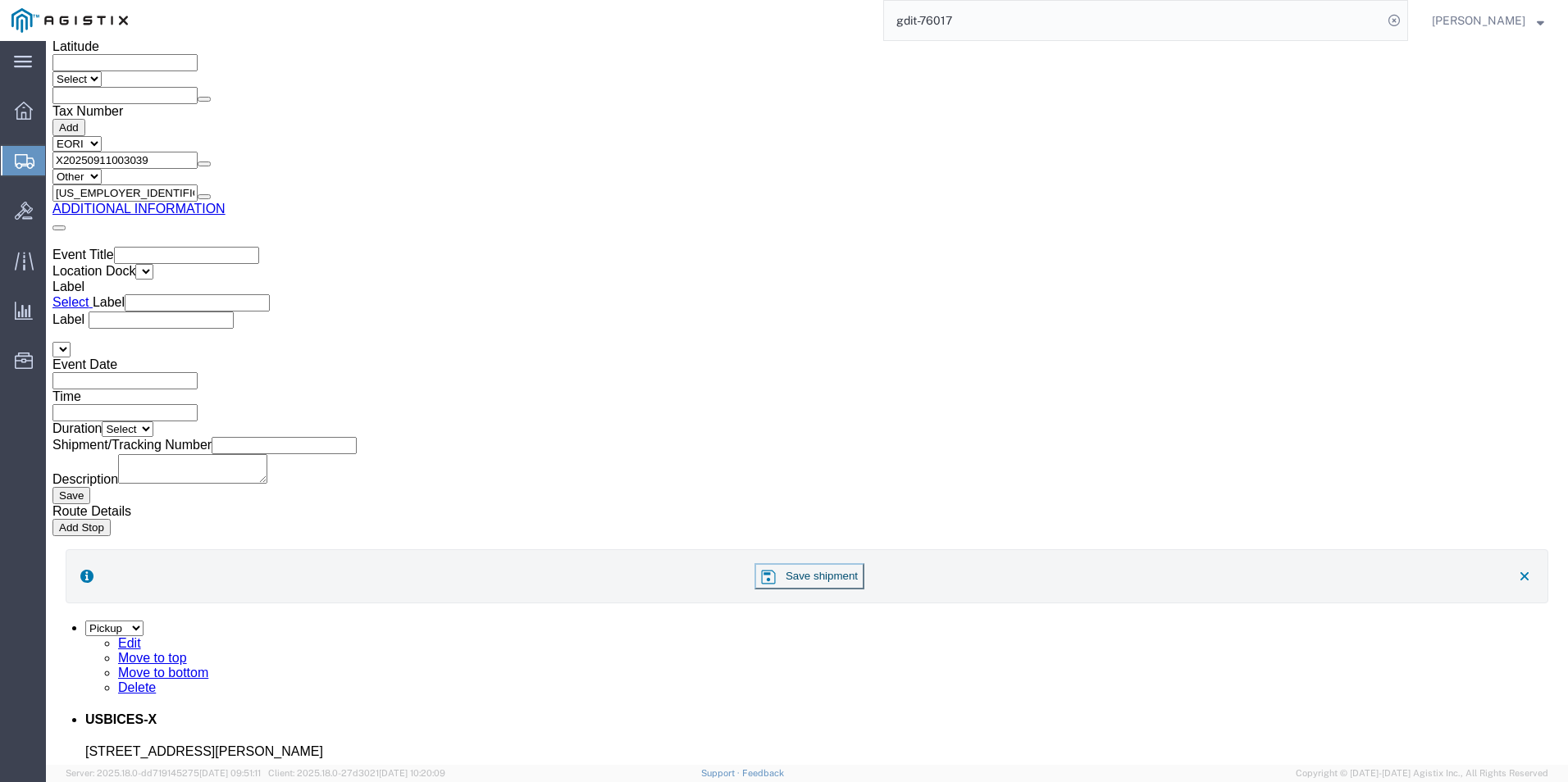
click button "Rate Shipment"
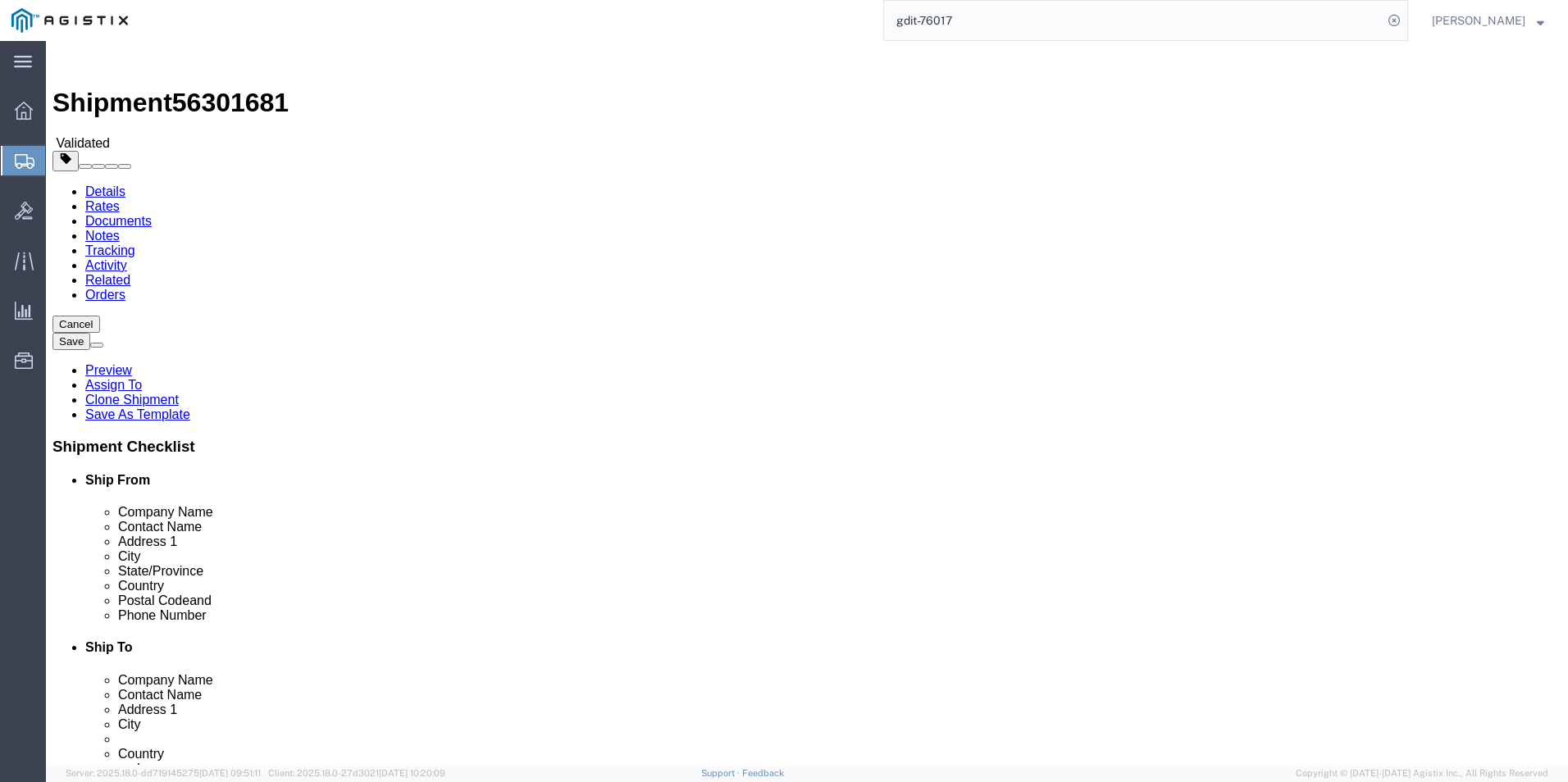
click at [109, 184] on link "Details" at bounding box center [105, 191] width 40 height 14
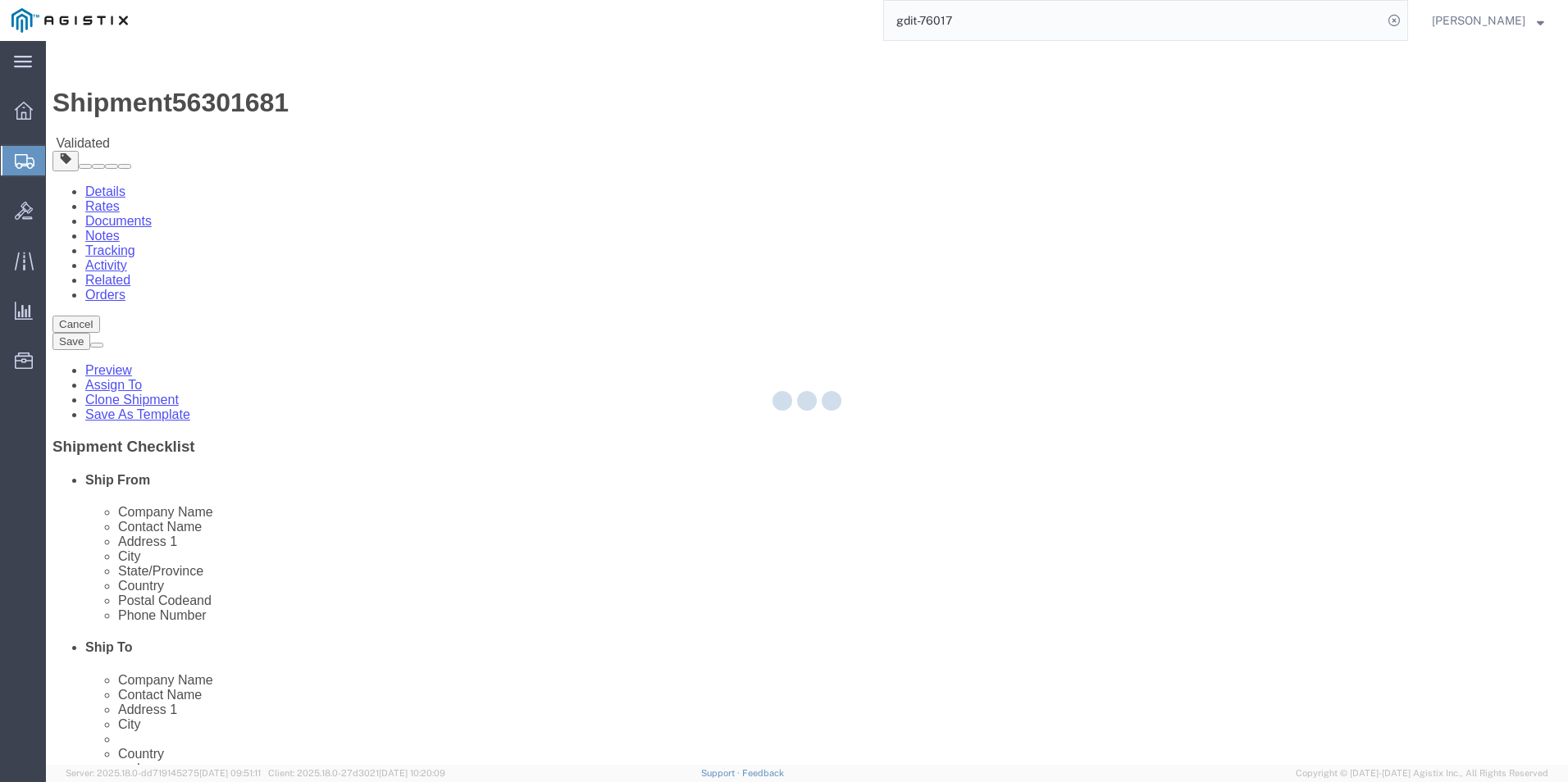
select select "69651"
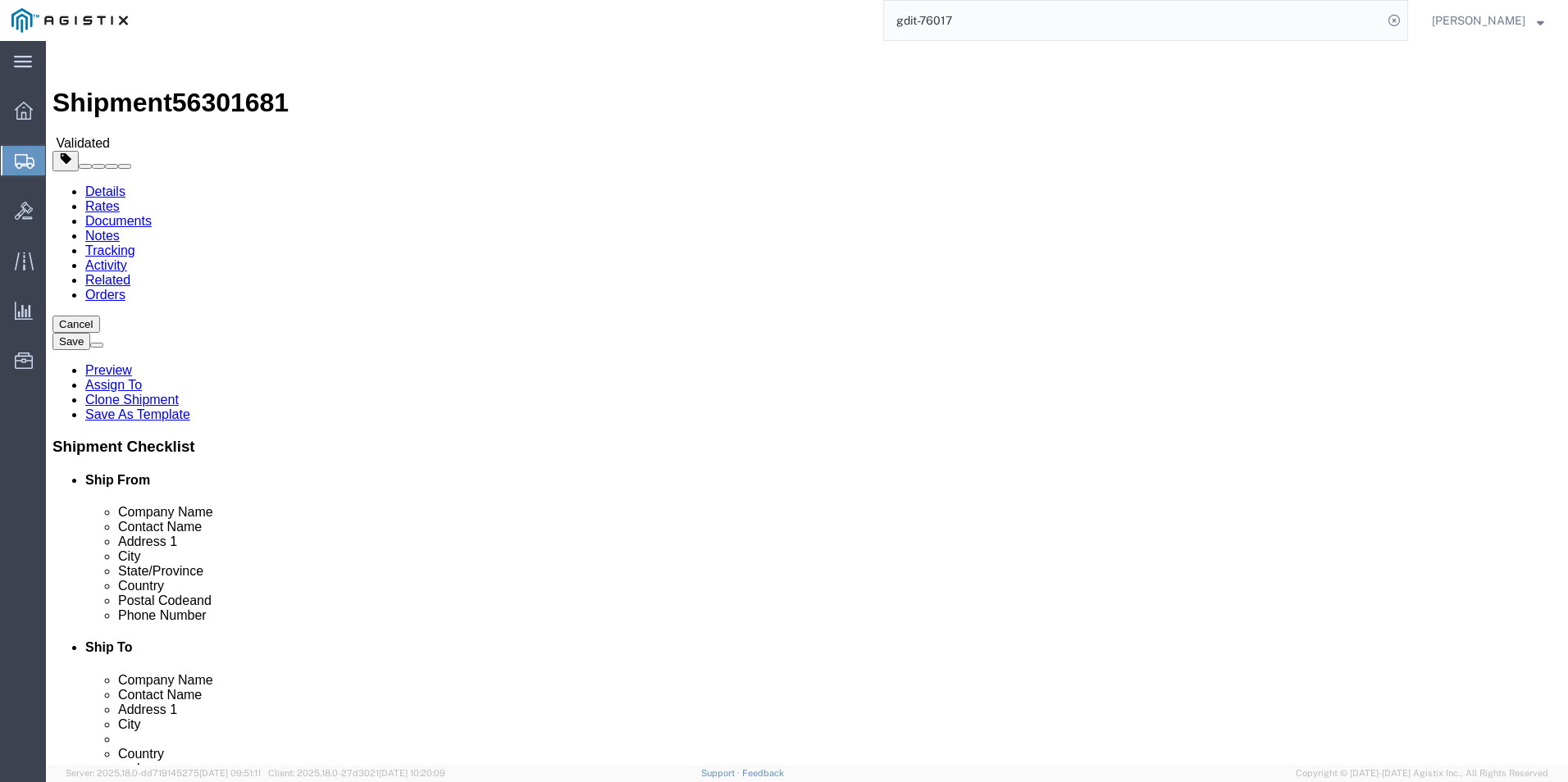
click link "Package Information"
click input "73.00"
type input "7"
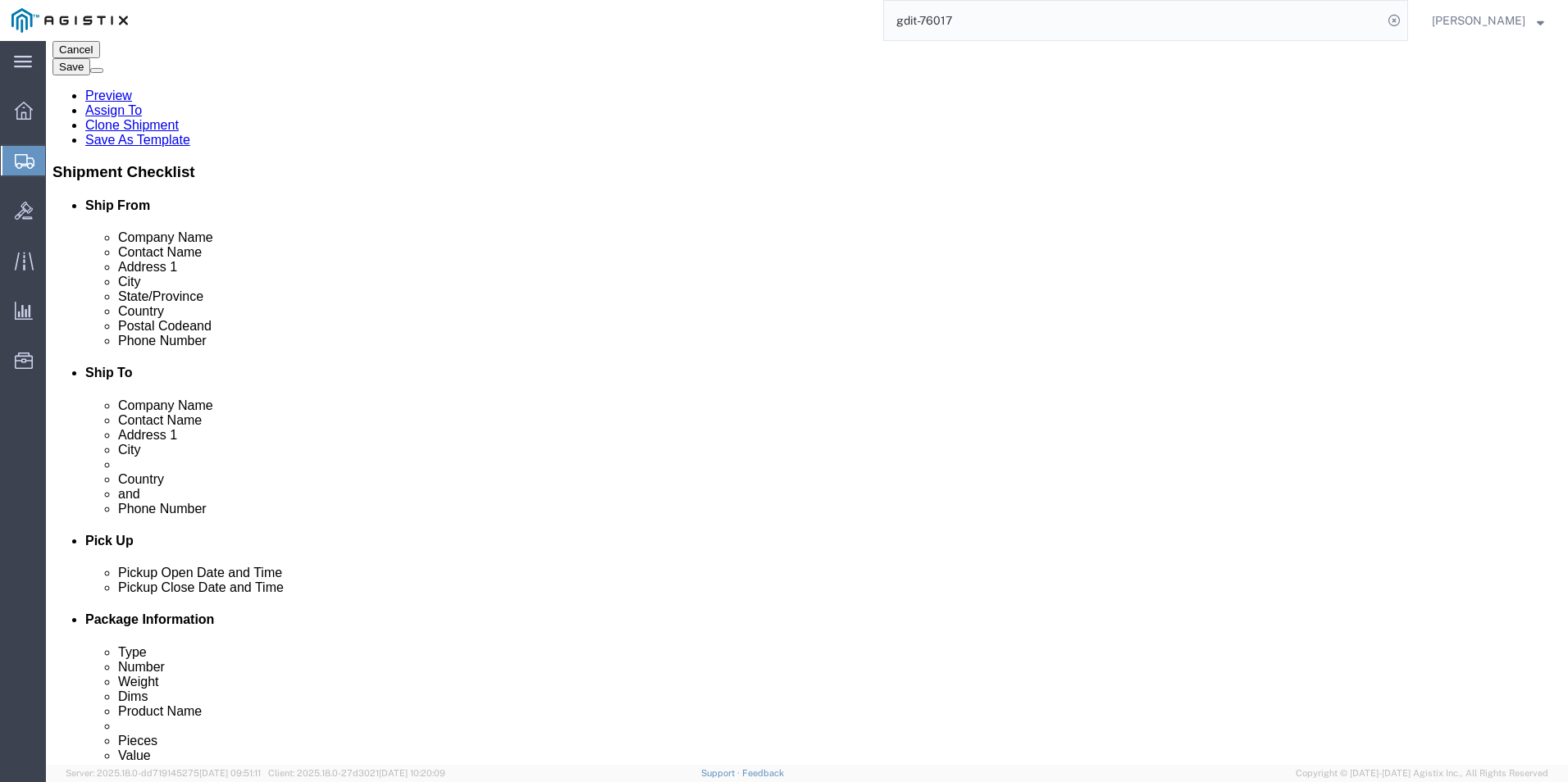
scroll to position [492, 0]
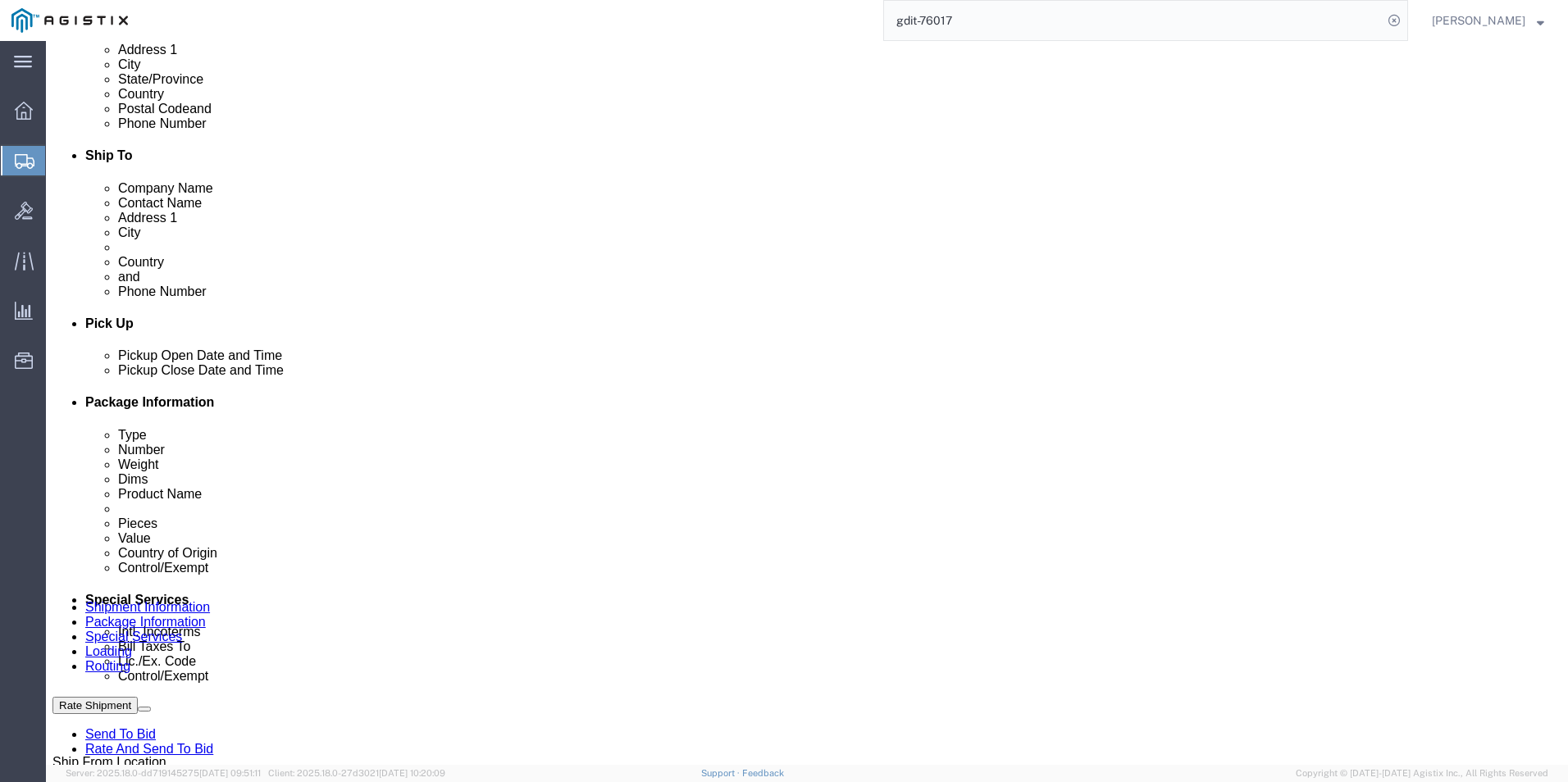
type input "63"
click input "73.00"
type input "7"
type input "63"
click button "Rate Shipment"
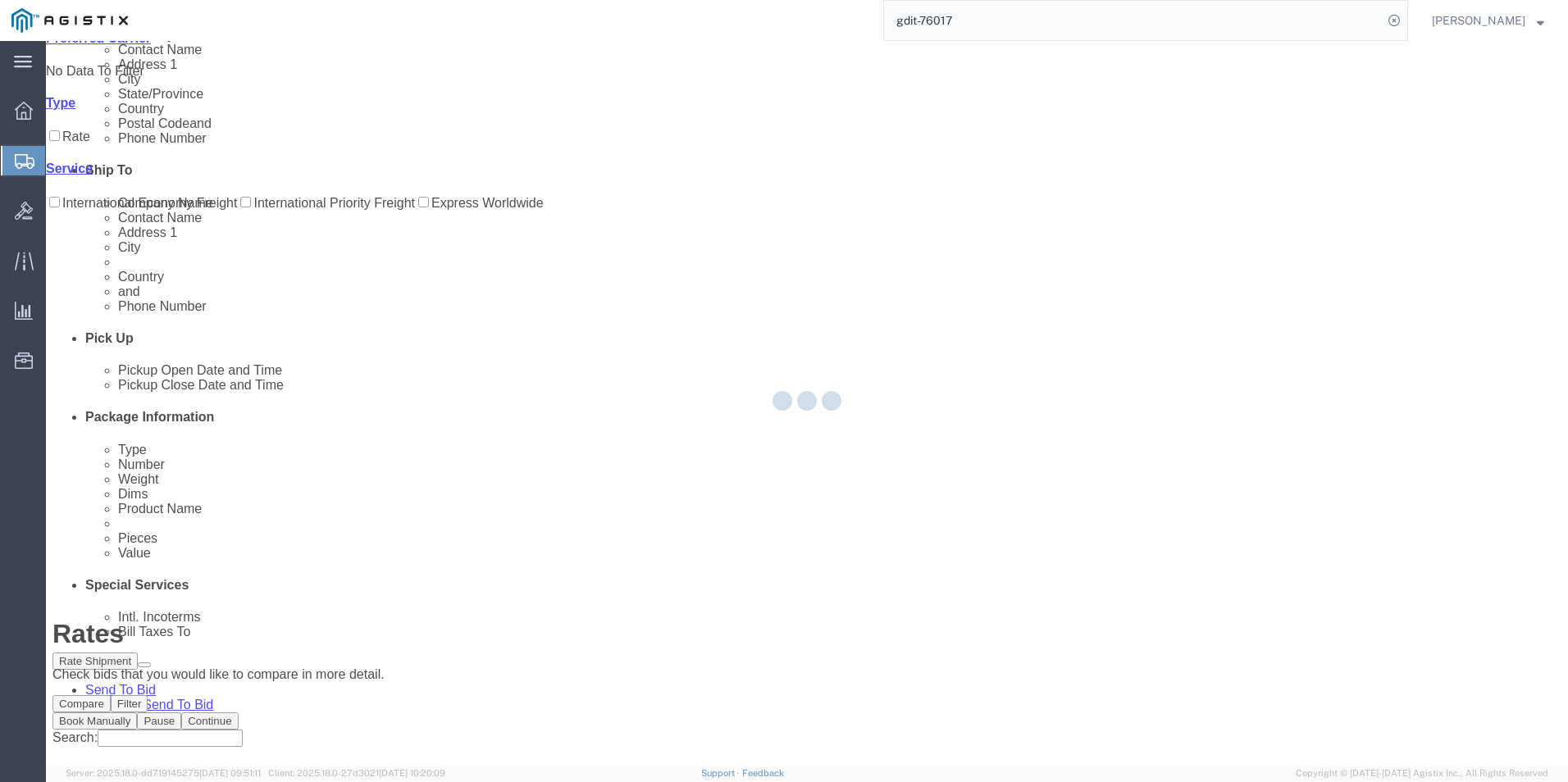
scroll to position [0, 0]
